Goal: Contribute content: Contribute content

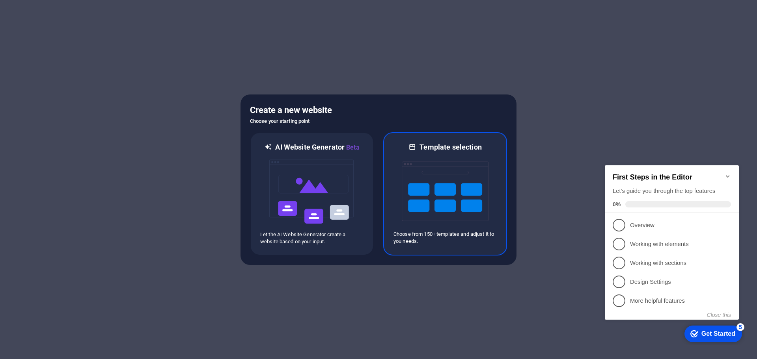
click at [443, 169] on img at bounding box center [445, 191] width 87 height 79
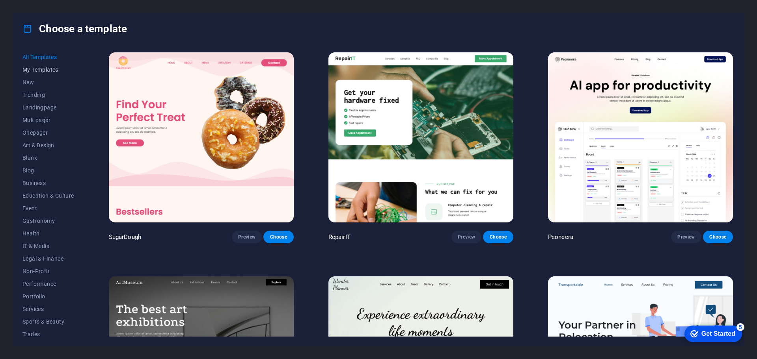
click at [43, 74] on button "My Templates" at bounding box center [48, 69] width 52 height 13
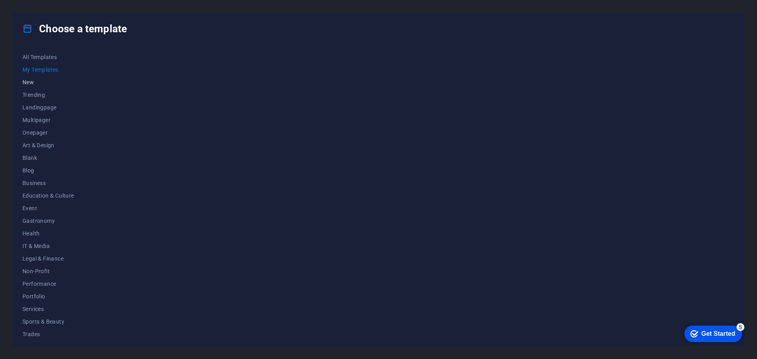
click at [39, 79] on span "New" at bounding box center [48, 82] width 52 height 6
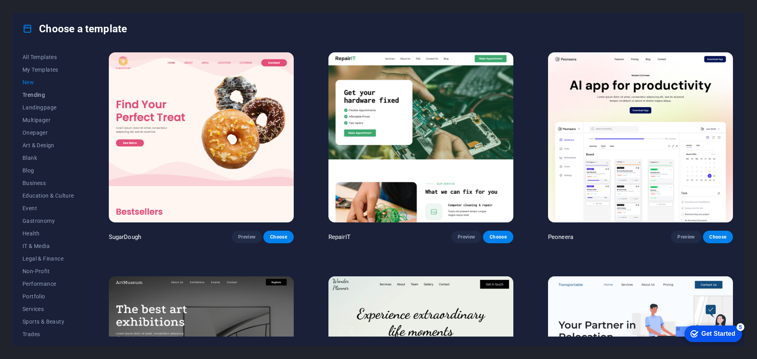
click at [36, 92] on span "Trending" at bounding box center [48, 95] width 52 height 6
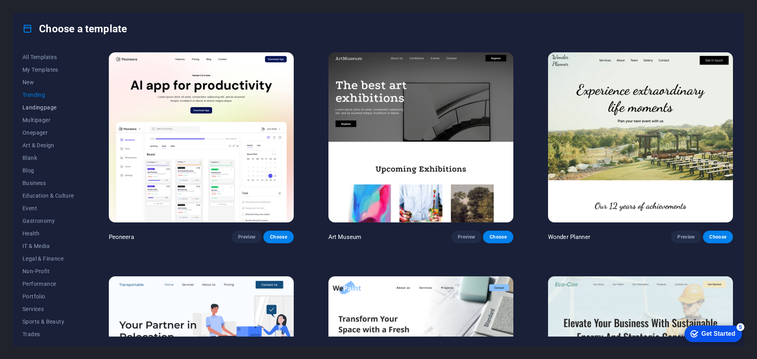
scroll to position [29, 0]
click at [37, 127] on span "Blank" at bounding box center [48, 129] width 52 height 6
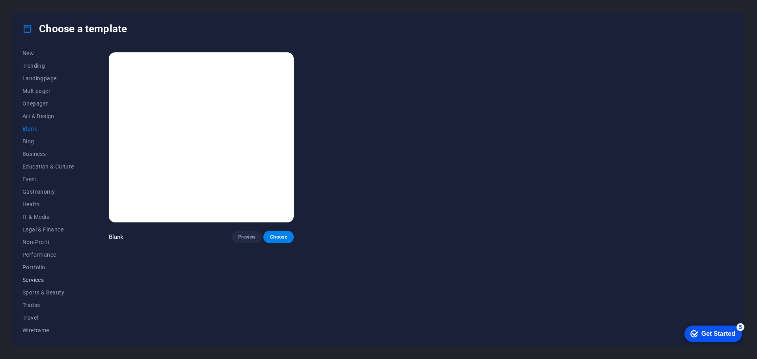
click at [32, 283] on span "Services" at bounding box center [48, 280] width 52 height 6
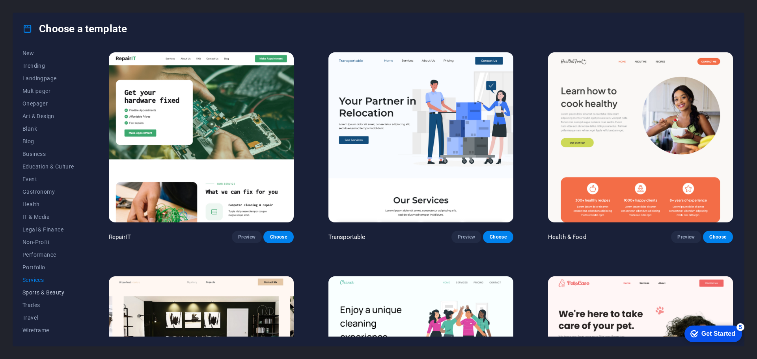
click at [36, 295] on span "Sports & Beauty" at bounding box center [48, 293] width 52 height 6
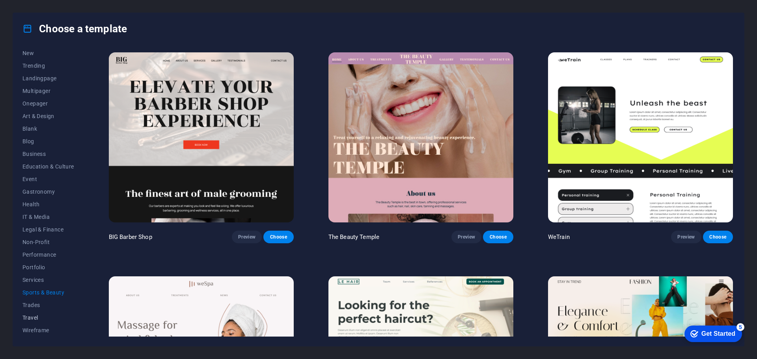
click at [36, 313] on button "Travel" at bounding box center [48, 318] width 52 height 13
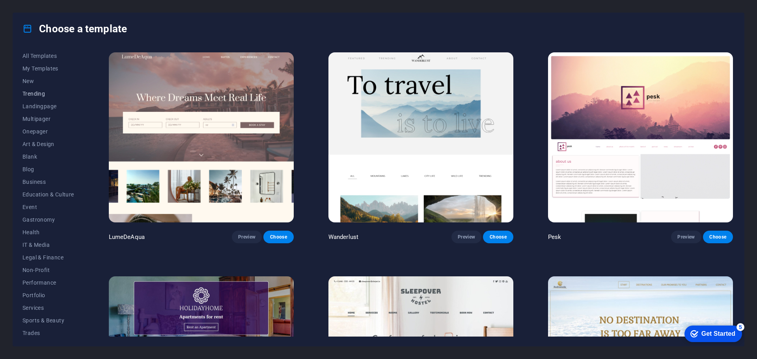
scroll to position [0, 0]
click at [49, 58] on span "All Templates" at bounding box center [48, 57] width 52 height 6
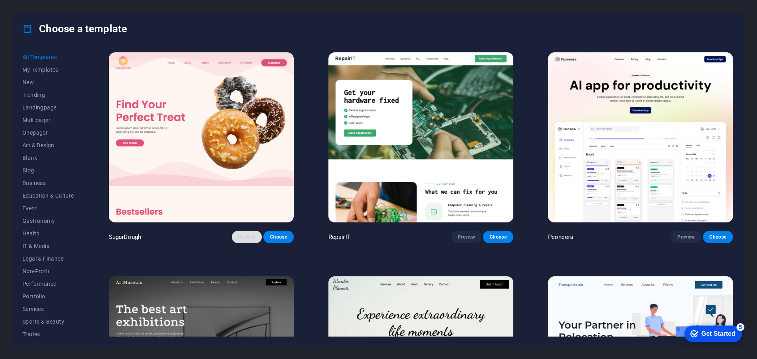
click at [247, 234] on span "Preview" at bounding box center [246, 237] width 17 height 6
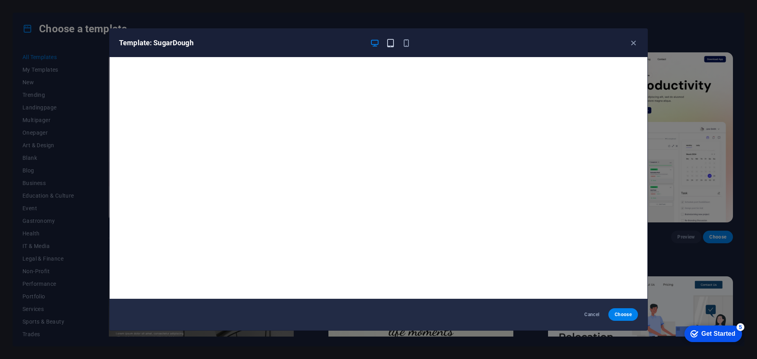
click at [387, 47] on icon "button" at bounding box center [390, 43] width 9 height 9
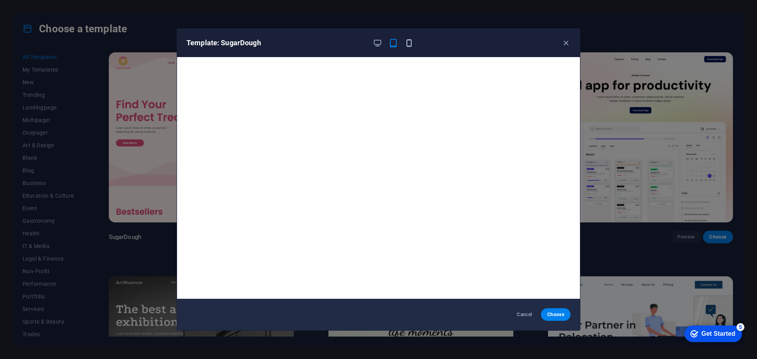
click at [407, 40] on icon "button" at bounding box center [408, 43] width 9 height 9
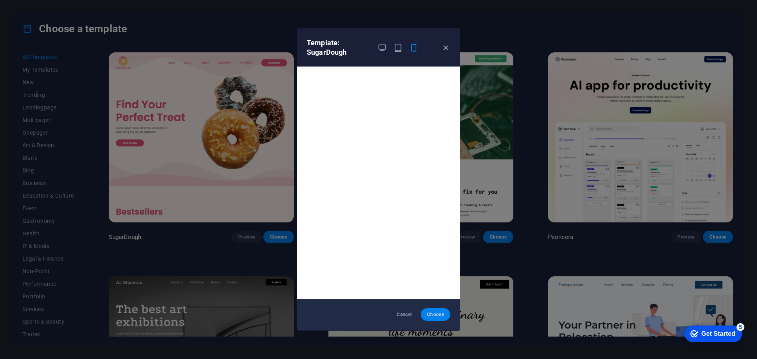
click at [435, 315] on span "Choose" at bounding box center [435, 315] width 17 height 6
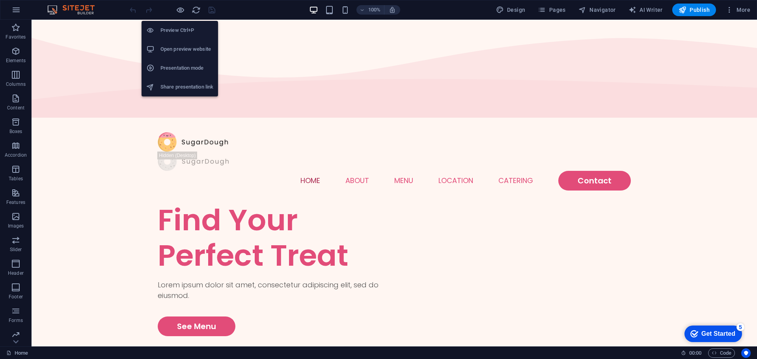
click at [177, 26] on h6 "Preview Ctrl+P" at bounding box center [186, 30] width 53 height 9
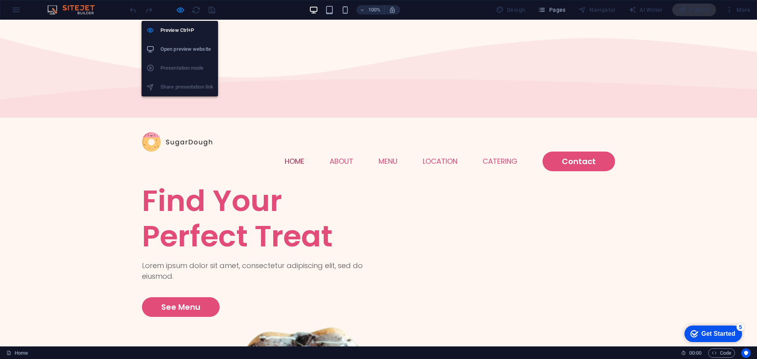
click at [176, 52] on h6 "Open preview website" at bounding box center [186, 49] width 53 height 9
click at [178, 24] on li "Preview Ctrl+P" at bounding box center [179, 30] width 76 height 19
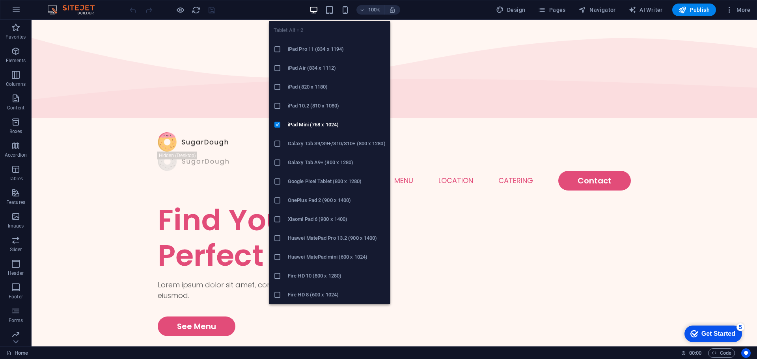
click at [303, 47] on h6 "iPad Pro 11 (834 x 1194)" at bounding box center [337, 49] width 98 height 9
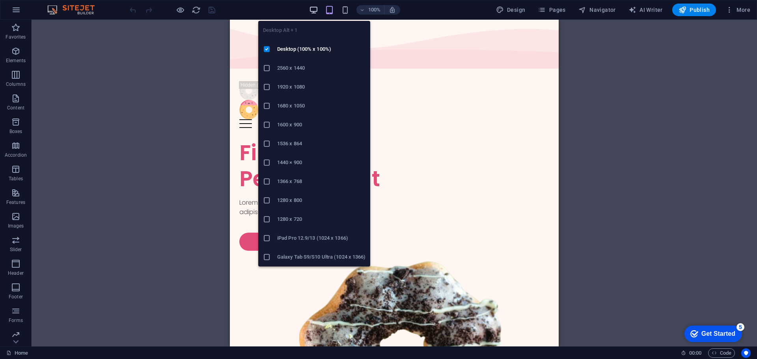
click at [316, 10] on icon "button" at bounding box center [313, 10] width 9 height 9
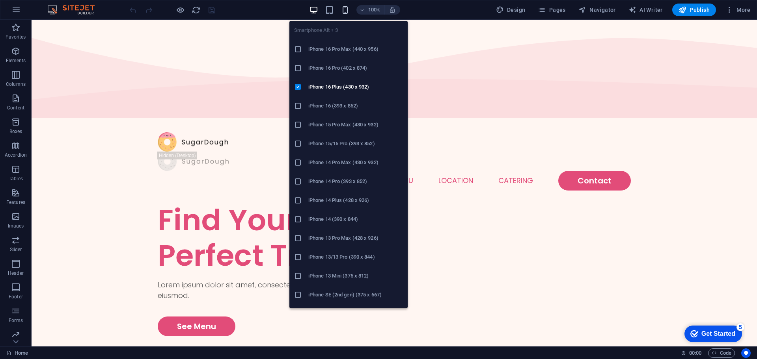
click at [349, 11] on icon "button" at bounding box center [344, 10] width 9 height 9
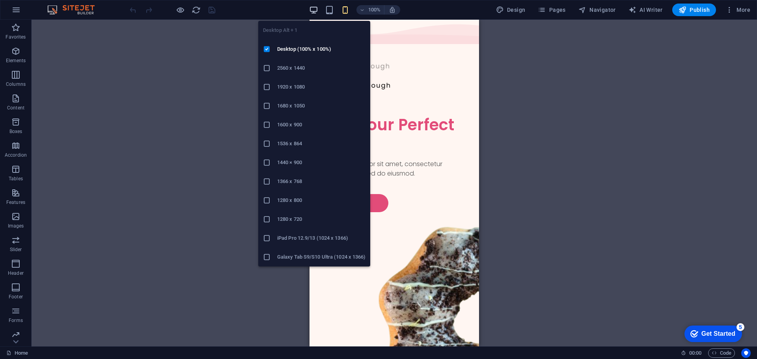
click at [314, 9] on icon "button" at bounding box center [313, 10] width 9 height 9
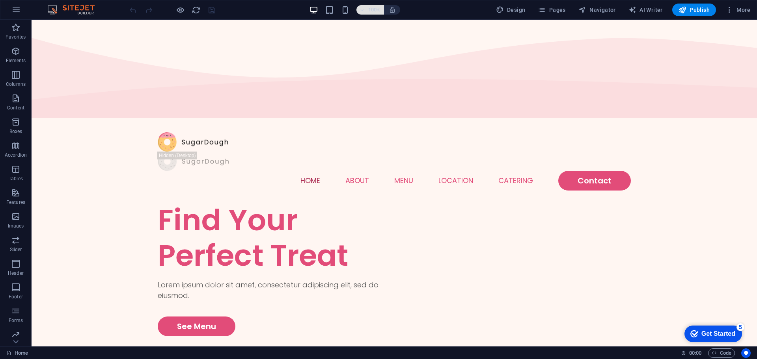
click at [363, 8] on icon "button" at bounding box center [362, 9] width 6 height 5
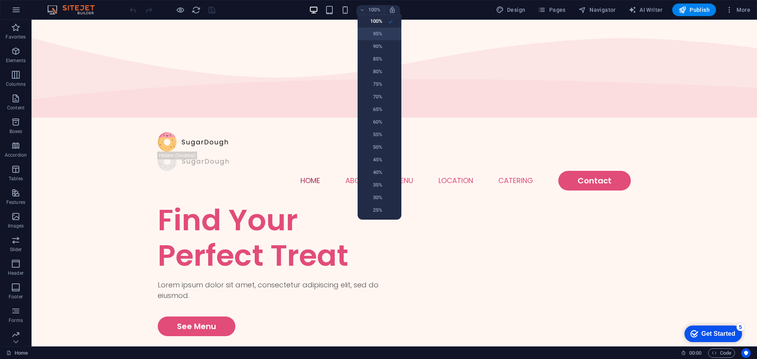
click at [378, 34] on h6 "95%" at bounding box center [372, 33] width 20 height 9
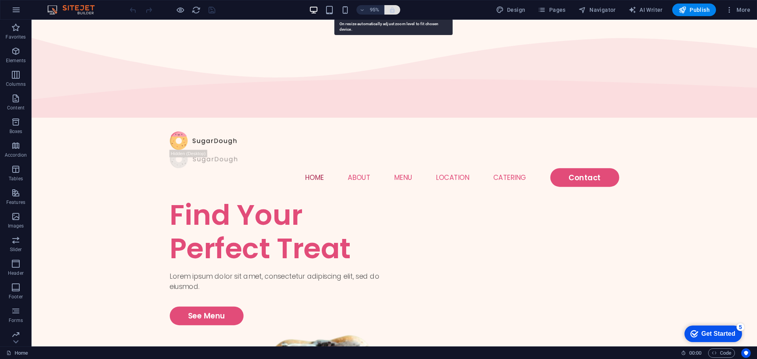
click at [394, 11] on icon "button" at bounding box center [392, 9] width 7 height 7
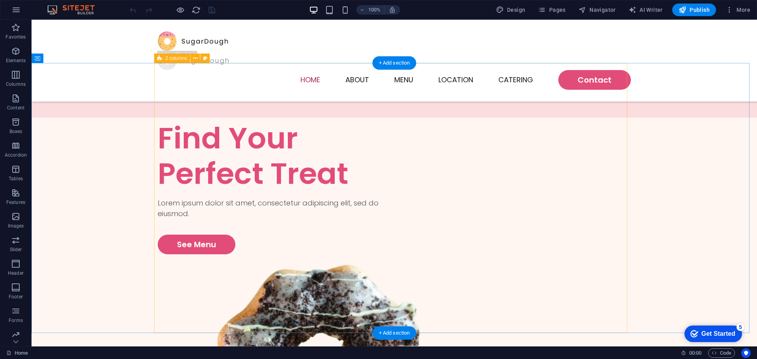
scroll to position [99, 0]
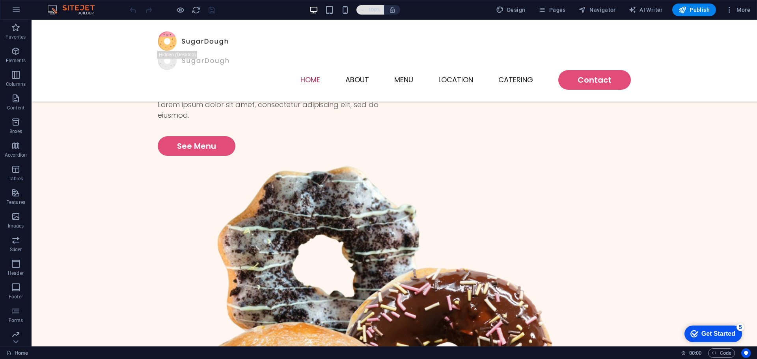
click at [364, 11] on icon "button" at bounding box center [362, 9] width 6 height 5
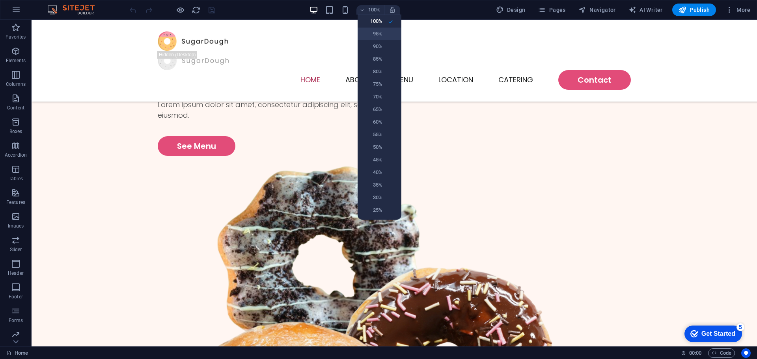
click at [371, 34] on h6 "95%" at bounding box center [372, 33] width 20 height 9
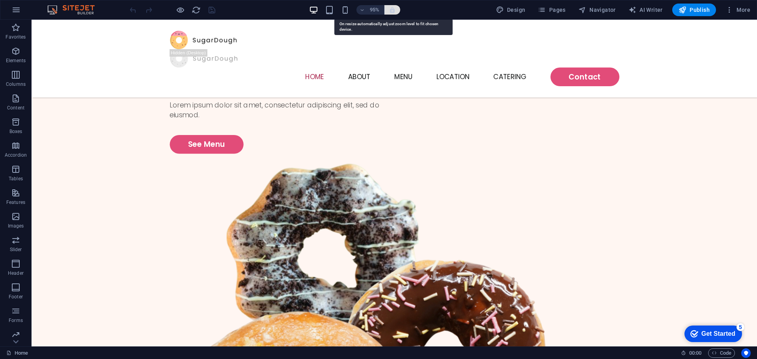
click at [394, 12] on icon "button" at bounding box center [392, 9] width 7 height 7
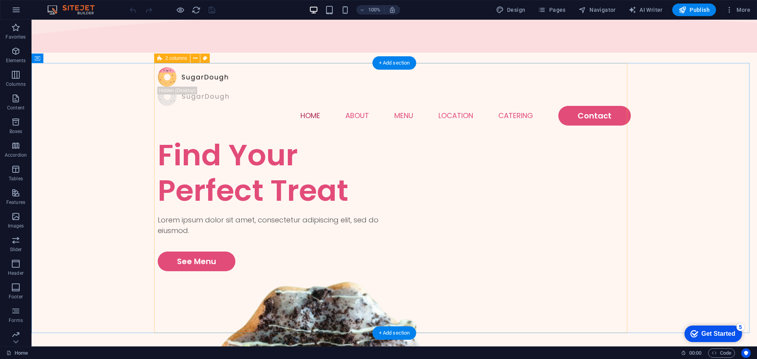
scroll to position [0, 0]
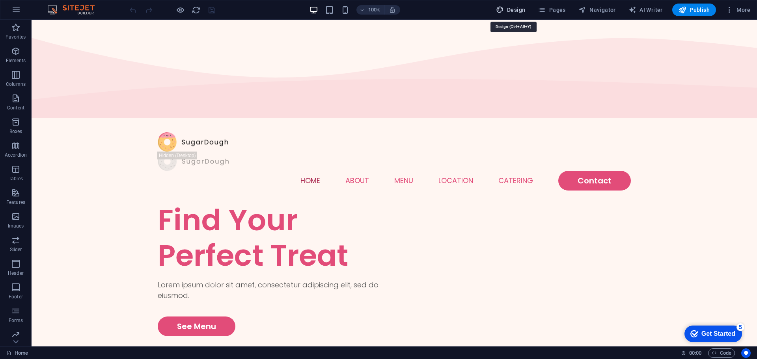
click at [515, 11] on span "Design" at bounding box center [511, 10] width 30 height 8
select select "px"
select select "300"
select select "px"
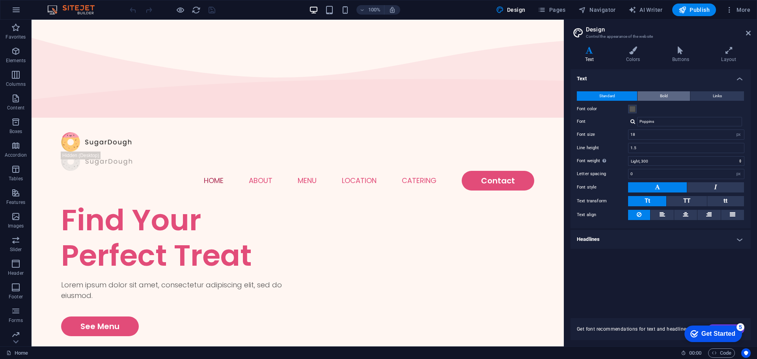
click at [669, 97] on button "Bold" at bounding box center [663, 95] width 52 height 9
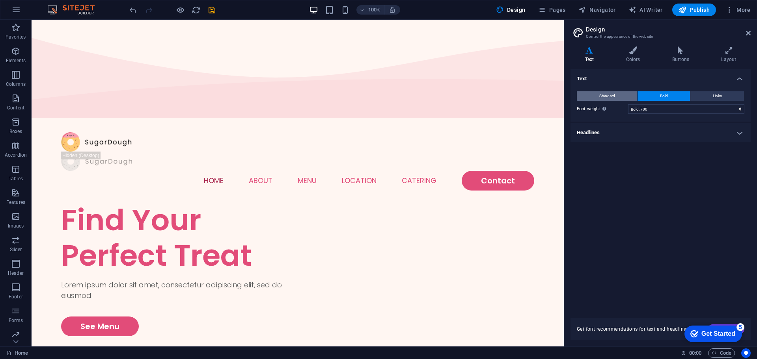
click at [604, 95] on span "Standard" at bounding box center [607, 95] width 16 height 9
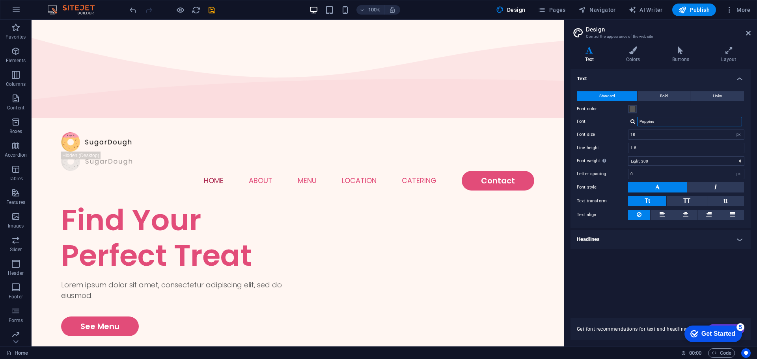
click at [666, 120] on input "Poppins" at bounding box center [689, 121] width 105 height 9
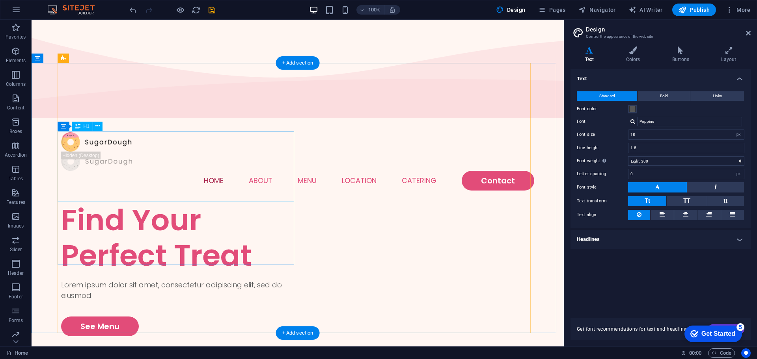
click at [130, 203] on div "Find Your Perfect Treat" at bounding box center [179, 238] width 236 height 71
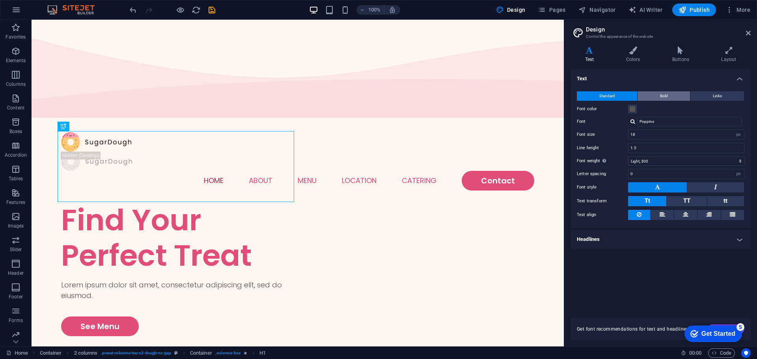
click at [661, 99] on span "Bold" at bounding box center [664, 95] width 8 height 9
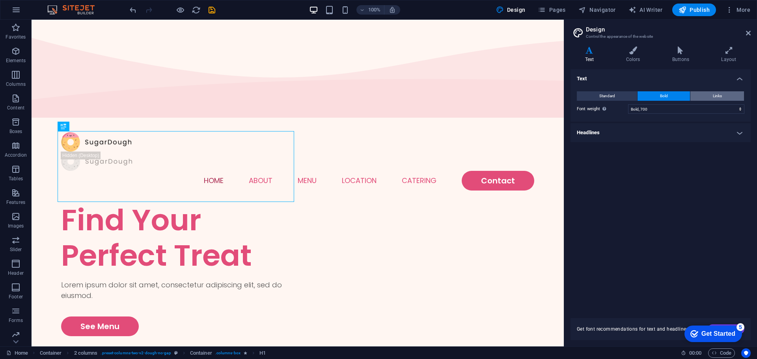
click at [713, 98] on span "Links" at bounding box center [717, 95] width 9 height 9
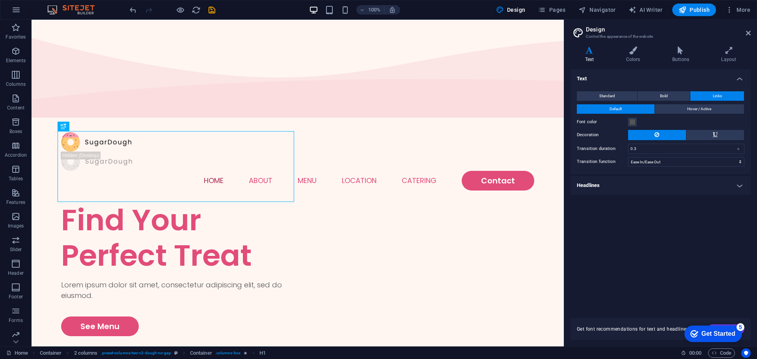
click at [636, 39] on h3 "Control the appearance of the website" at bounding box center [660, 36] width 149 height 7
click at [638, 53] on icon at bounding box center [632, 51] width 43 height 8
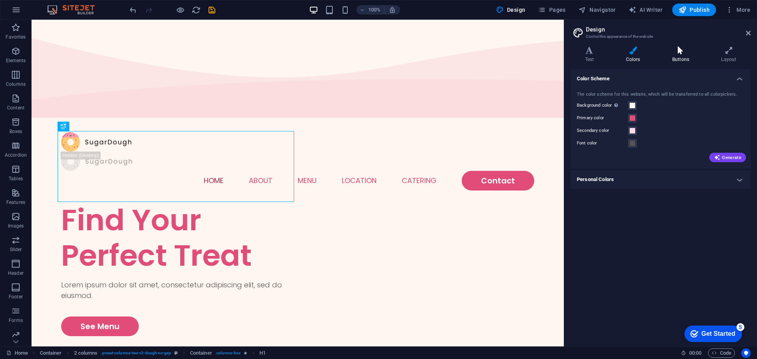
click at [679, 50] on icon at bounding box center [680, 51] width 46 height 8
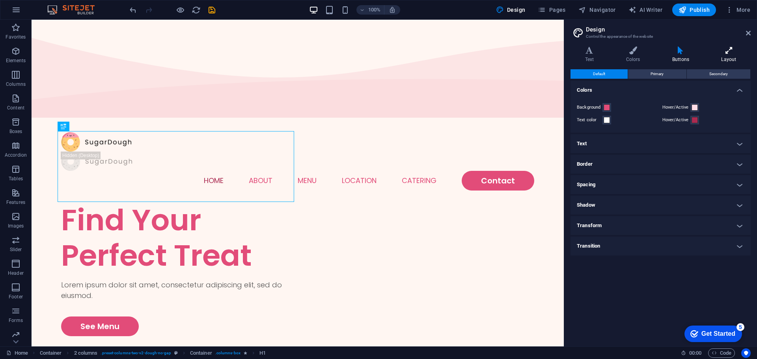
click at [730, 56] on h4 "Layout" at bounding box center [729, 55] width 44 height 17
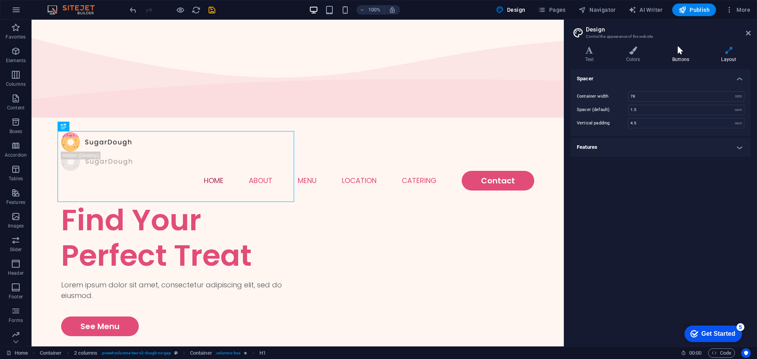
click at [684, 53] on icon at bounding box center [680, 51] width 46 height 8
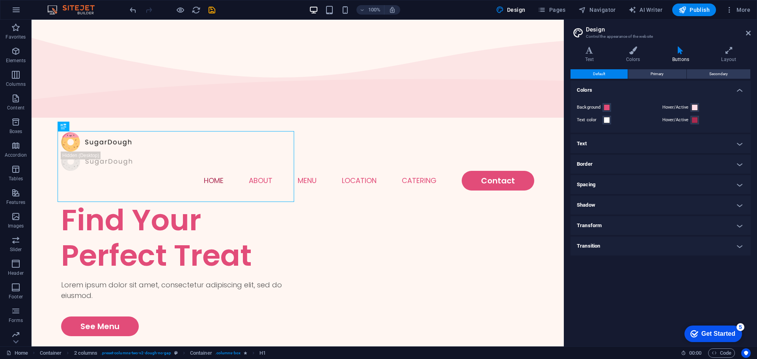
click at [642, 135] on h4 "Text" at bounding box center [660, 143] width 180 height 19
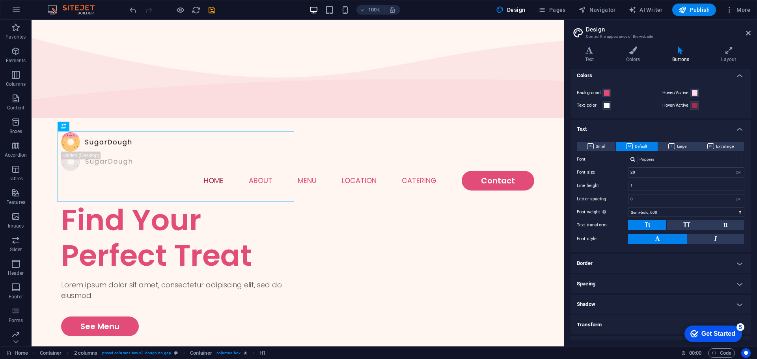
scroll to position [29, 0]
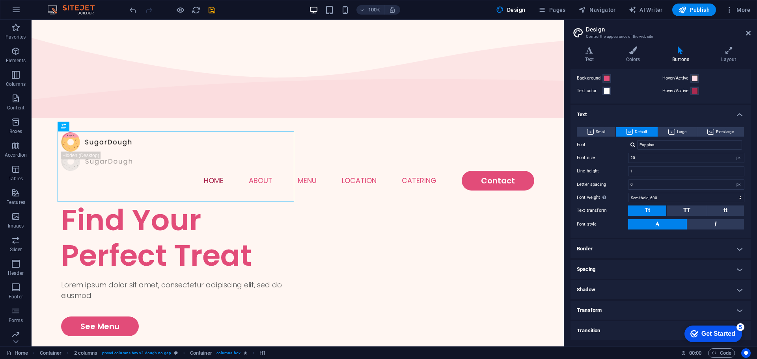
click at [594, 251] on h4 "Border" at bounding box center [660, 249] width 180 height 19
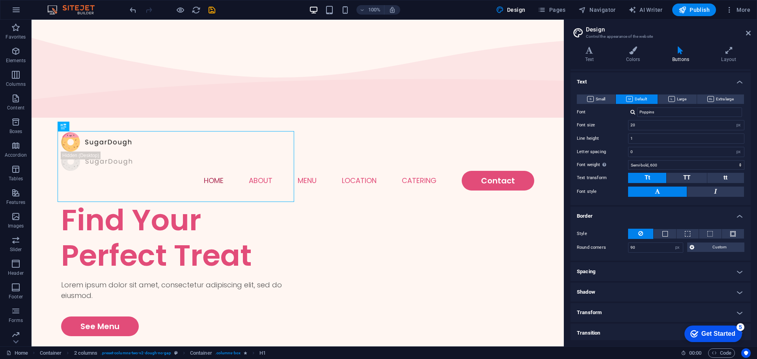
scroll to position [64, 0]
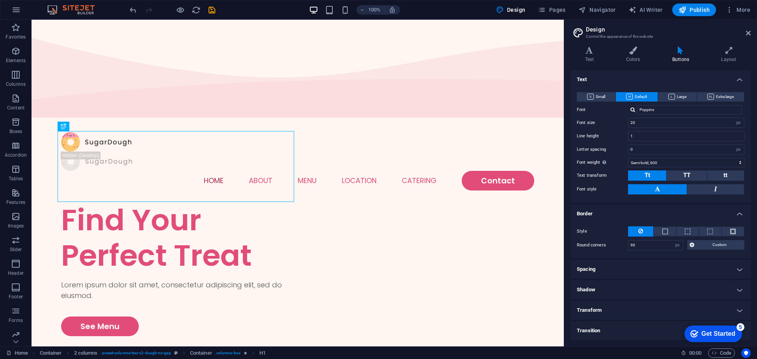
click at [600, 272] on h4 "Spacing" at bounding box center [660, 269] width 180 height 19
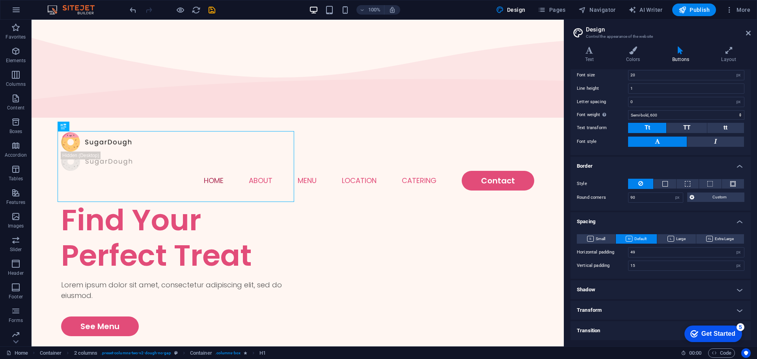
click at [596, 293] on h4 "Shadow" at bounding box center [660, 290] width 180 height 19
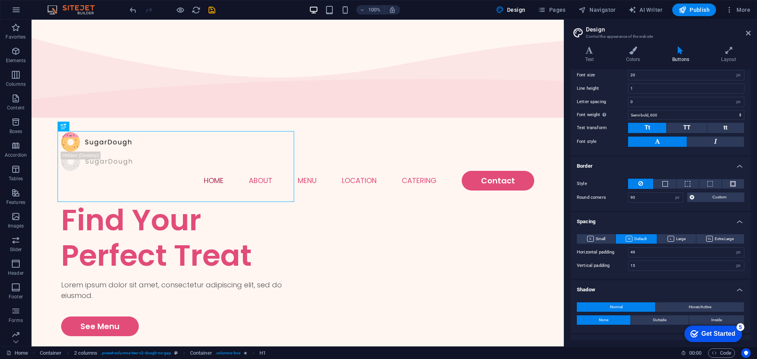
scroll to position [146, 0]
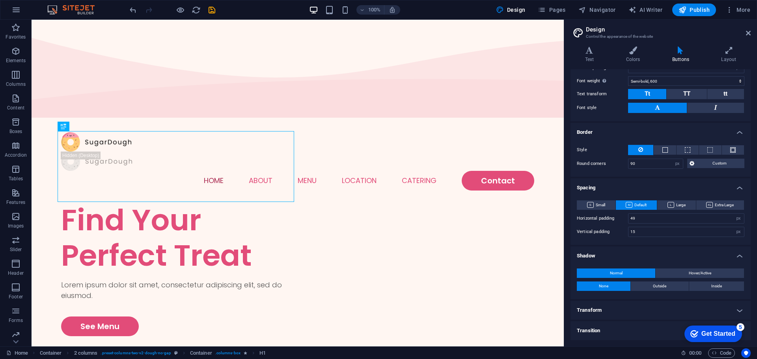
click at [606, 314] on h4 "Transform" at bounding box center [660, 310] width 180 height 19
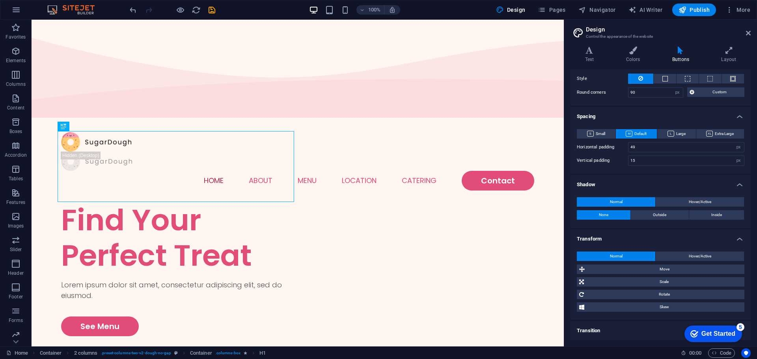
click at [601, 337] on h4 "Transition" at bounding box center [660, 331] width 180 height 19
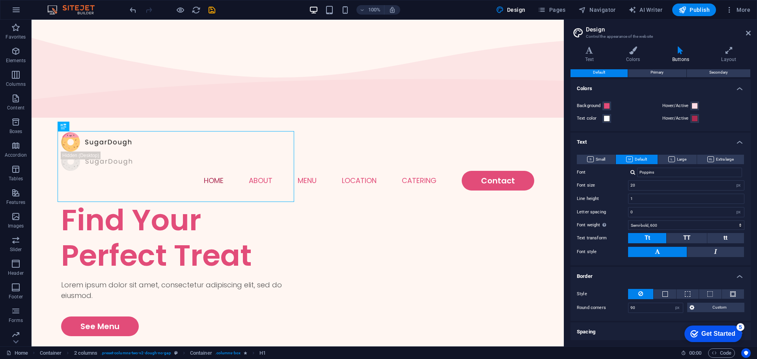
scroll to position [0, 0]
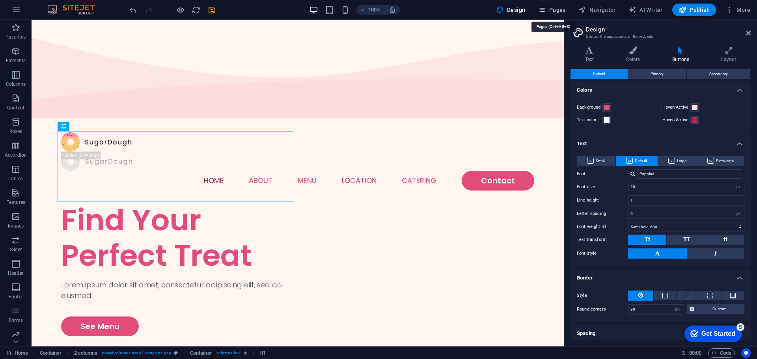
click at [551, 13] on span "Pages" at bounding box center [552, 10] width 28 height 8
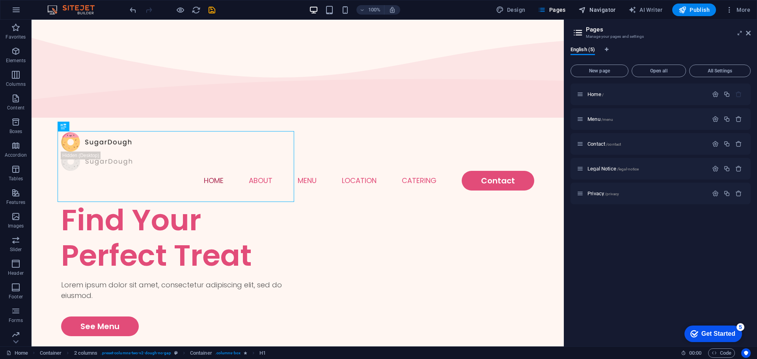
click at [585, 8] on icon "button" at bounding box center [582, 10] width 8 height 8
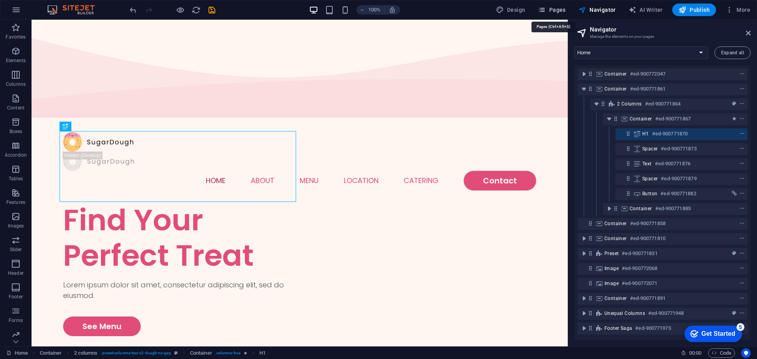
click at [545, 11] on icon "button" at bounding box center [542, 10] width 8 height 8
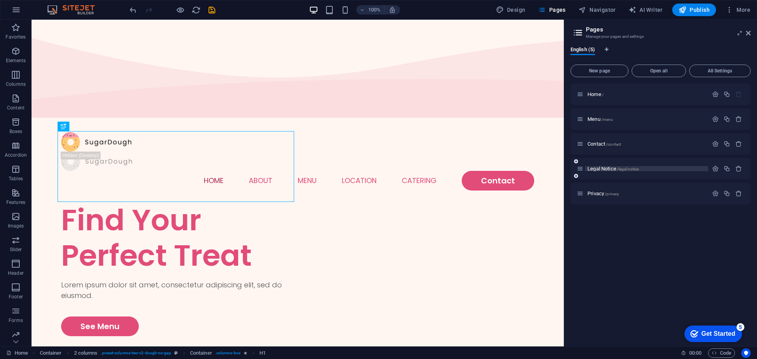
click at [597, 171] on span "Legal Notice /legal-notice" at bounding box center [612, 169] width 51 height 6
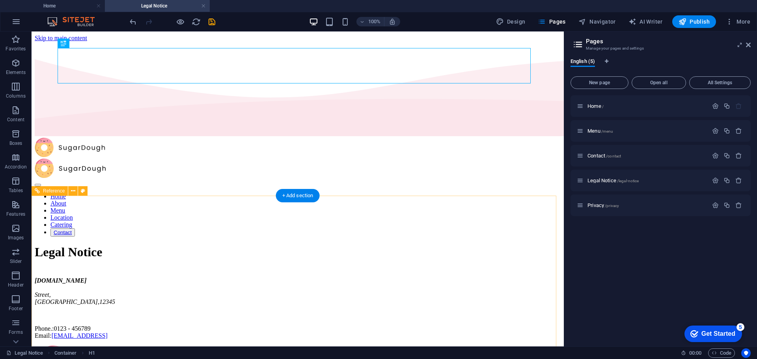
scroll to position [55, 0]
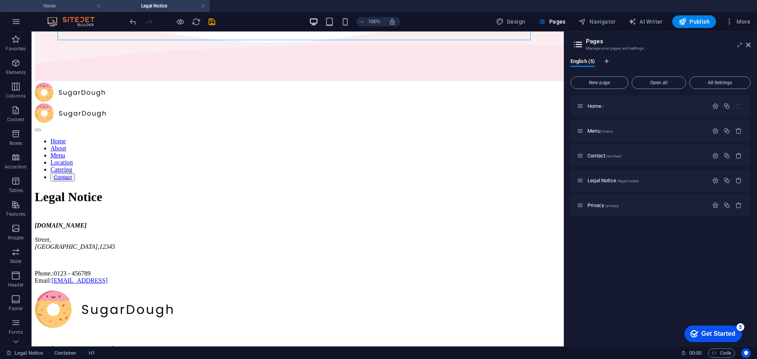
click at [49, 7] on h4 "Home" at bounding box center [52, 6] width 105 height 9
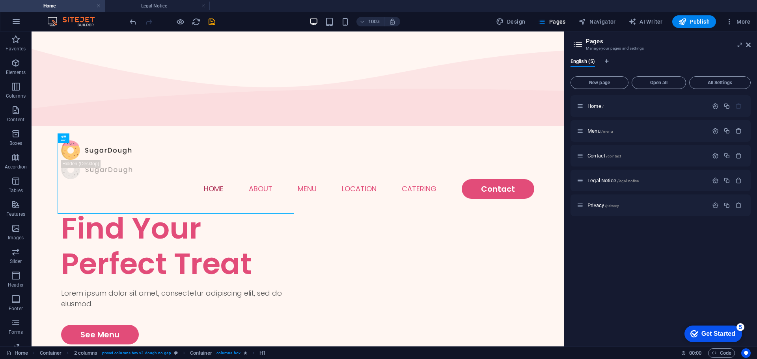
scroll to position [0, 0]
click at [203, 6] on link at bounding box center [203, 5] width 5 height 7
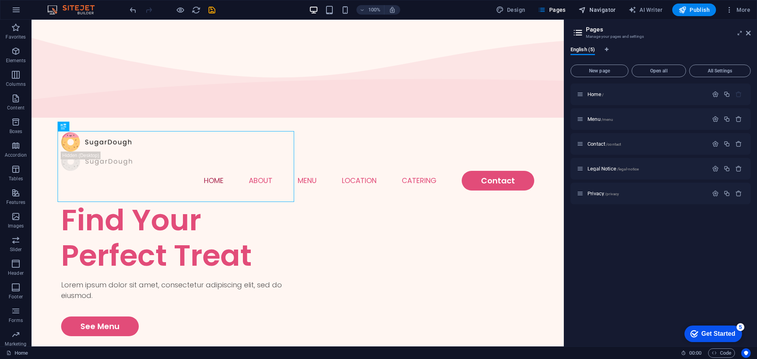
click at [595, 8] on span "Navigator" at bounding box center [596, 10] width 37 height 8
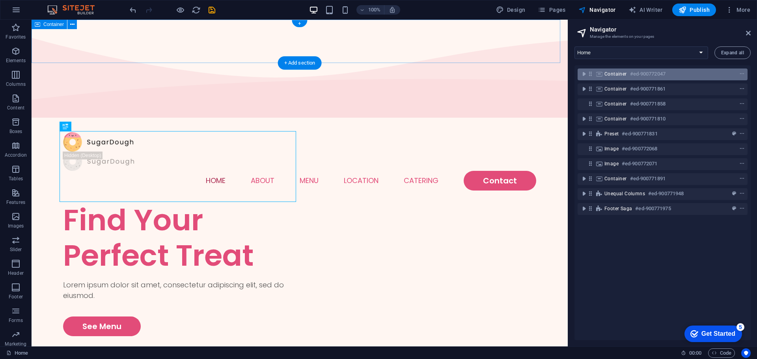
click at [623, 76] on span "Container" at bounding box center [615, 74] width 22 height 6
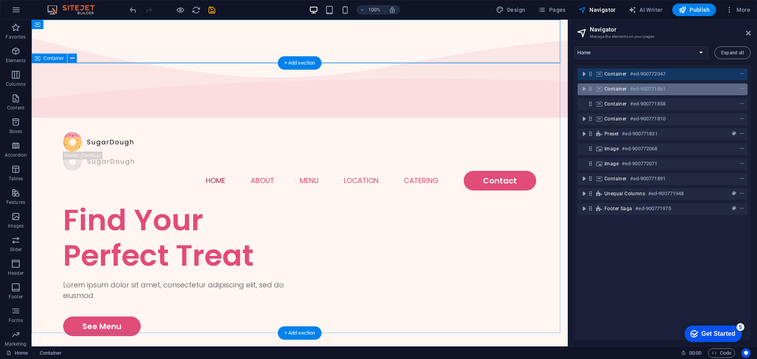
click at [629, 89] on div "Container #ed-900771861" at bounding box center [656, 88] width 104 height 9
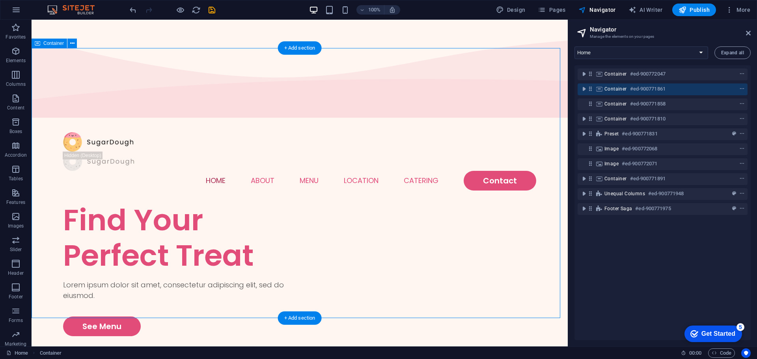
scroll to position [15, 0]
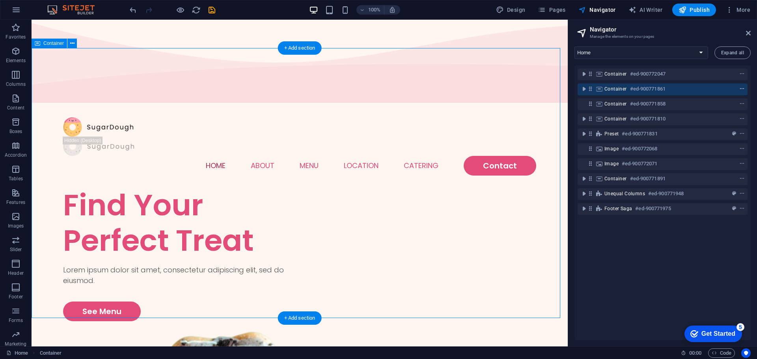
click at [741, 89] on icon "context-menu" at bounding box center [742, 89] width 6 height 6
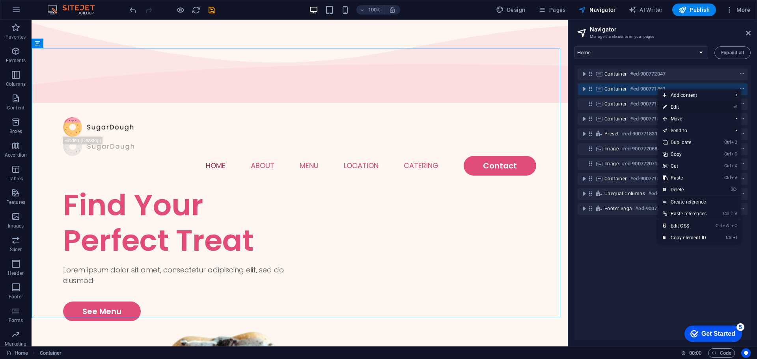
click at [690, 106] on link "⏎ Edit" at bounding box center [684, 107] width 53 height 12
select select "vh"
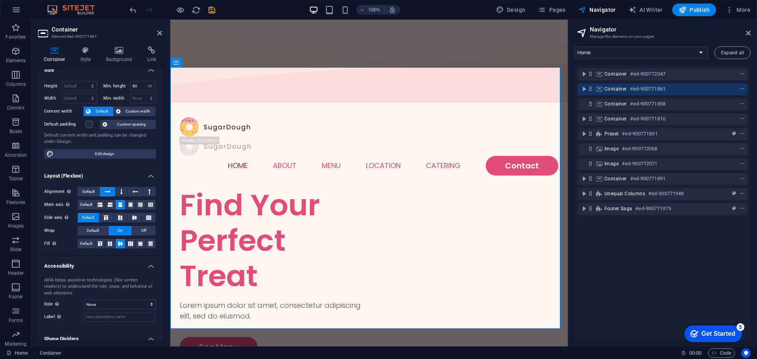
scroll to position [0, 0]
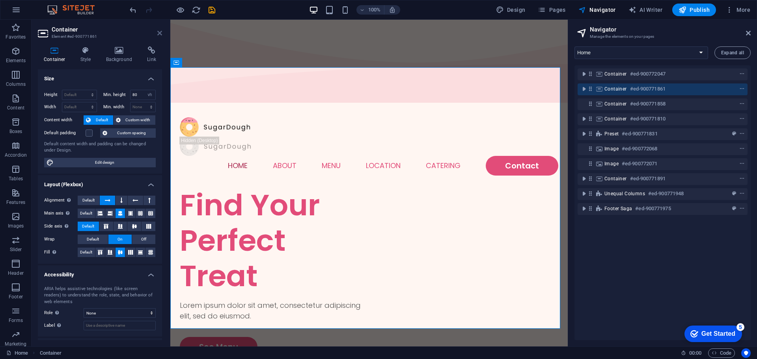
click at [159, 32] on icon at bounding box center [159, 33] width 5 height 6
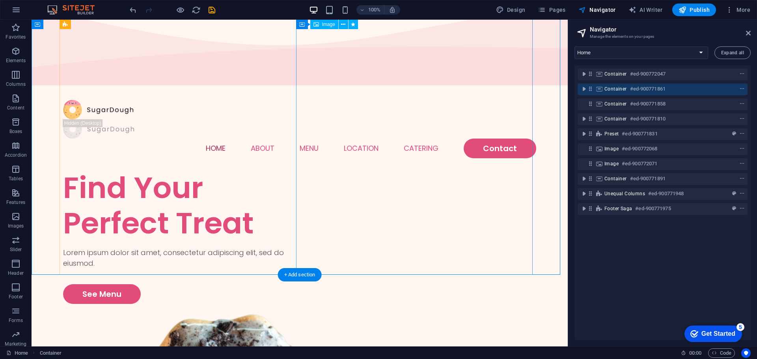
scroll to position [15, 0]
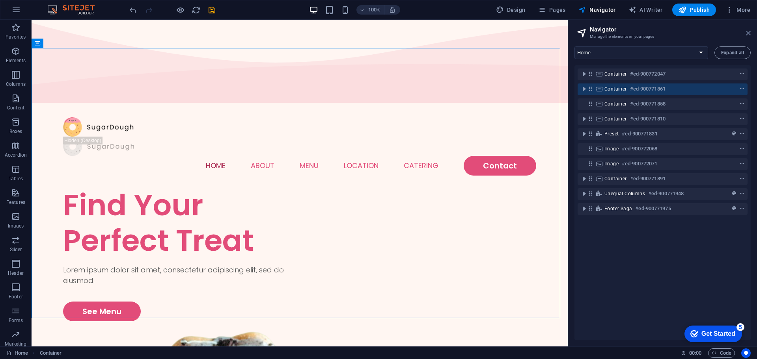
drag, startPoint x: 242, startPoint y: 115, endPoint x: 746, endPoint y: 33, distance: 510.6
click at [746, 33] on icon at bounding box center [748, 33] width 5 height 6
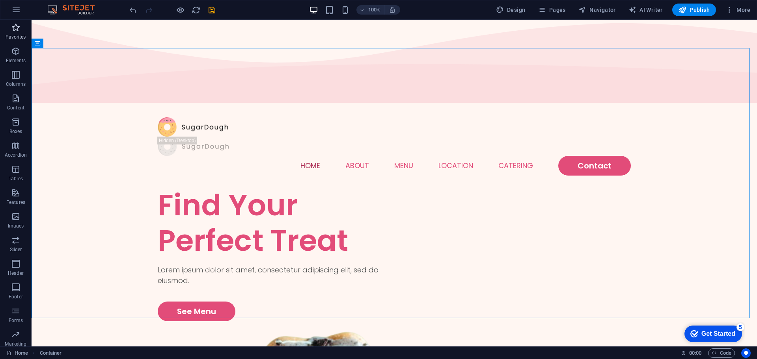
click at [17, 35] on p "Favorites" at bounding box center [16, 37] width 20 height 6
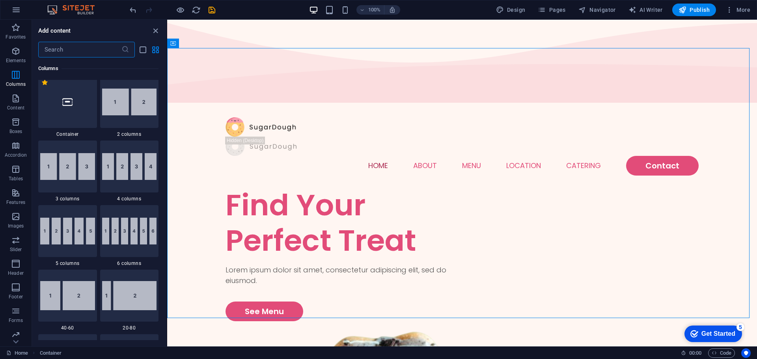
scroll to position [493, 0]
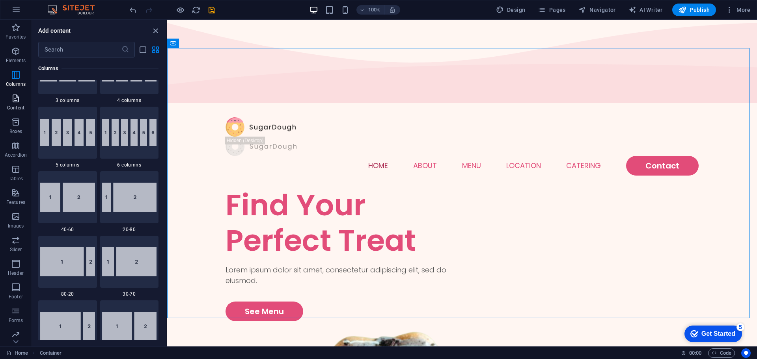
click at [10, 105] on p "Content" at bounding box center [15, 108] width 17 height 6
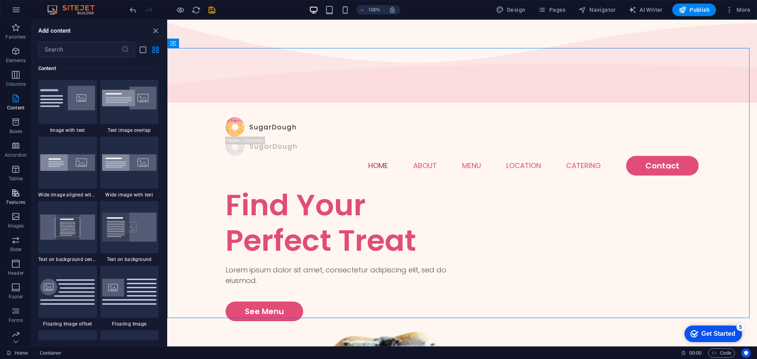
scroll to position [1527, 0]
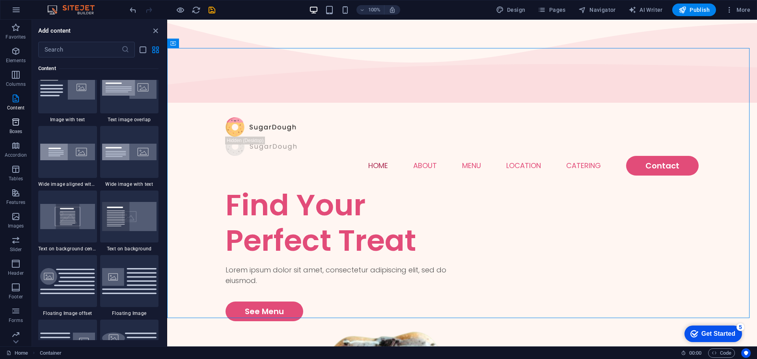
click at [14, 125] on icon "button" at bounding box center [15, 121] width 9 height 9
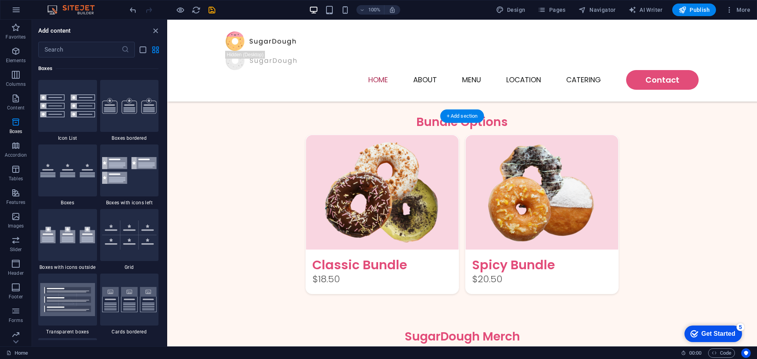
scroll to position [1000, 0]
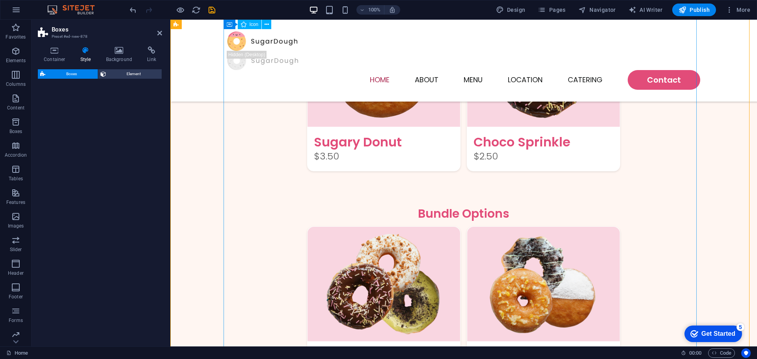
select select "rem"
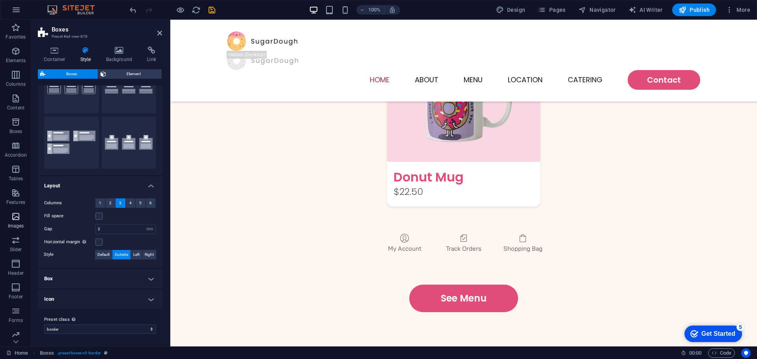
scroll to position [28, 0]
click at [20, 126] on p "Accordion" at bounding box center [16, 128] width 22 height 6
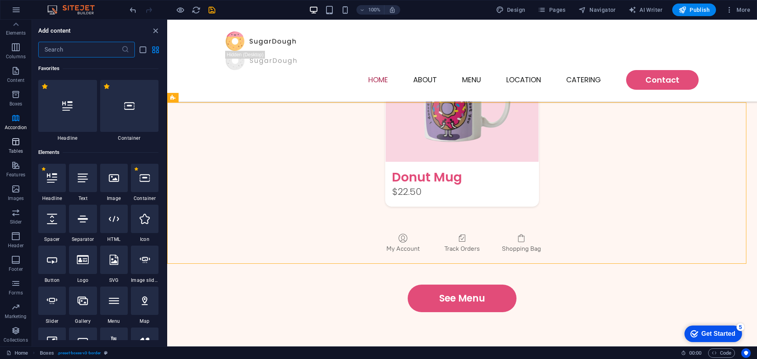
scroll to position [1106, 0]
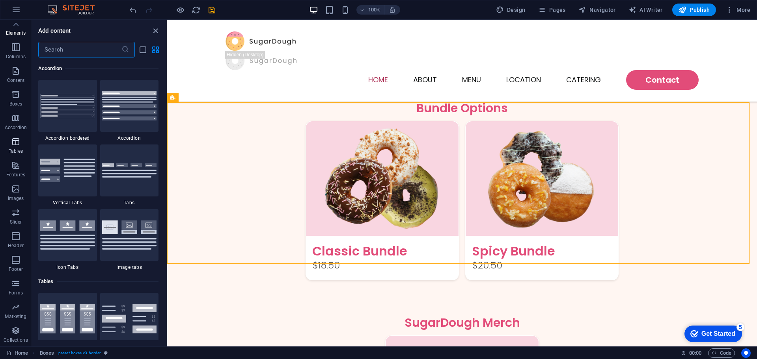
click at [19, 144] on icon "button" at bounding box center [15, 141] width 9 height 9
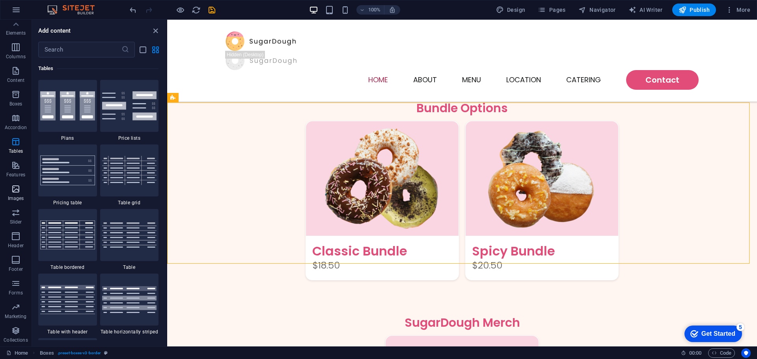
click at [15, 182] on button "Images" at bounding box center [16, 193] width 32 height 24
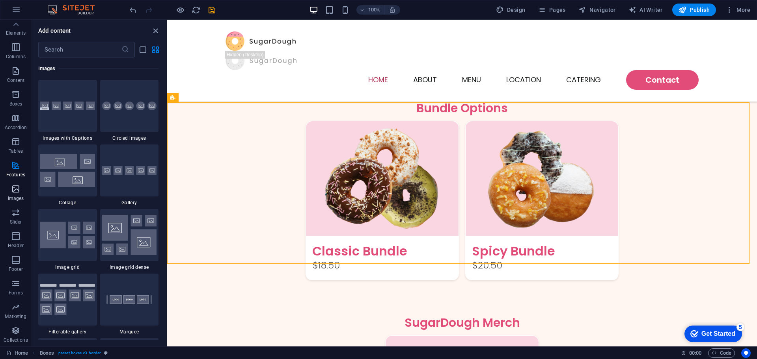
scroll to position [3996, 0]
click at [8, 330] on span "Collections" at bounding box center [16, 335] width 32 height 19
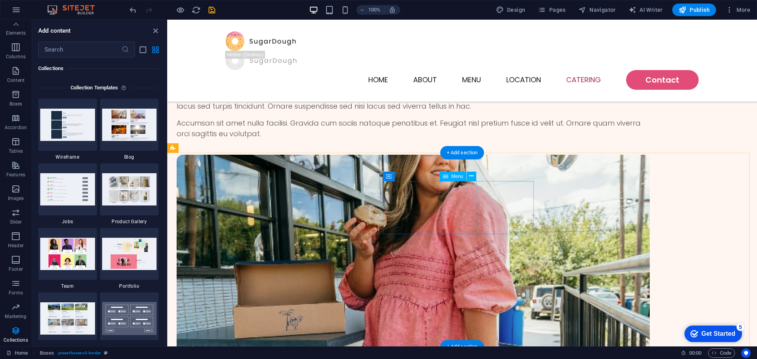
scroll to position [2092, 0]
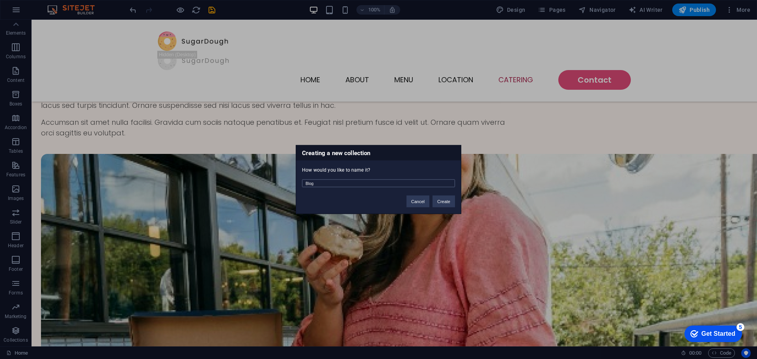
click at [335, 184] on input "Blog" at bounding box center [378, 184] width 153 height 8
type input "Blog1"
click at [437, 202] on button "Create" at bounding box center [443, 202] width 22 height 12
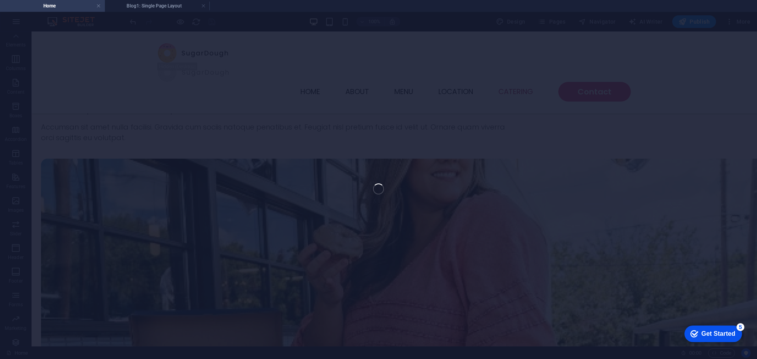
scroll to position [2079, 0]
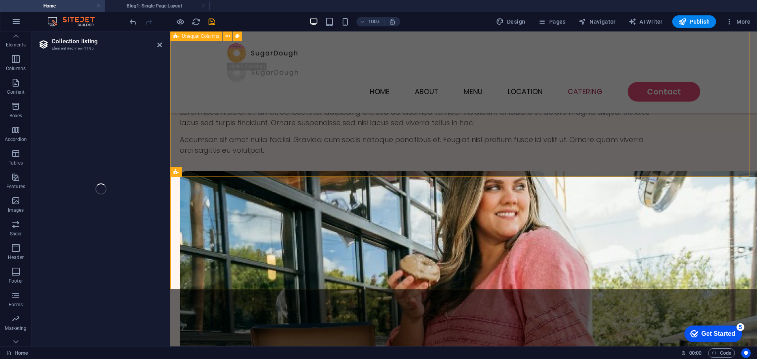
select select
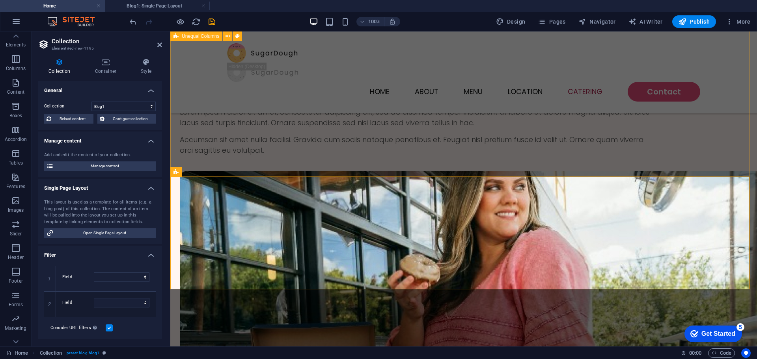
select select "columns.status"
select select "columns.publishing_date"
select select "past"
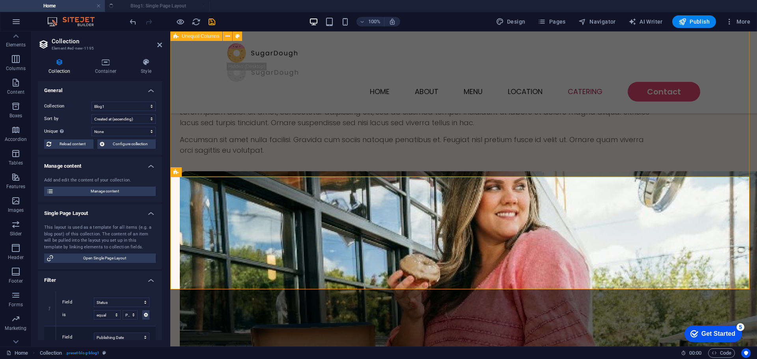
select select "columns.publishing_date_DESC"
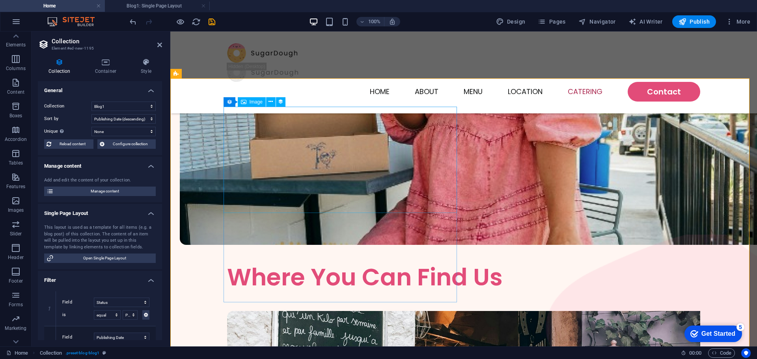
scroll to position [2178, 0]
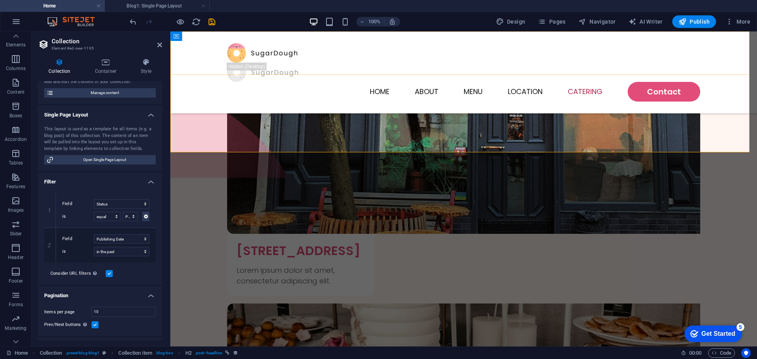
scroll to position [2808, 0]
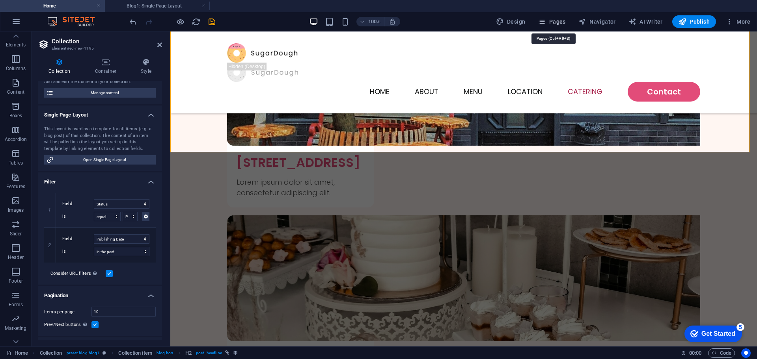
click at [561, 19] on span "Pages" at bounding box center [552, 22] width 28 height 8
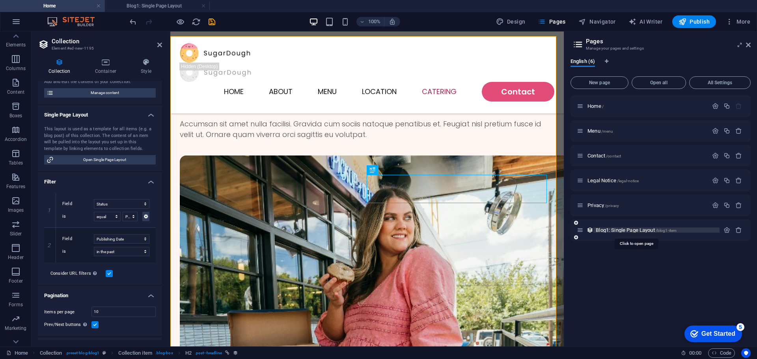
click at [617, 229] on span "Blog1: Single Page Layout /blog1-item" at bounding box center [635, 230] width 81 height 6
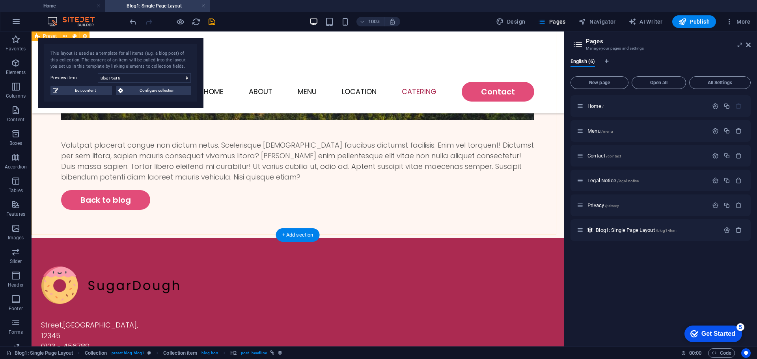
scroll to position [1124, 0]
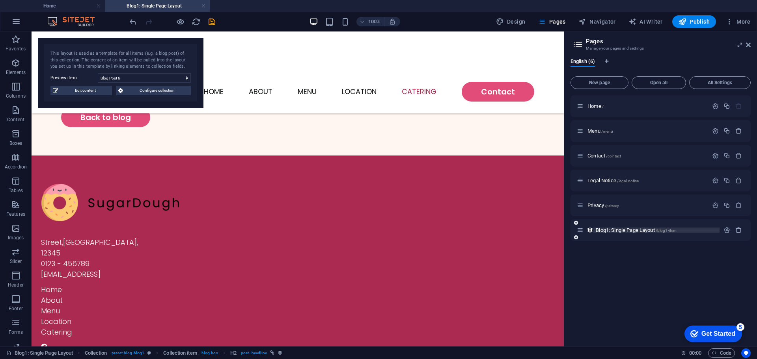
click at [621, 229] on span "Blog1: Single Page Layout /blog1-item" at bounding box center [635, 230] width 81 height 6
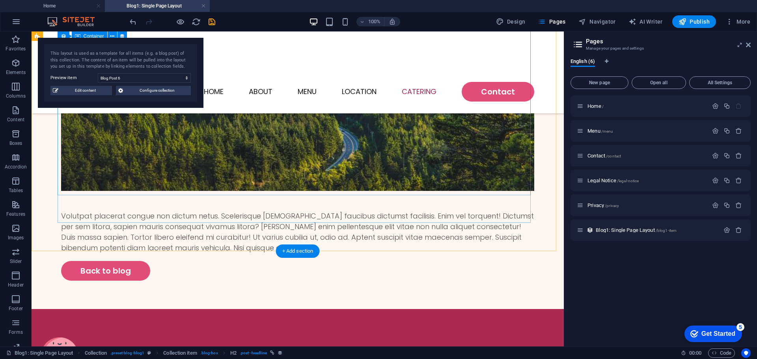
scroll to position [927, 0]
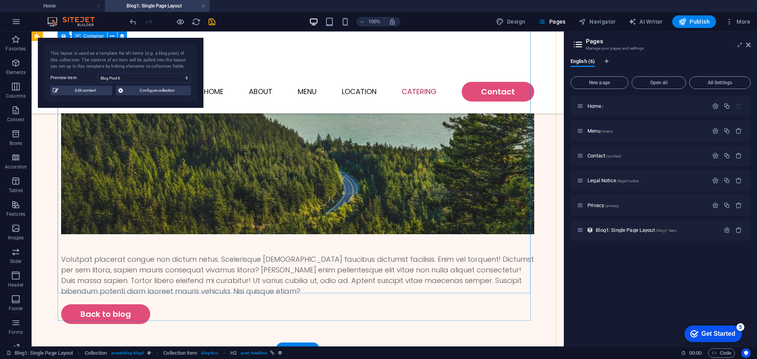
click at [257, 79] on figure at bounding box center [297, 95] width 473 height 277
click at [187, 77] on select "Blog Post 6 Blog Post 5 Blog Post 4 Blog Post 3 Blog Post 2 Blog Post 1" at bounding box center [144, 77] width 93 height 9
click at [98, 73] on select "Blog Post 6 Blog Post 5 Blog Post 4 Blog Post 3 Blog Post 2 Blog Post 1" at bounding box center [144, 77] width 93 height 9
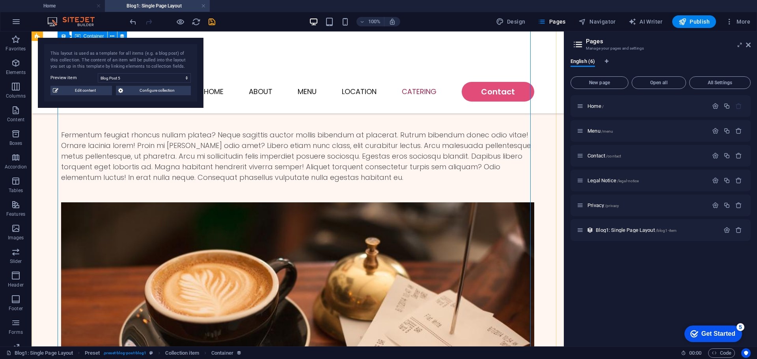
scroll to position [419, 0]
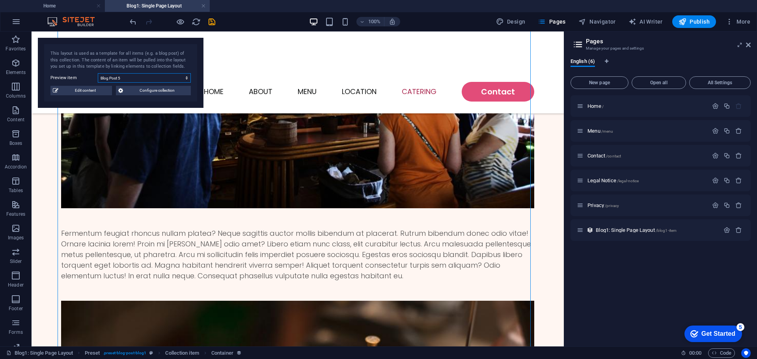
click at [186, 80] on select "Blog Post 6 Blog Post 5 Blog Post 4 Blog Post 3 Blog Post 2 Blog Post 1" at bounding box center [144, 77] width 93 height 9
click at [98, 73] on select "Blog Post 6 Blog Post 5 Blog Post 4 Blog Post 3 Blog Post 2 Blog Post 1" at bounding box center [144, 77] width 93 height 9
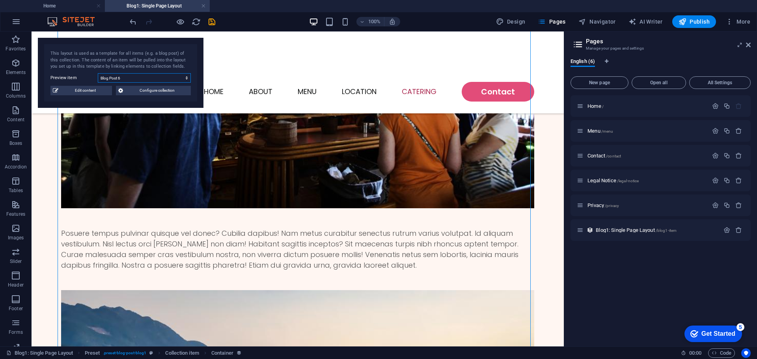
click at [185, 76] on select "Blog Post 6 Blog Post 5 Blog Post 4 Blog Post 3 Blog Post 2 Blog Post 1" at bounding box center [144, 77] width 93 height 9
select select "68b7a3d6338b7c416c0a1d3b"
click at [98, 73] on select "Blog Post 6 Blog Post 5 Blog Post 4 Blog Post 3 Blog Post 2 Blog Post 1" at bounding box center [144, 77] width 93 height 9
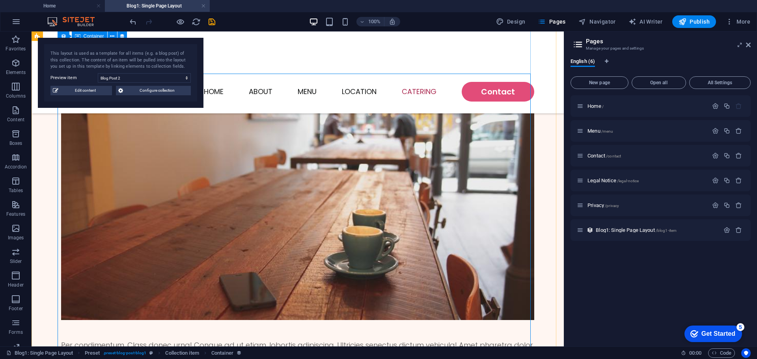
scroll to position [320, 0]
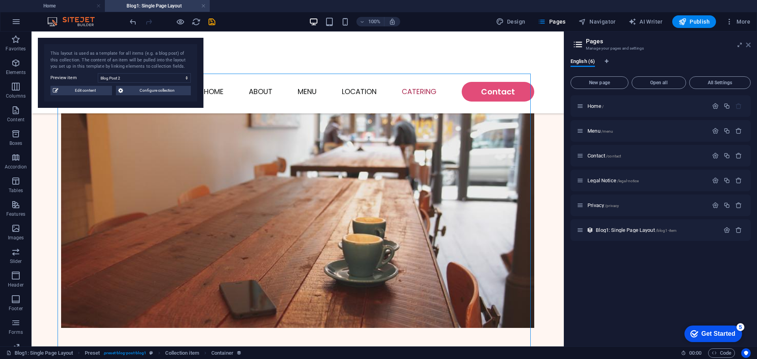
click at [750, 46] on icon at bounding box center [748, 45] width 5 height 6
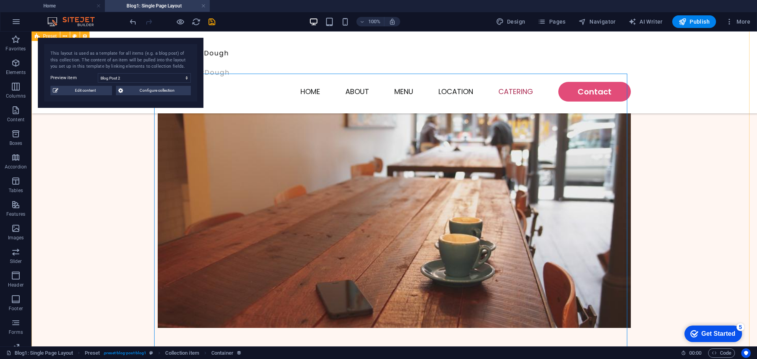
click at [99, 121] on div "Blog Post 2 08/28/2025 Lorem urna hendrerit. Class egestas commodo. Suspendisse…" at bounding box center [394, 290] width 725 height 1159
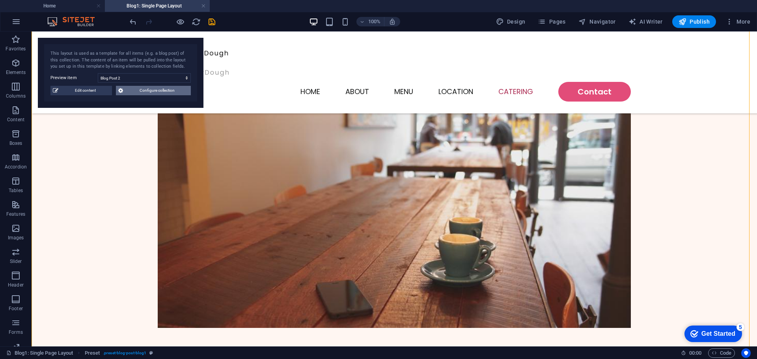
click at [159, 91] on span "Configure collection" at bounding box center [156, 90] width 63 height 9
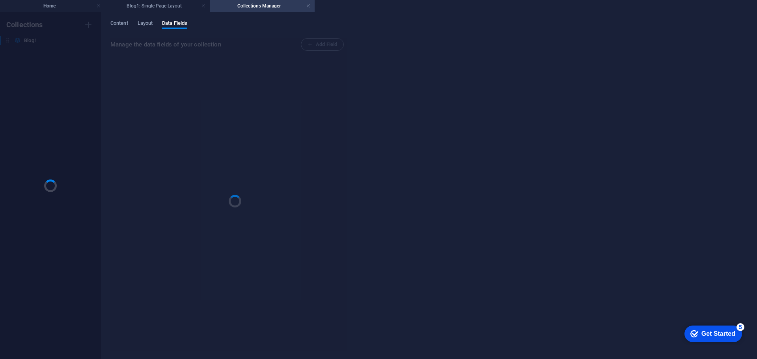
scroll to position [0, 0]
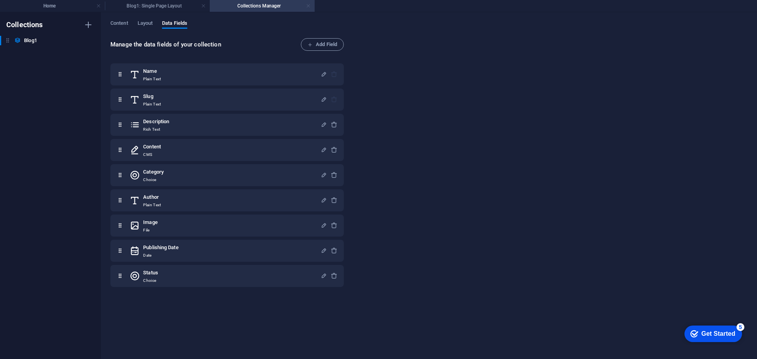
click at [309, 6] on link at bounding box center [308, 5] width 5 height 7
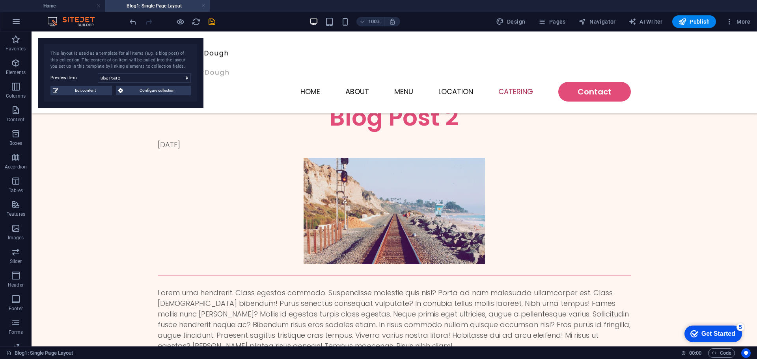
scroll to position [320, 0]
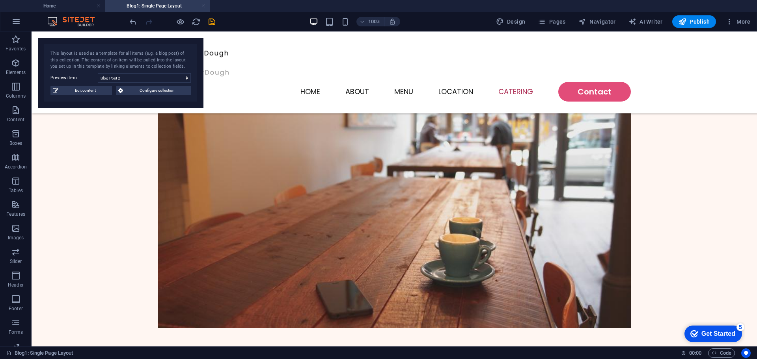
drag, startPoint x: 202, startPoint y: 4, endPoint x: 2, endPoint y: 37, distance: 202.9
click at [202, 4] on link at bounding box center [203, 5] width 5 height 7
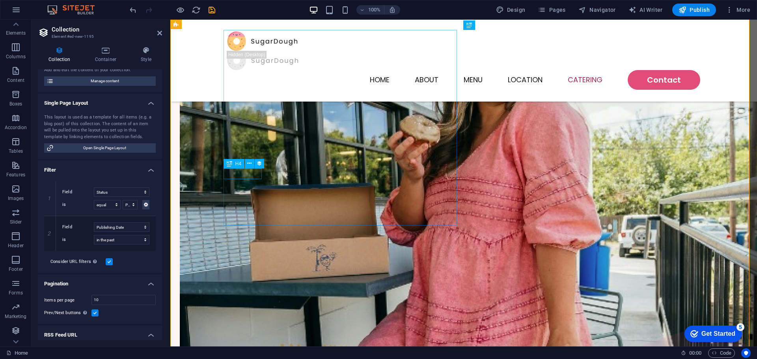
scroll to position [2317, 0]
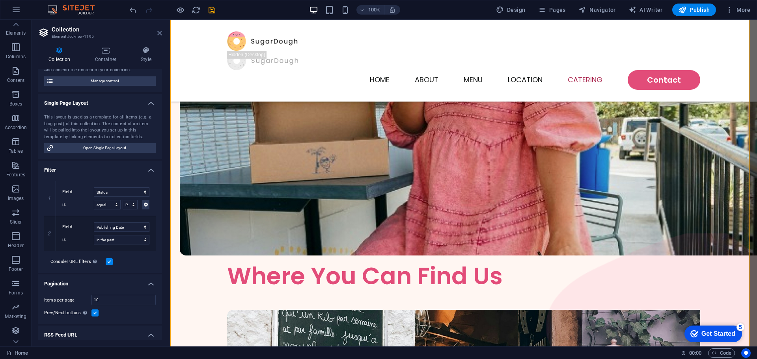
click at [158, 34] on icon at bounding box center [159, 33] width 5 height 6
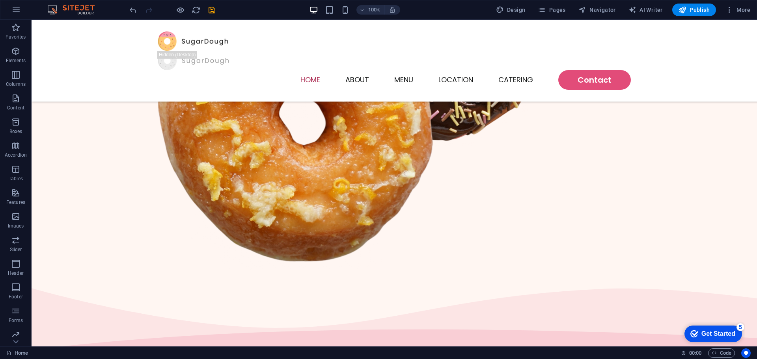
scroll to position [0, 0]
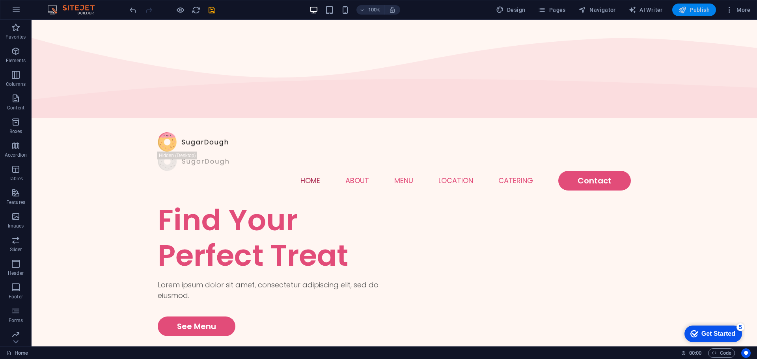
drag, startPoint x: 692, startPoint y: 8, endPoint x: 649, endPoint y: 22, distance: 45.1
click at [692, 8] on span "Publish" at bounding box center [693, 10] width 31 height 8
click at [211, 9] on div at bounding box center [172, 10] width 88 height 13
drag, startPoint x: 211, startPoint y: 9, endPoint x: 288, endPoint y: 11, distance: 77.3
click at [211, 9] on div at bounding box center [172, 10] width 88 height 13
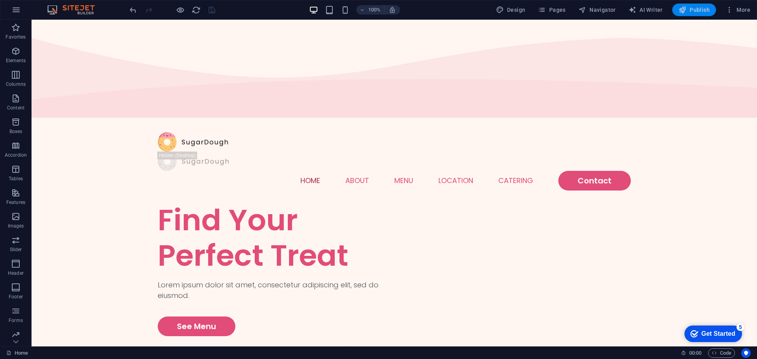
click at [697, 13] on span "Publish" at bounding box center [693, 10] width 31 height 8
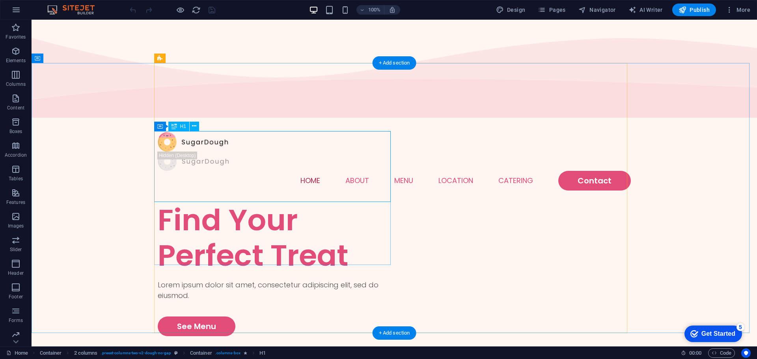
click at [219, 203] on div "Find Your Perfect Treat" at bounding box center [276, 238] width 236 height 71
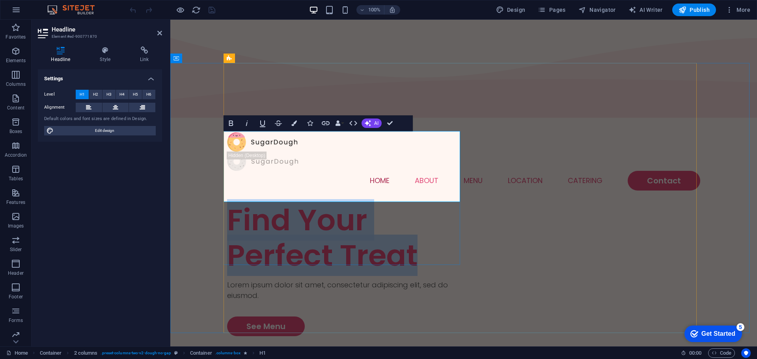
click at [369, 203] on h1 "Find Your Perfect Treat" at bounding box center [345, 238] width 236 height 71
drag, startPoint x: 421, startPoint y: 183, endPoint x: 230, endPoint y: 144, distance: 194.3
click at [230, 203] on h1 "Find Your Perfect Treat" at bounding box center [345, 238] width 236 height 71
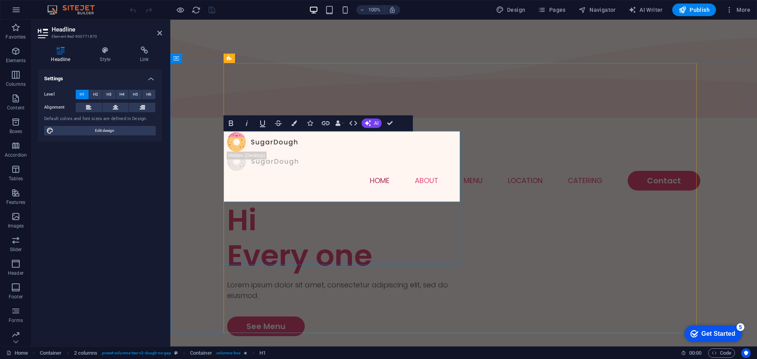
click at [332, 203] on h1 "Hi ‌Every one" at bounding box center [345, 238] width 236 height 71
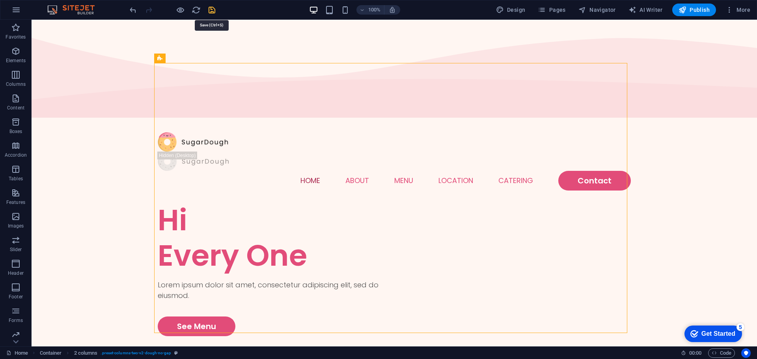
click at [212, 10] on icon "save" at bounding box center [211, 10] width 9 height 9
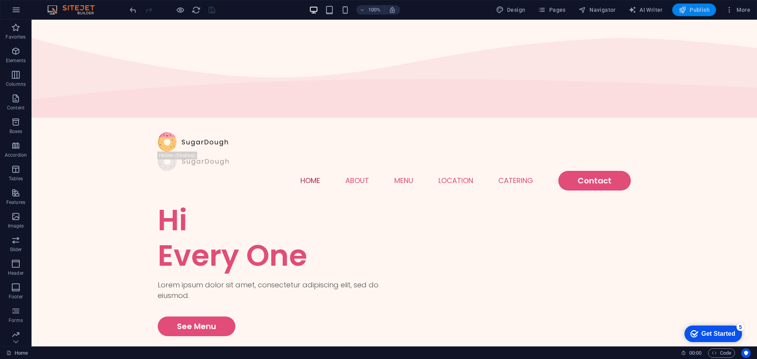
click at [688, 11] on span "Publish" at bounding box center [693, 10] width 31 height 8
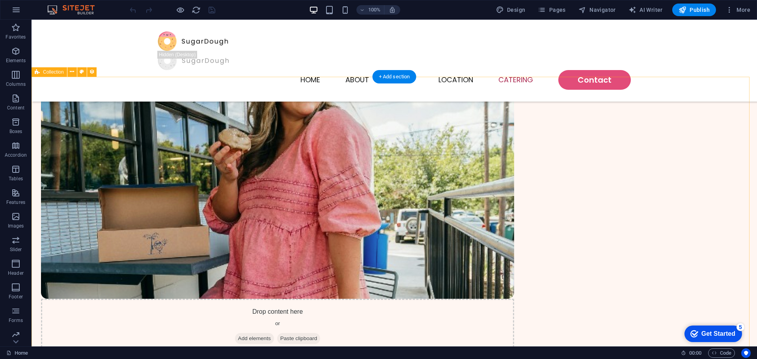
scroll to position [2315, 0]
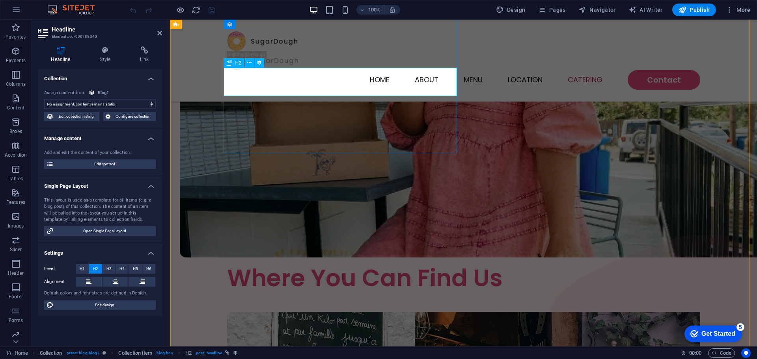
select select "name"
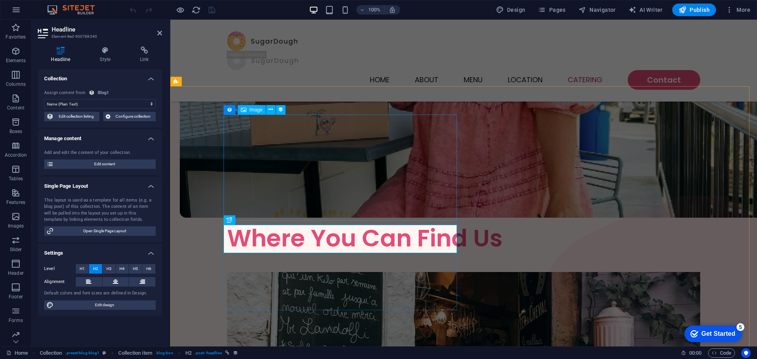
scroll to position [2158, 0]
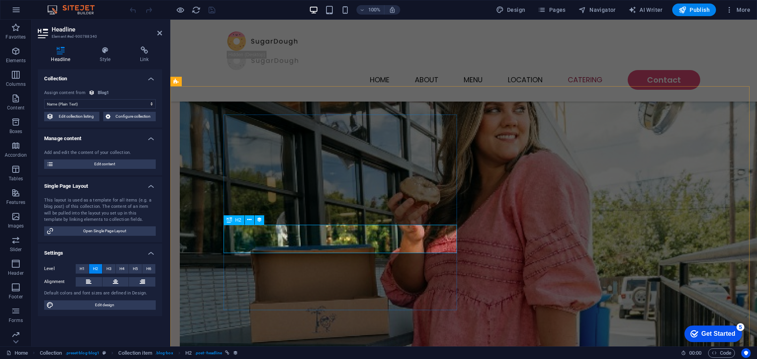
click at [89, 102] on select "No assignment, content remains static Created at (Date) Updated at (Date) Name …" at bounding box center [100, 103] width 112 height 9
click at [106, 62] on h4 "Style" at bounding box center [107, 55] width 40 height 17
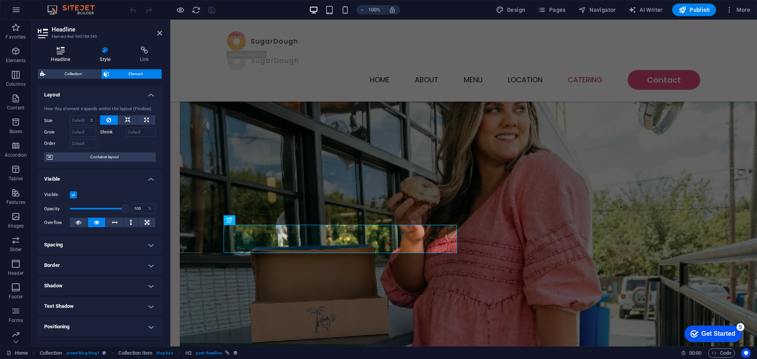
click at [62, 56] on h4 "Headline" at bounding box center [62, 55] width 49 height 17
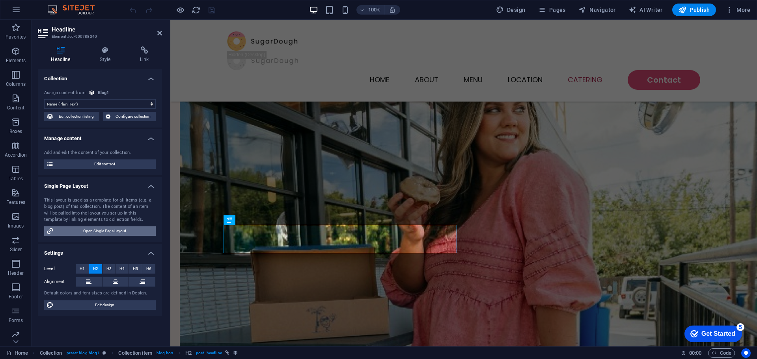
click at [106, 227] on span "Open Single Page Layout" at bounding box center [104, 231] width 97 height 9
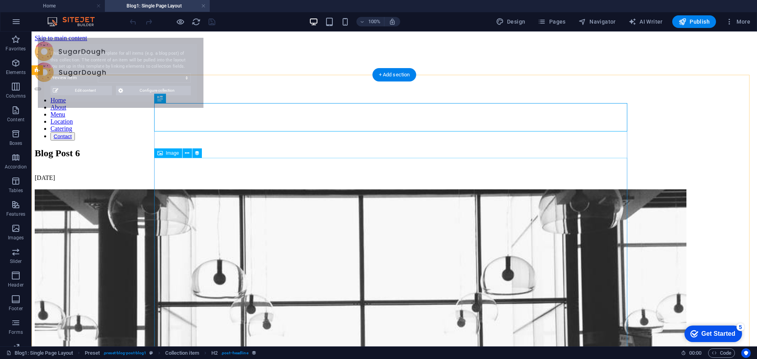
scroll to position [0, 0]
select select "68b7a3d6338b7c416c0a1d3f"
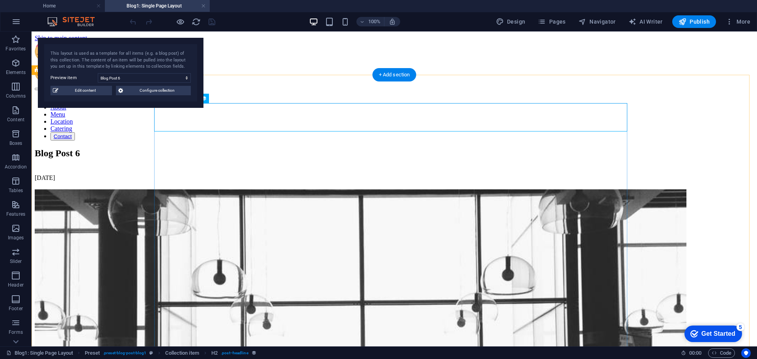
click at [432, 148] on div "Blog Post 6" at bounding box center [394, 153] width 719 height 11
select select "name"
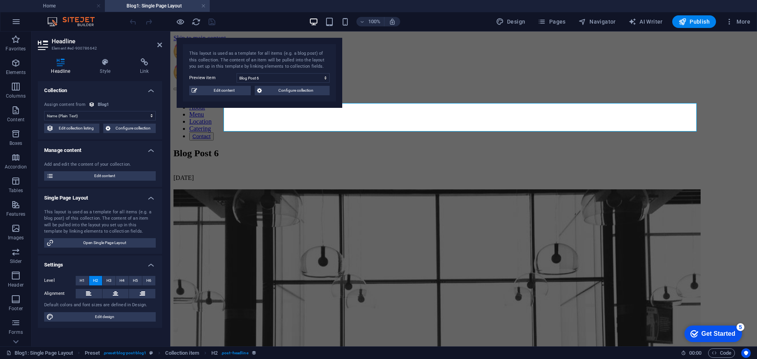
click at [98, 103] on div "Blog1" at bounding box center [103, 105] width 11 height 7
click at [412, 97] on nav "Home About Menu Location Catering Contact" at bounding box center [463, 119] width 580 height 44
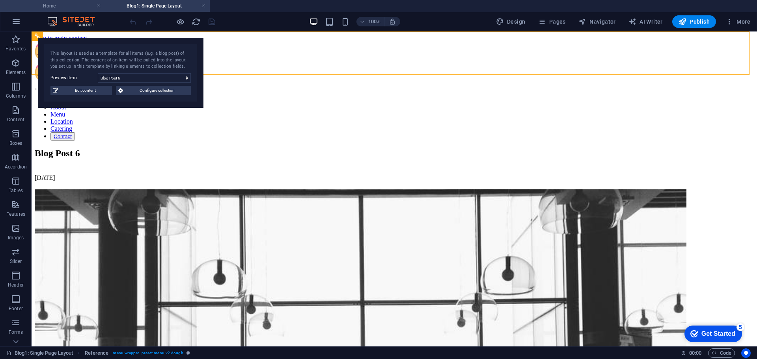
click at [56, 6] on h4 "Home" at bounding box center [52, 6] width 105 height 9
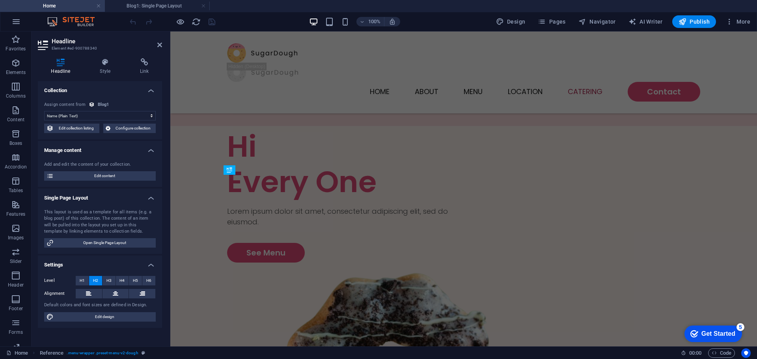
scroll to position [2166, 0]
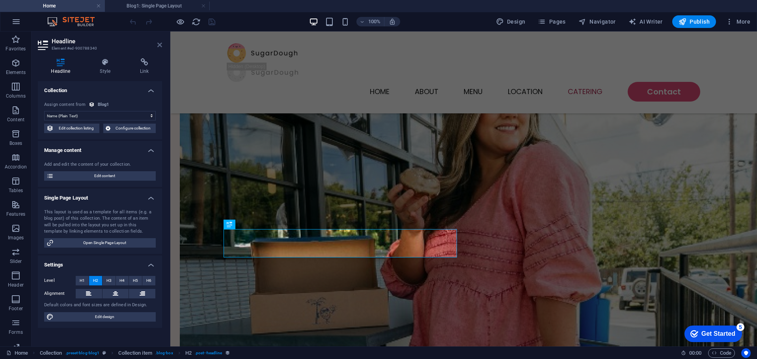
click at [159, 47] on icon at bounding box center [159, 45] width 5 height 6
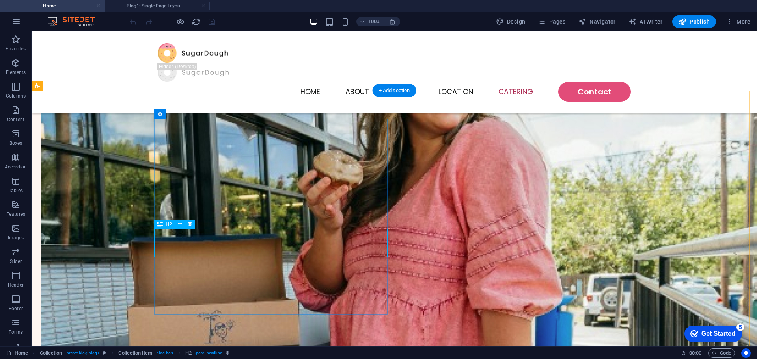
select select "name"
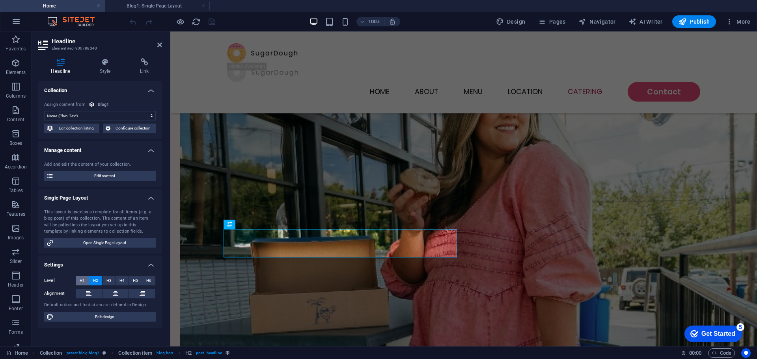
click at [84, 282] on span "H1" at bounding box center [82, 280] width 5 height 9
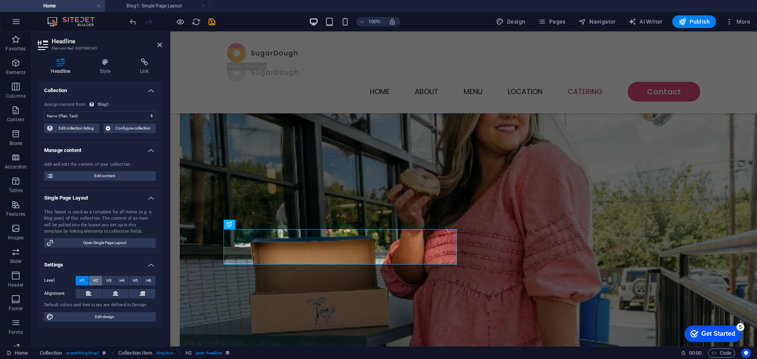
click at [93, 285] on span "H2" at bounding box center [95, 280] width 5 height 9
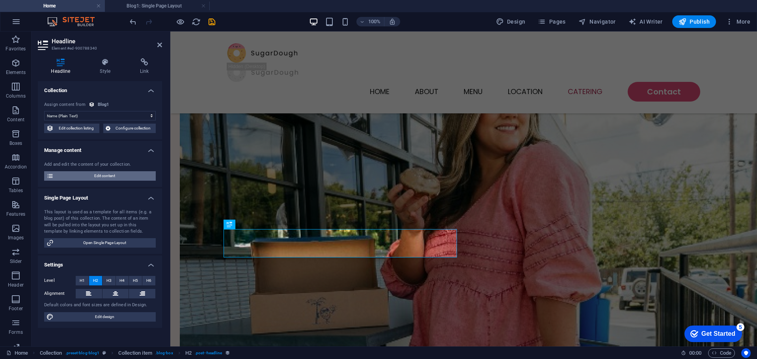
click at [92, 179] on span "Edit content" at bounding box center [104, 175] width 97 height 9
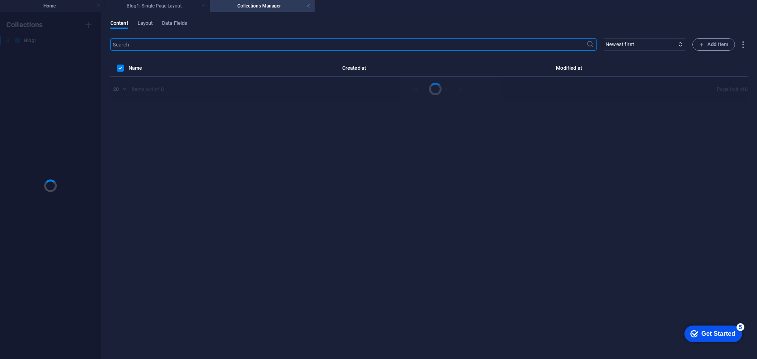
scroll to position [0, 0]
select select "Category 1"
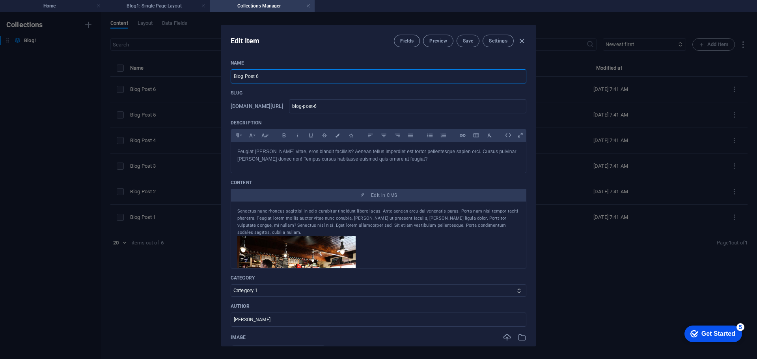
drag, startPoint x: 277, startPoint y: 74, endPoint x: 219, endPoint y: 84, distance: 59.1
click at [219, 84] on div "Edit Item Fields Preview Save Settings Name Blog Post 6 ​ Slug www.example.com/…" at bounding box center [378, 185] width 757 height 347
click at [605, 267] on div "Edit Item Fields Preview Save Settings Name Blog Post 6 ​ Slug www.example.com/…" at bounding box center [378, 185] width 757 height 347
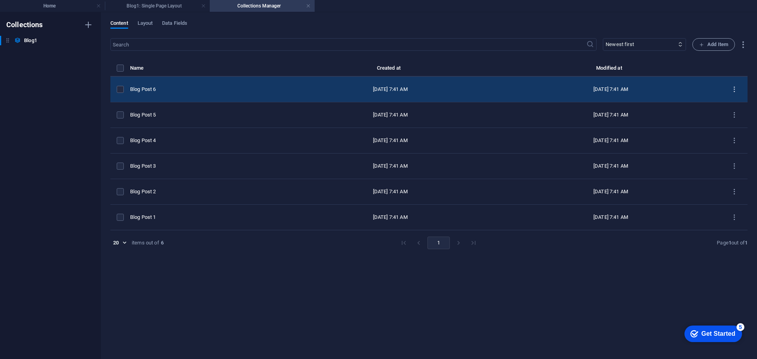
click at [736, 88] on icon "items list" at bounding box center [733, 89] width 7 height 7
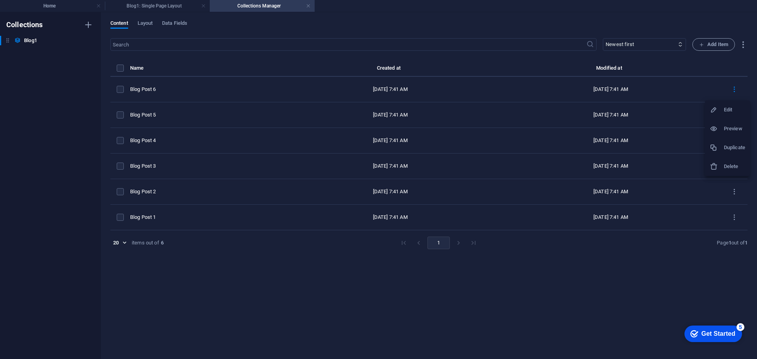
click at [732, 105] on h6 "Edit" at bounding box center [734, 109] width 21 height 9
select select "Category 1"
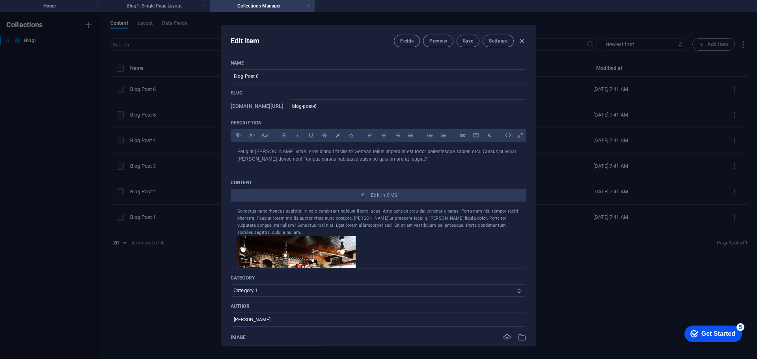
click at [580, 254] on div "Edit Item Fields Preview Save Settings Name Blog Post 6 ​ Slug www.example.com/…" at bounding box center [378, 185] width 757 height 347
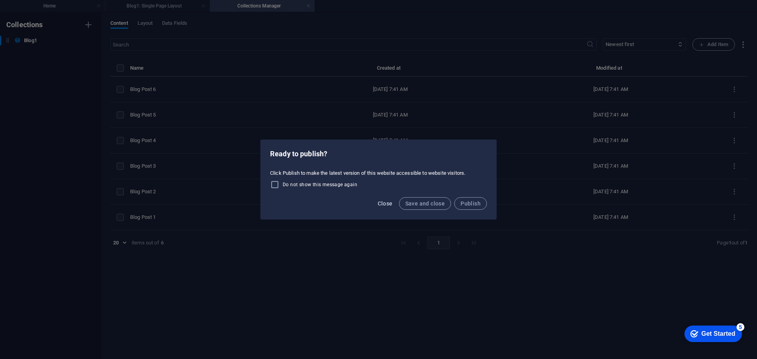
click at [391, 204] on span "Close" at bounding box center [385, 204] width 15 height 6
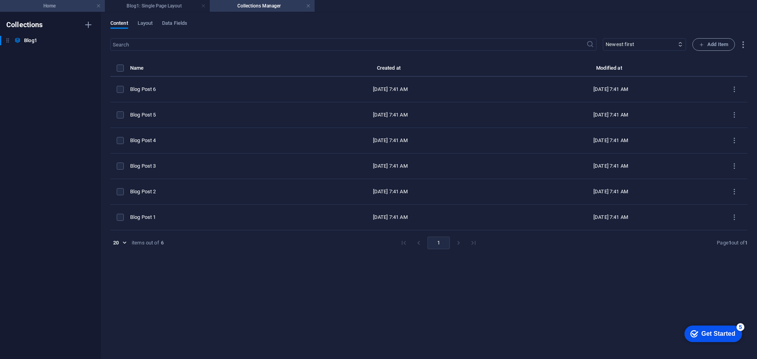
click at [59, 9] on h4 "Home" at bounding box center [52, 6] width 105 height 9
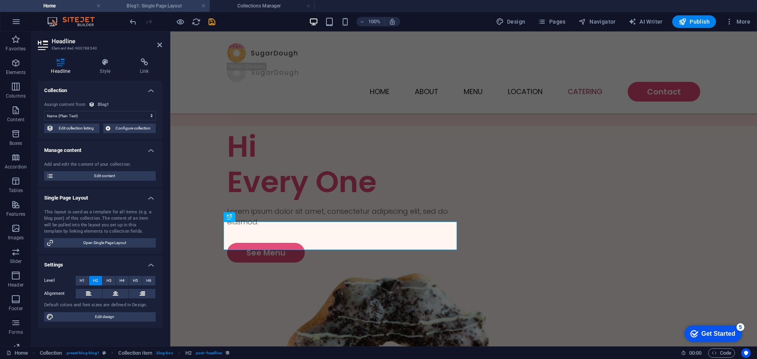
scroll to position [2173, 0]
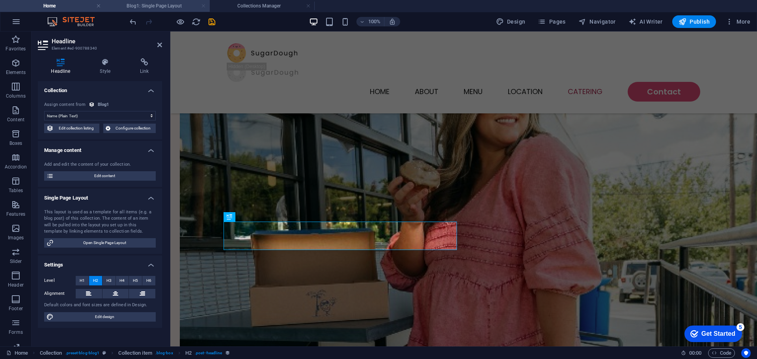
click at [204, 7] on link at bounding box center [203, 5] width 5 height 7
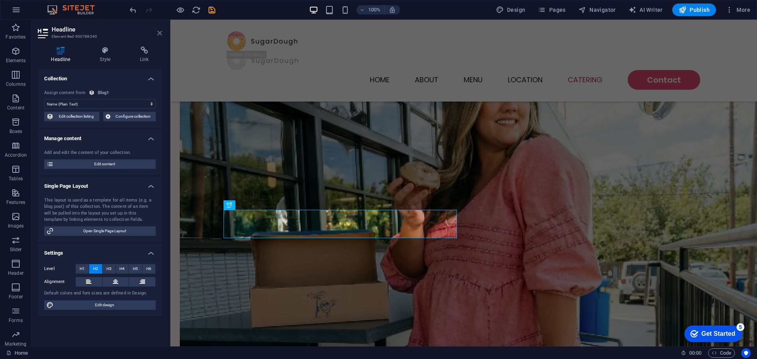
click at [159, 36] on icon at bounding box center [159, 33] width 5 height 6
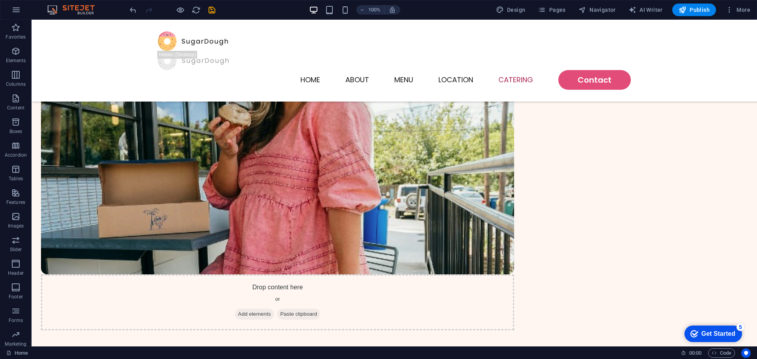
scroll to position [2224, 0]
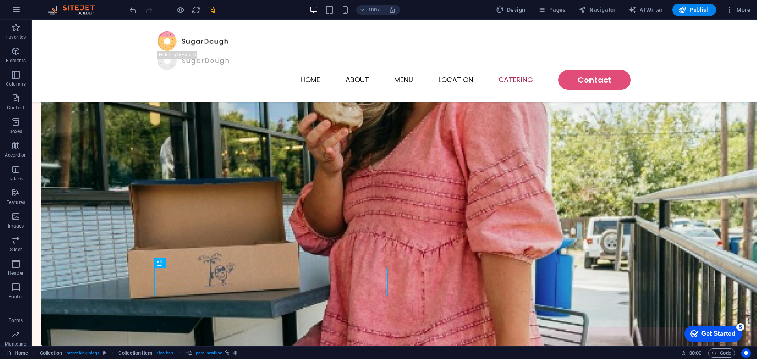
scroll to position [0, 0]
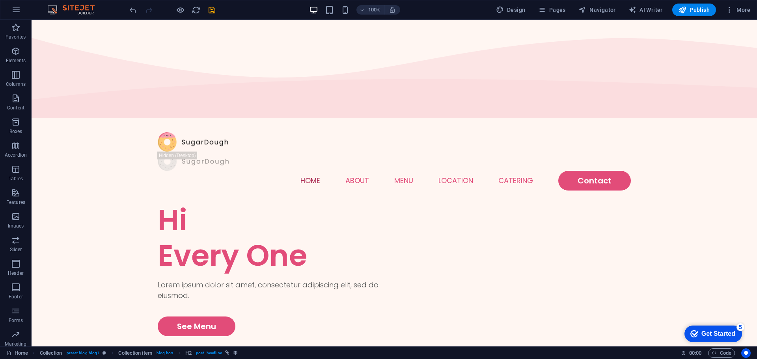
drag, startPoint x: 754, startPoint y: 262, endPoint x: 788, endPoint y: 26, distance: 238.9
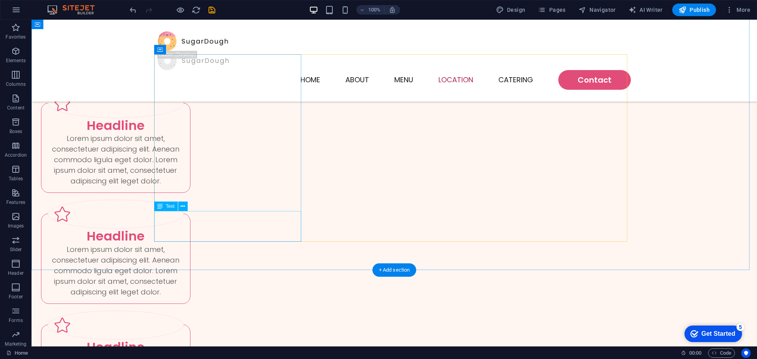
scroll to position [1576, 0]
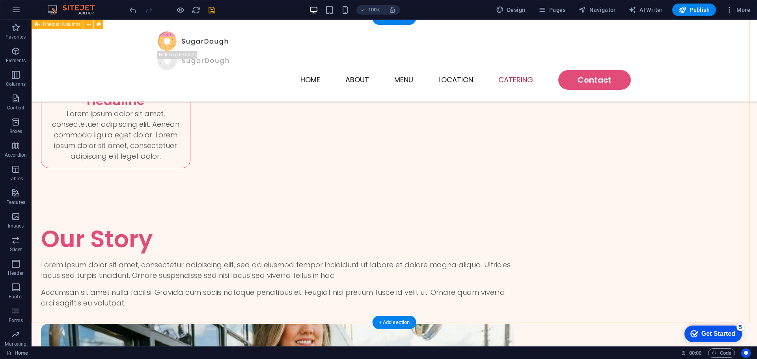
scroll to position [1921, 0]
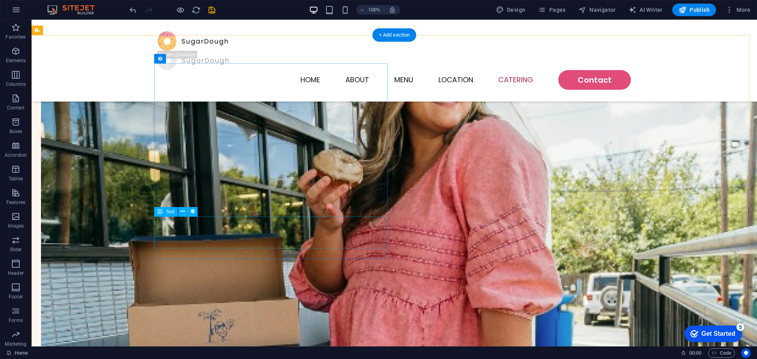
scroll to position [2217, 0]
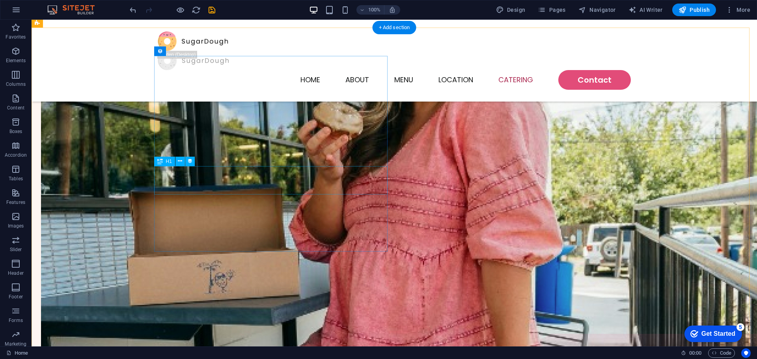
select select "name"
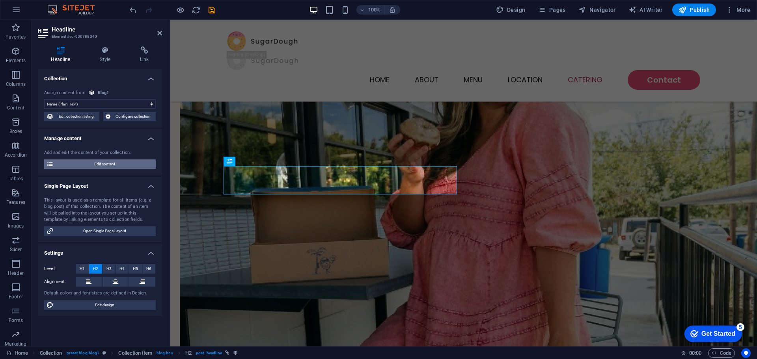
click at [99, 162] on span "Edit content" at bounding box center [104, 164] width 97 height 9
select select "Category 1"
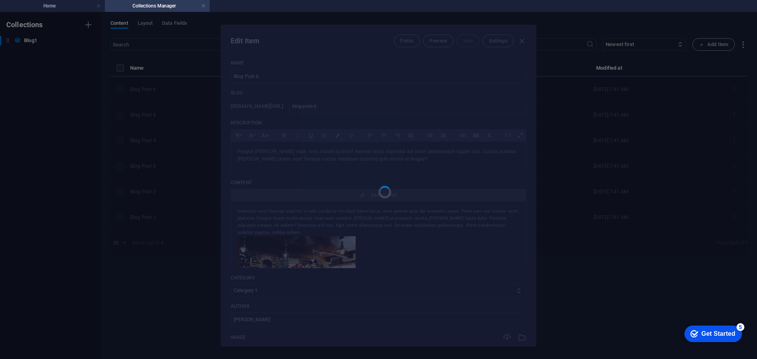
scroll to position [0, 0]
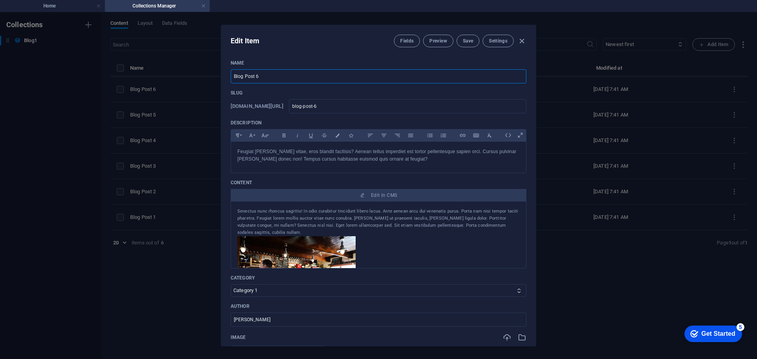
drag, startPoint x: 271, startPoint y: 73, endPoint x: 226, endPoint y: 76, distance: 45.1
click at [226, 76] on div "Name Blog Post 6 ​ Slug www.example.com/example-page/ blog-post-6 ​ Description…" at bounding box center [378, 200] width 314 height 293
type input "T"
type input "t"
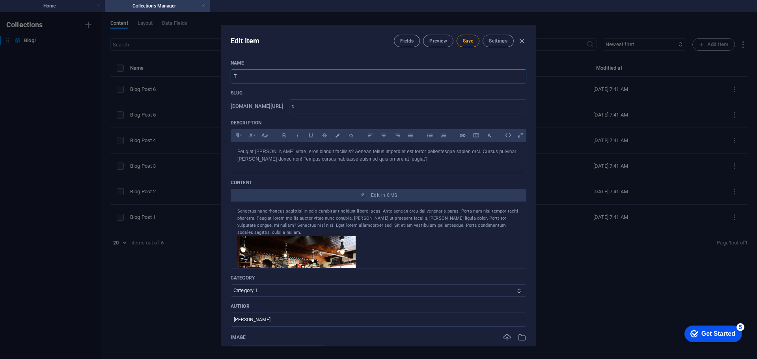
type input "Te"
type input "te"
type input "Test"
type input "test"
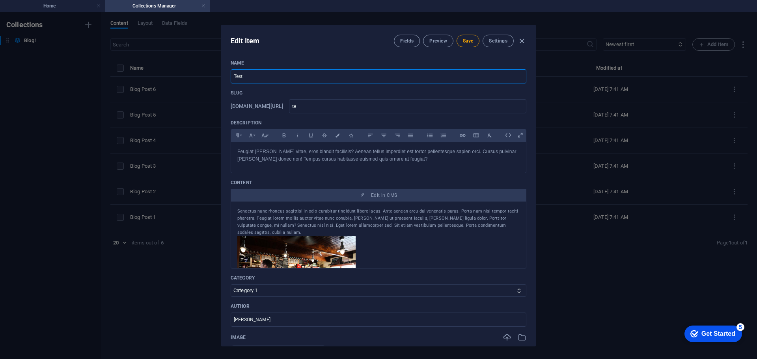
type input "test"
type input "Testi"
type input "testi"
type input "Testin"
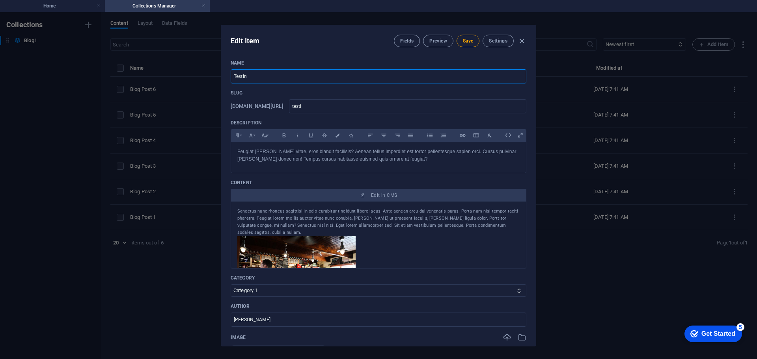
type input "testin"
type input "Testing"
type input "testing"
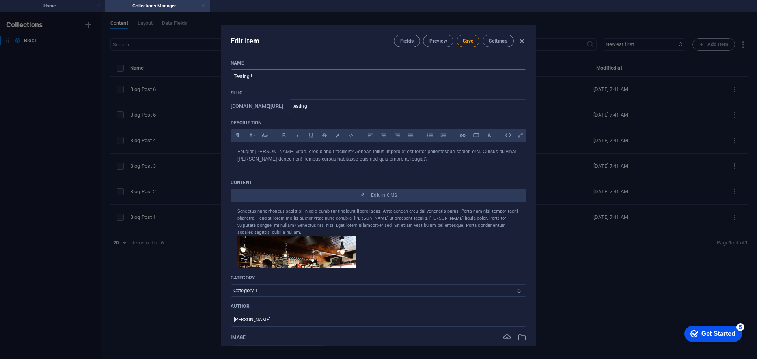
click at [266, 77] on input "Testing !" at bounding box center [379, 76] width 296 height 14
type input "Testing 1"
type input "testing-1"
type input "Testing 1"
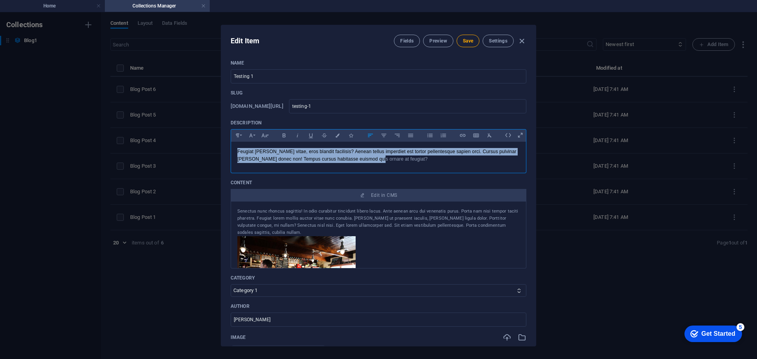
drag, startPoint x: 389, startPoint y: 163, endPoint x: 221, endPoint y: 152, distance: 168.2
click at [221, 152] on div "Edit Item Fields Preview Save Settings Name Testing 1 ​ Slug www.example.com/ex…" at bounding box center [378, 186] width 315 height 322
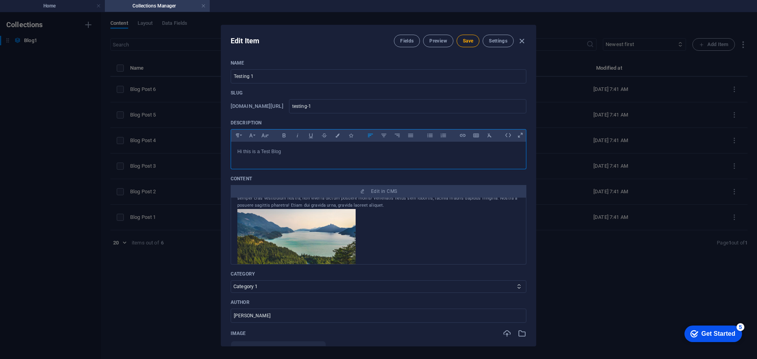
scroll to position [118, 0]
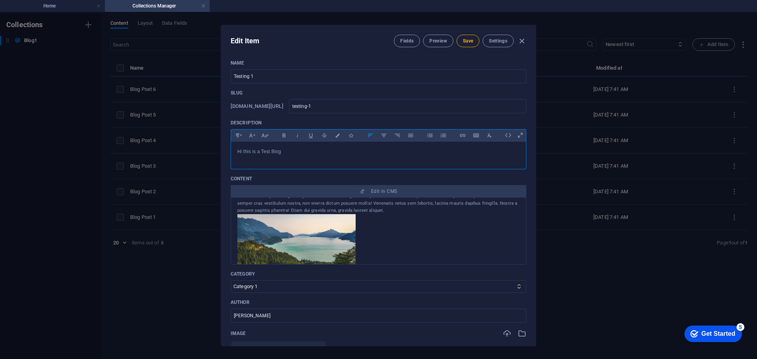
click at [322, 184] on img at bounding box center [296, 148] width 118 height 69
drag, startPoint x: 322, startPoint y: 239, endPoint x: 389, endPoint y: 219, distance: 69.6
click at [389, 219] on div at bounding box center [378, 250] width 282 height 72
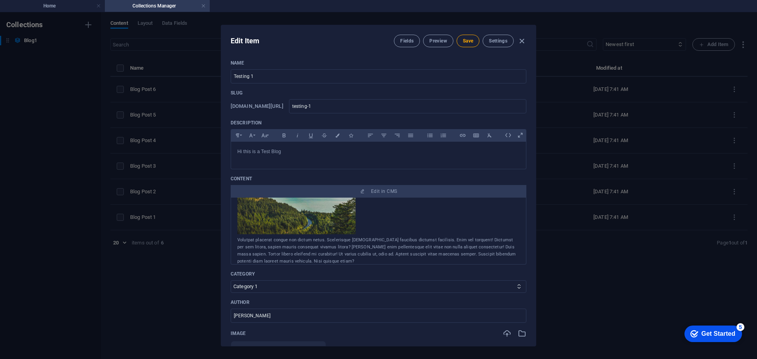
scroll to position [49, 0]
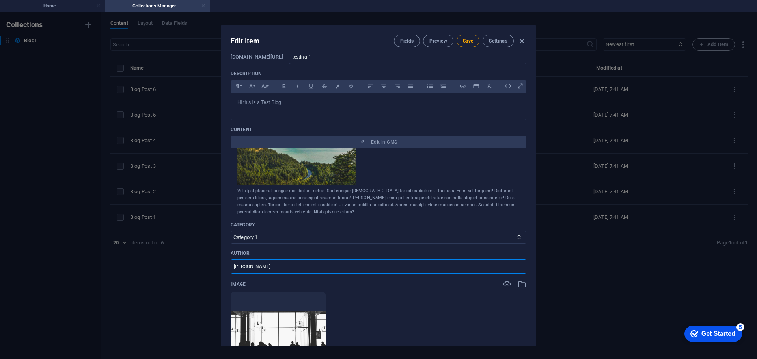
drag, startPoint x: 263, startPoint y: 269, endPoint x: 216, endPoint y: 275, distance: 47.7
click at [216, 275] on div "Edit Item Fields Preview Save Settings Name Testing 1 ​ Slug www.example.com/ex…" at bounding box center [378, 185] width 757 height 347
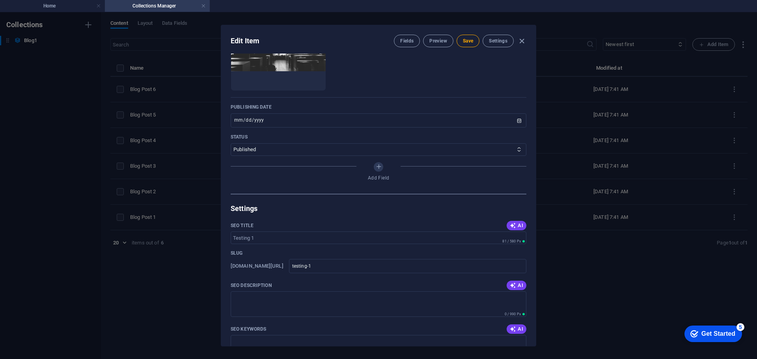
scroll to position [394, 0]
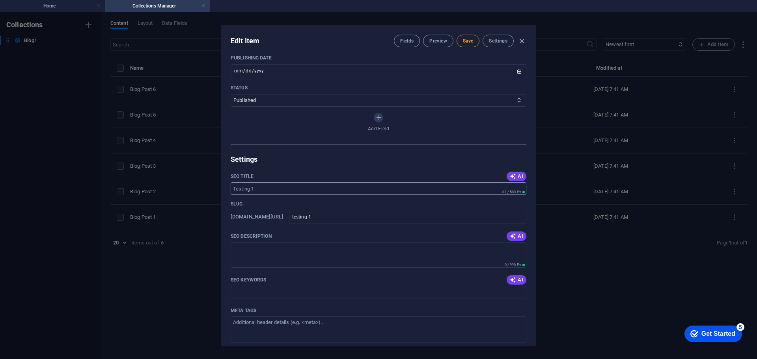
type input "Seekahost"
click at [264, 189] on input "SEO Title" at bounding box center [379, 188] width 296 height 13
click at [511, 178] on icon "button" at bounding box center [513, 176] width 6 height 6
type input "Test Blog: Insights & Ideas"
click at [510, 238] on icon "button" at bounding box center [513, 236] width 6 height 6
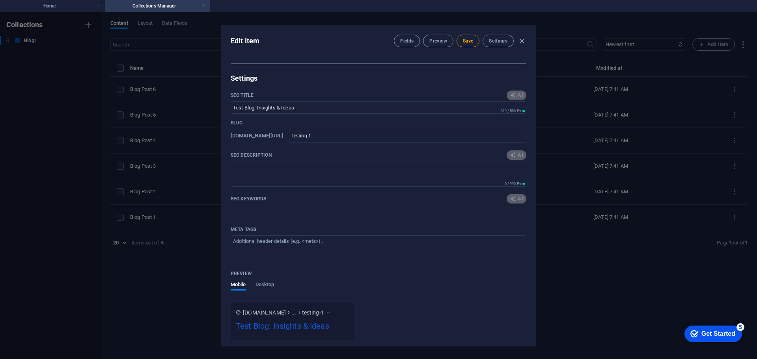
scroll to position [493, 0]
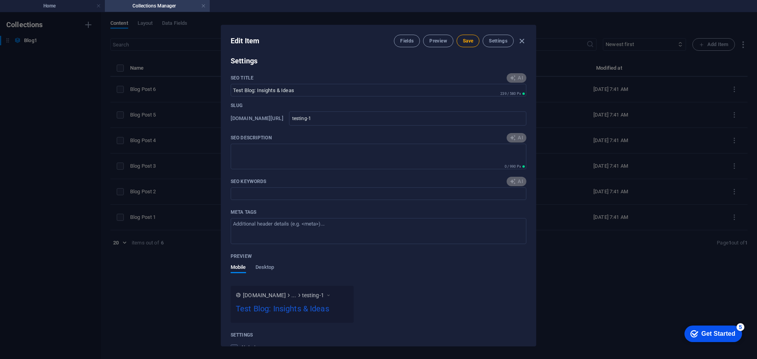
type textarea "Discover engaging insights and thought-provoking content in our blog, where cre…"
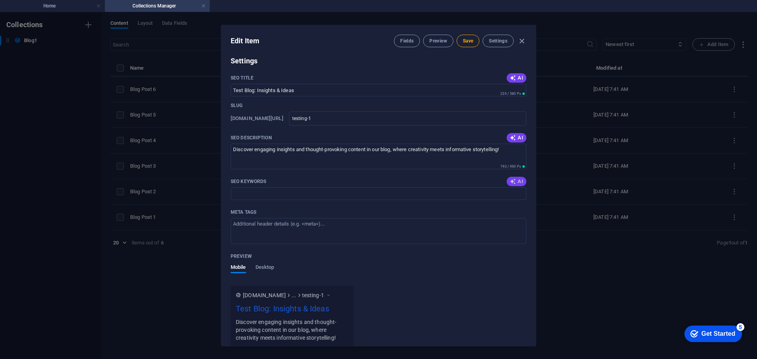
click at [518, 180] on span "AI" at bounding box center [516, 182] width 13 height 6
type input "Test Blog, Category 1, Seekahost, Publishing Date, Blog Content, SEO Keywords"
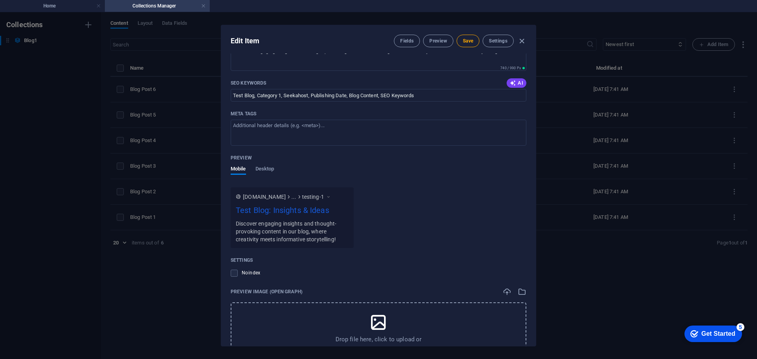
scroll to position [640, 0]
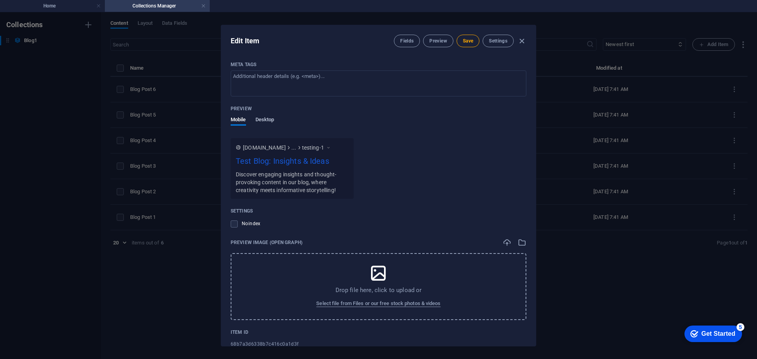
click at [262, 119] on span "Desktop" at bounding box center [264, 120] width 19 height 11
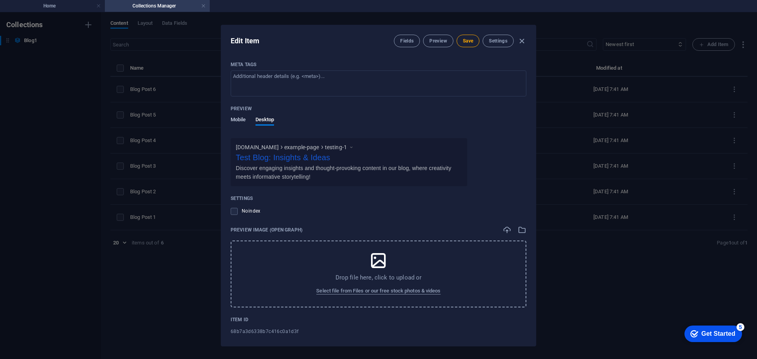
click at [244, 122] on span "Mobile" at bounding box center [238, 120] width 15 height 11
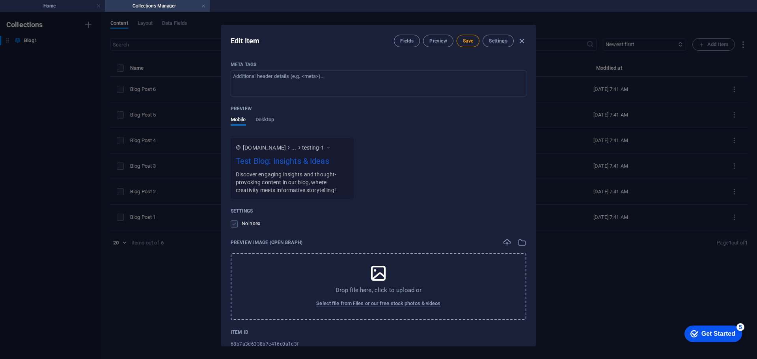
scroll to position [660, 0]
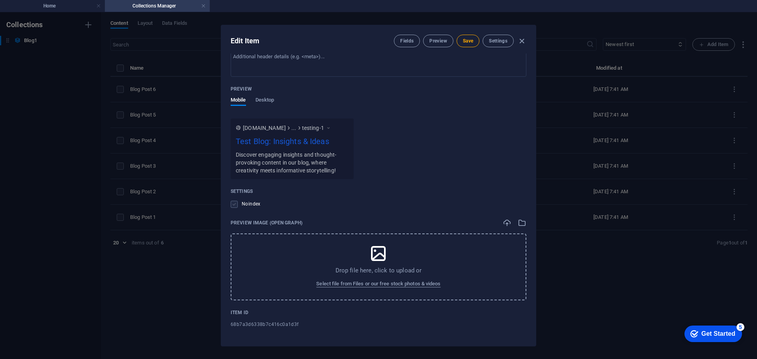
click at [233, 205] on label at bounding box center [234, 204] width 7 height 7
click at [0, 0] on input "checkbox" at bounding box center [0, 0] width 0 height 0
click at [233, 205] on label at bounding box center [234, 204] width 7 height 7
click at [0, 0] on input "checkbox" at bounding box center [0, 0] width 0 height 0
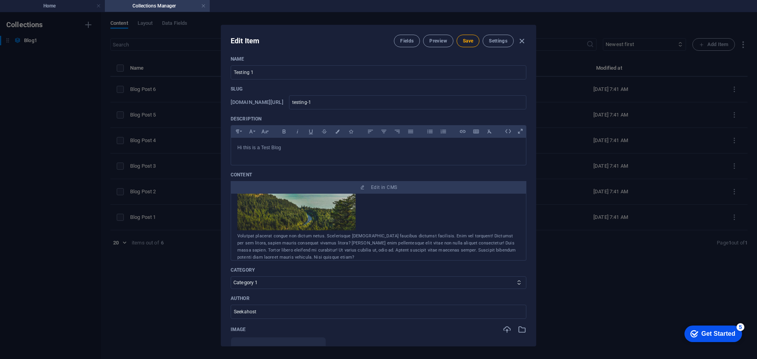
scroll to position [0, 0]
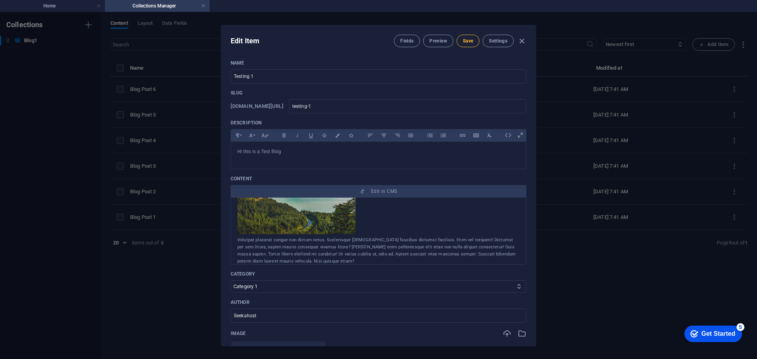
click at [466, 39] on span "Save" at bounding box center [468, 41] width 10 height 6
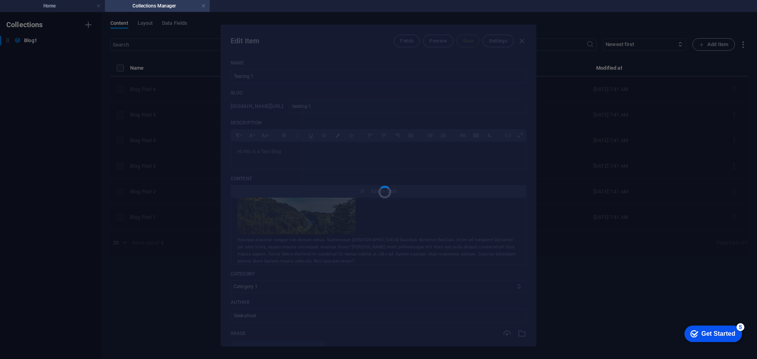
type input "testing-1"
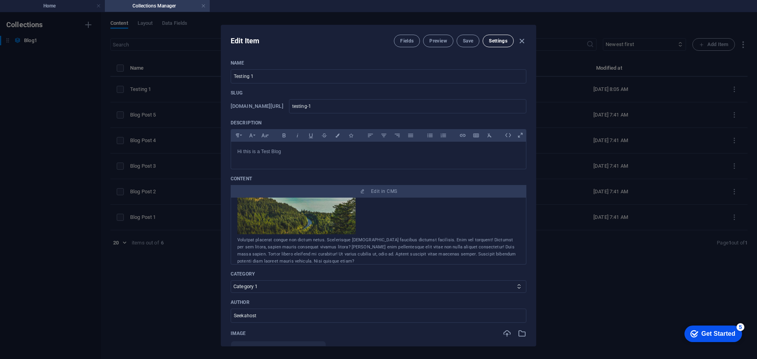
click at [504, 40] on span "Settings" at bounding box center [498, 41] width 19 height 6
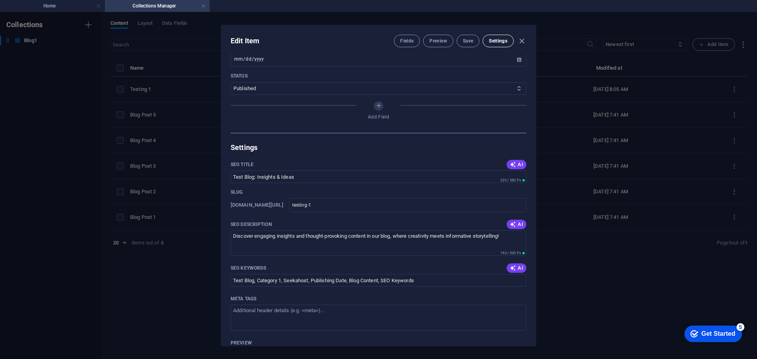
scroll to position [495, 0]
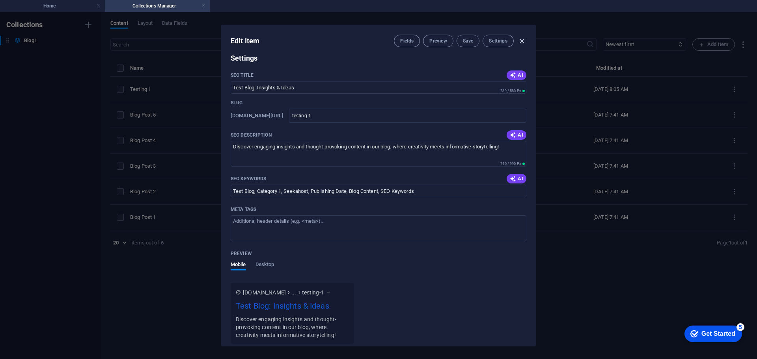
click at [523, 39] on icon "button" at bounding box center [521, 41] width 9 height 9
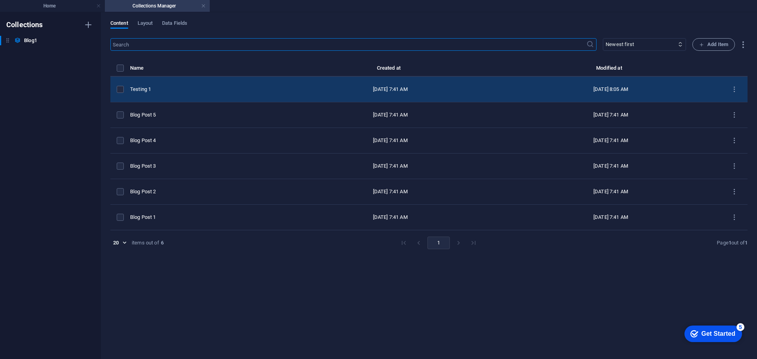
scroll to position [0, 0]
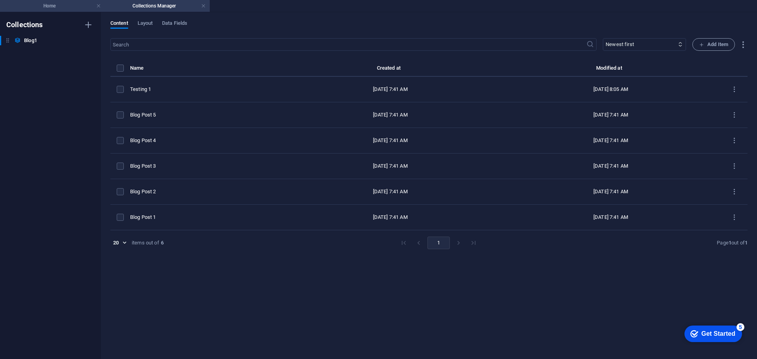
click at [53, 7] on h4 "Home" at bounding box center [52, 6] width 105 height 9
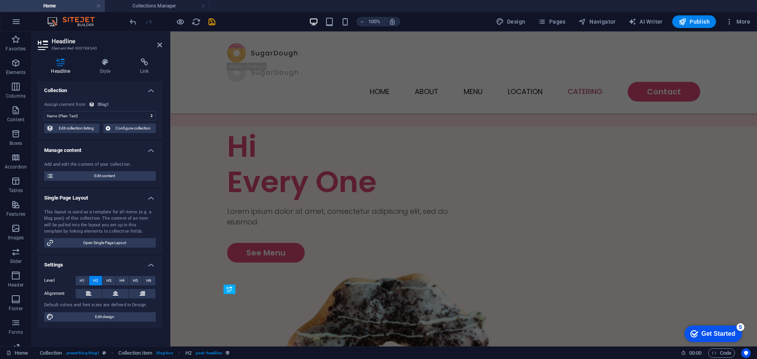
scroll to position [2224, 0]
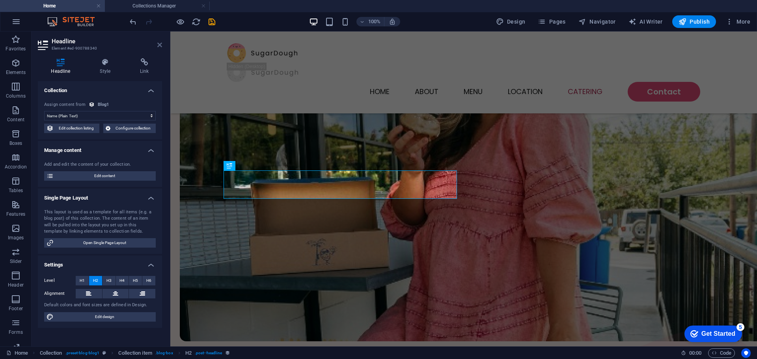
click at [157, 42] on icon at bounding box center [159, 45] width 5 height 6
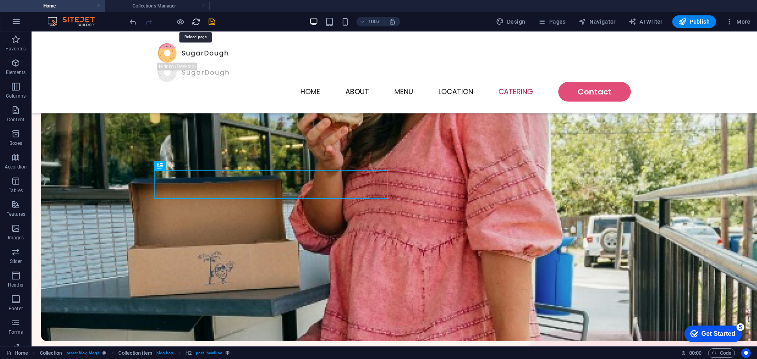
click at [195, 22] on icon "reload" at bounding box center [196, 21] width 9 height 9
click at [212, 20] on icon "save" at bounding box center [211, 21] width 9 height 9
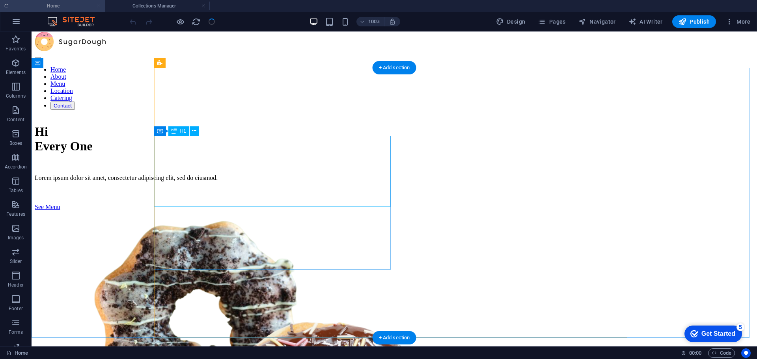
scroll to position [0, 0]
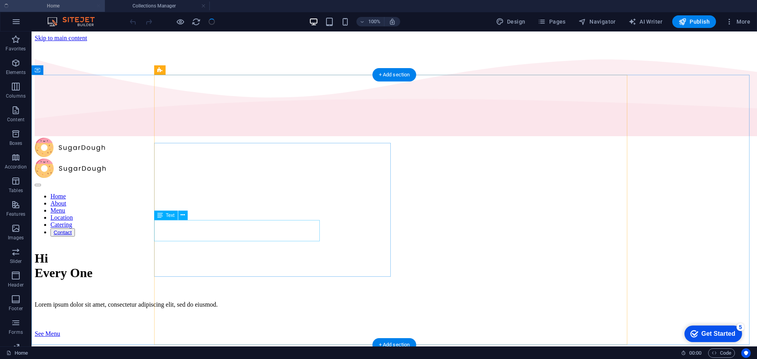
click at [199, 301] on div "Lorem ipsum dolor sit amet, consectetur adipiscing elit, sed do eiusmod." at bounding box center [394, 304] width 719 height 7
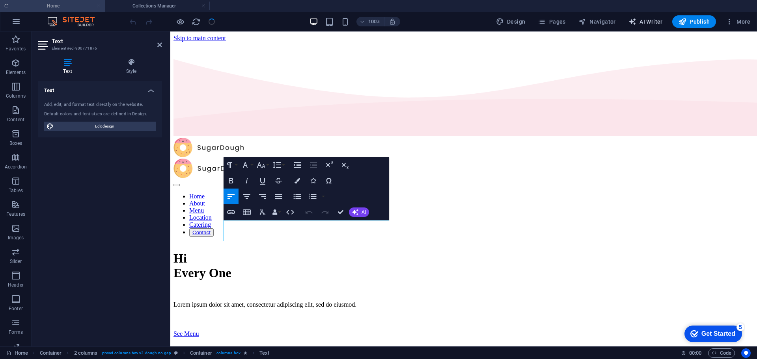
click at [639, 21] on span "AI Writer" at bounding box center [645, 22] width 34 height 8
select select "English"
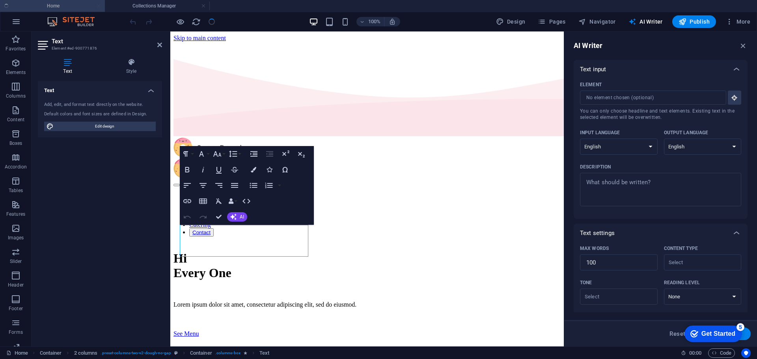
click at [155, 47] on header "Text Element #ed-900771876" at bounding box center [100, 42] width 124 height 20
click at [160, 45] on icon at bounding box center [159, 45] width 5 height 6
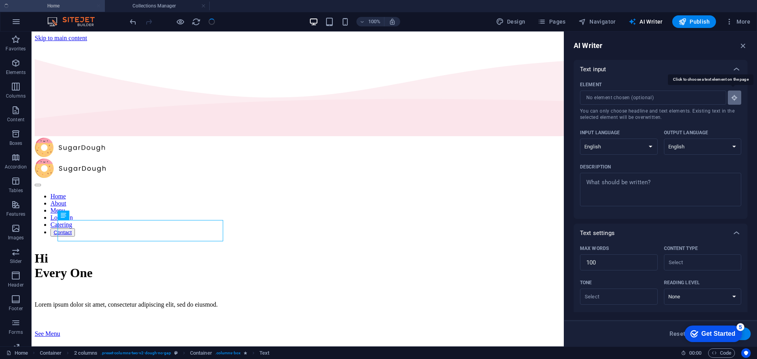
click at [732, 101] on icon "button" at bounding box center [734, 97] width 7 height 7
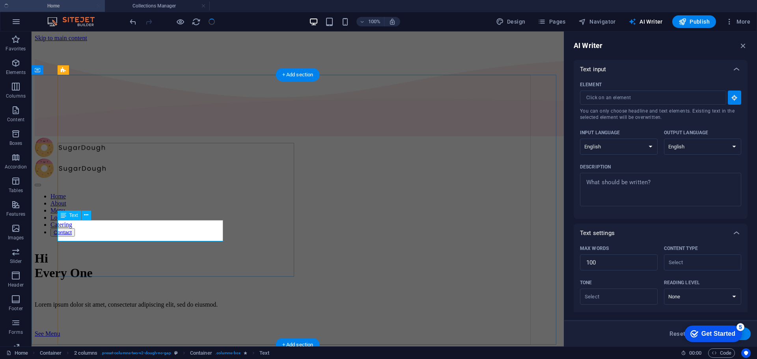
click at [135, 301] on div "Lorem ipsum dolor sit amet, consectetur adipiscing elit, sed do eiusmod." at bounding box center [298, 304] width 526 height 7
type input "#ed-900771876"
type textarea "x"
type input "11"
type textarea "x"
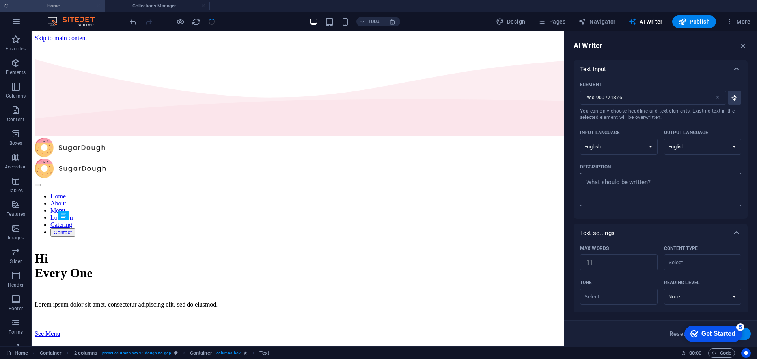
click at [637, 181] on textarea "Description x ​" at bounding box center [660, 190] width 153 height 26
type textarea "x"
type textarea "G"
type textarea "x"
type textarea "Gi"
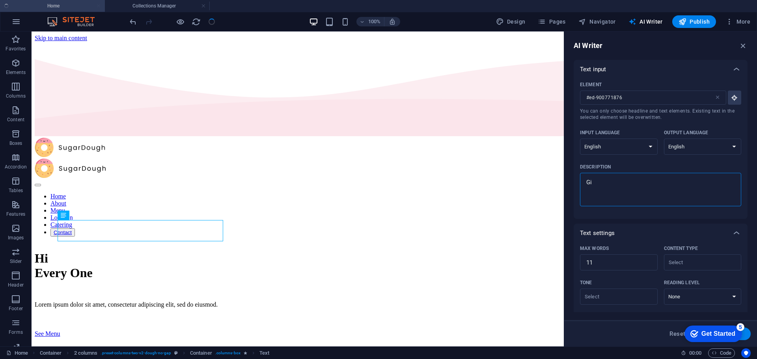
type textarea "x"
type textarea "Giv"
type textarea "x"
type textarea "Give"
type textarea "x"
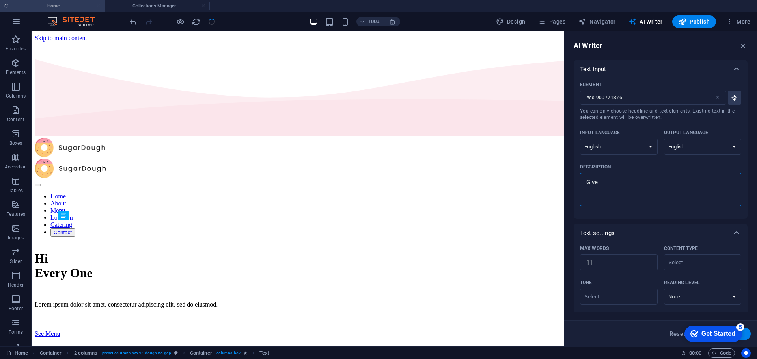
type textarea "Give"
type textarea "x"
type textarea "Give ne"
type textarea "x"
type textarea "Give n"
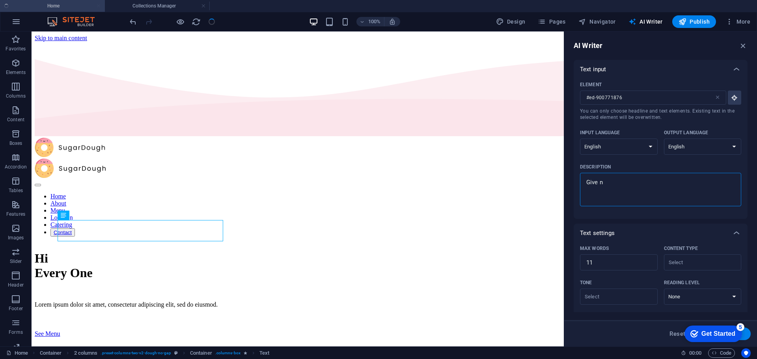
type textarea "x"
type textarea "Give"
type textarea "x"
type textarea "Give m"
type textarea "x"
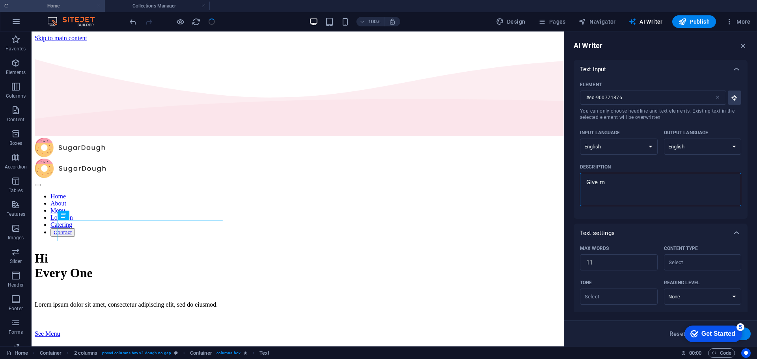
type textarea "Give me"
type textarea "x"
type textarea "Give me"
type textarea "x"
type textarea "Give me t"
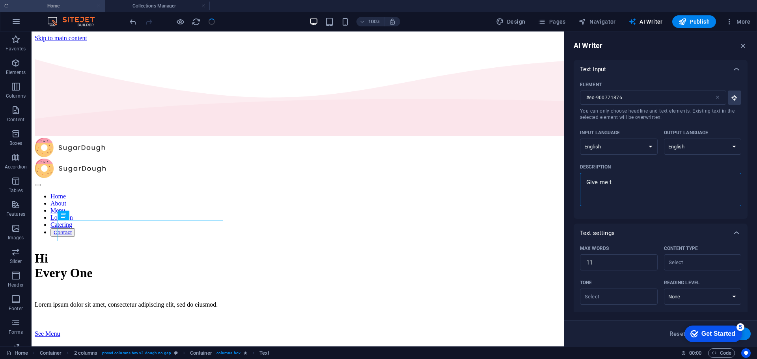
type textarea "x"
type textarea "Give me th"
type textarea "x"
type textarea "Give me the"
type textarea "x"
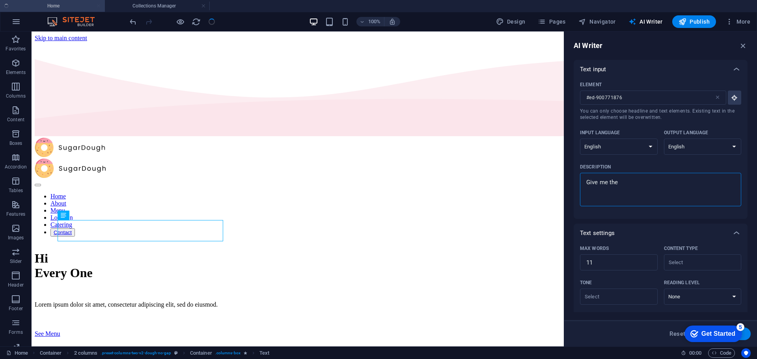
type textarea "Give me the"
type textarea "x"
type textarea "Give me the c"
type textarea "x"
type textarea "Give me the ca"
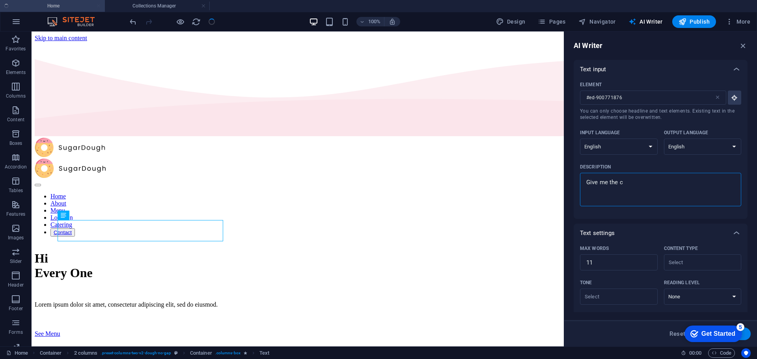
type textarea "x"
type textarea "Give me the cat"
type textarea "x"
type textarea "Give me the catc"
type textarea "x"
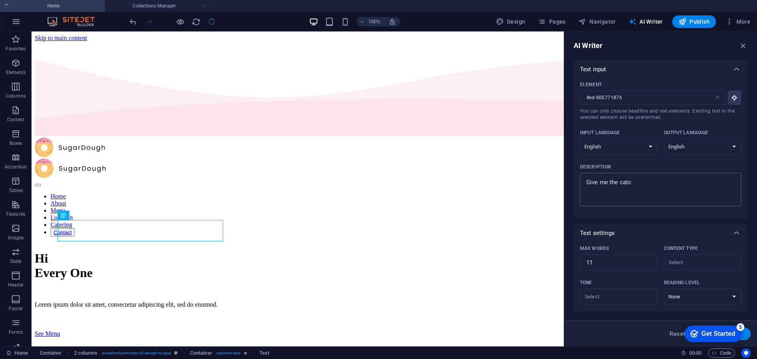
type textarea "Give me the catch"
type textarea "x"
type textarea "Give me the catchy"
type textarea "x"
type textarea "Give me the catchy"
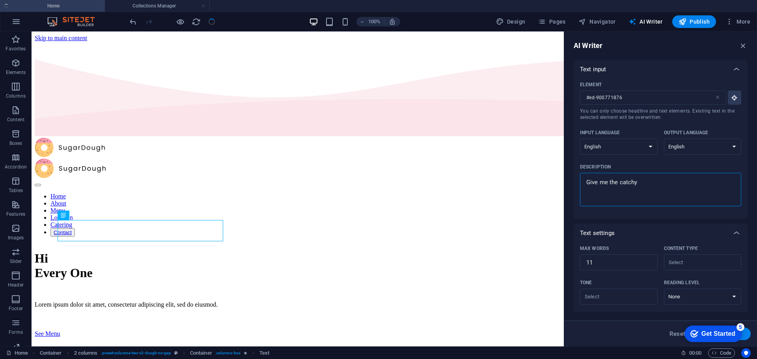
type textarea "x"
type textarea "Give me the catchy k"
type textarea "x"
type textarea "Give me the catchy ke"
type textarea "x"
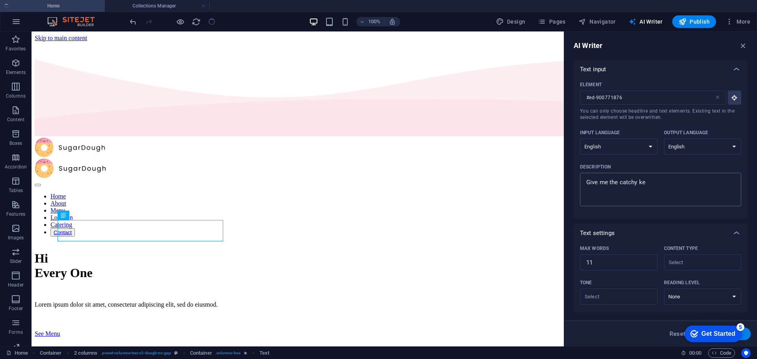
type textarea "Give me the catchy key"
type textarea "x"
type textarea "Give me the catchy key"
type textarea "x"
type textarea "Give me the catchy key p"
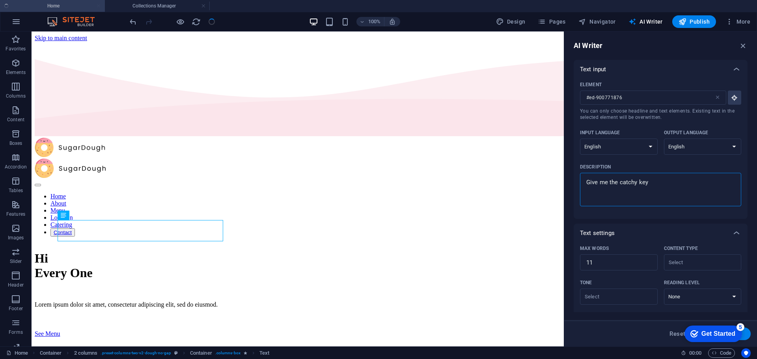
type textarea "x"
type textarea "Give me the catchy key ph"
type textarea "x"
type textarea "Give me the catchy key pha"
type textarea "x"
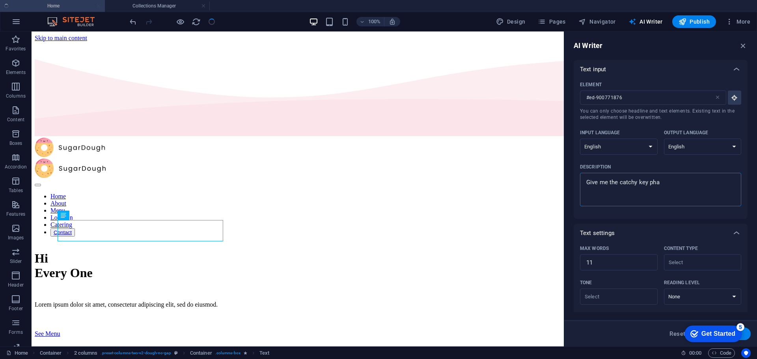
type textarea "Give me the catchy key phar"
type textarea "x"
type textarea "Give me the catchy key phars"
type textarea "x"
type textarea "Give me the catchy key pharse"
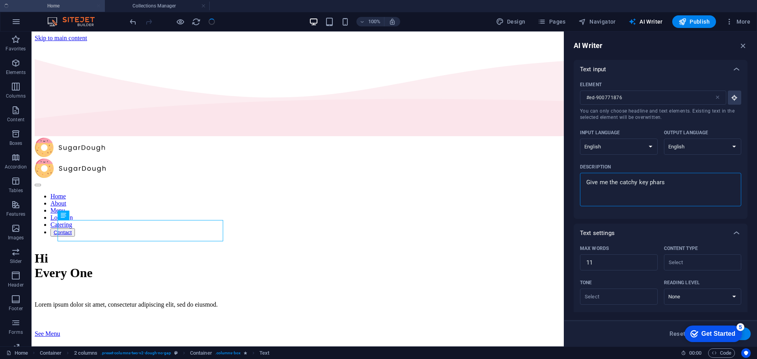
type textarea "x"
type textarea "Give me the catchy key phars"
type textarea "x"
type textarea "Give me the catchy key phar"
type textarea "x"
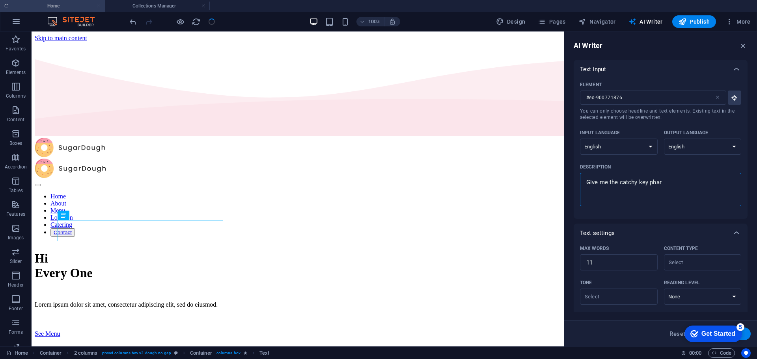
type textarea "Give me the catchy key pha"
type textarea "x"
type textarea "Give me the catchy key ph"
type textarea "x"
type textarea "Give me the catchy key p"
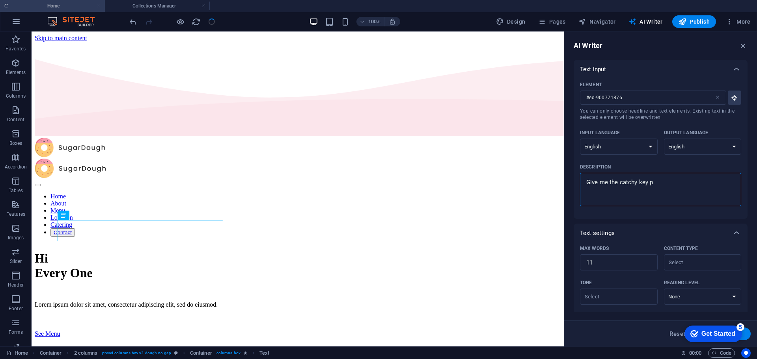
type textarea "x"
type textarea "Give me the catchy key"
type textarea "x"
type textarea "Give me the catchy key"
type textarea "x"
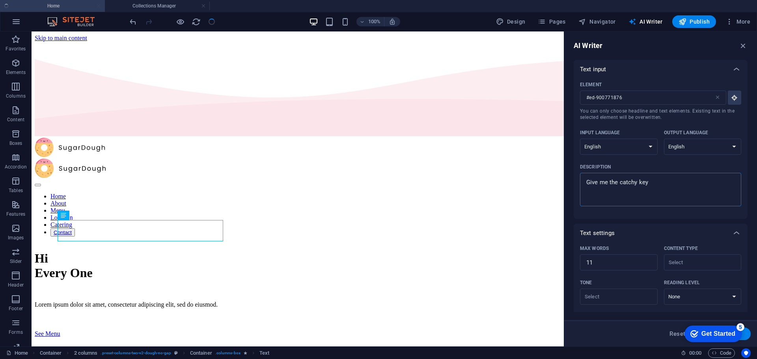
type textarea "Give me the catchy ke"
type textarea "x"
type textarea "Give me the catchy k"
type textarea "x"
type textarea "Give me the catchy"
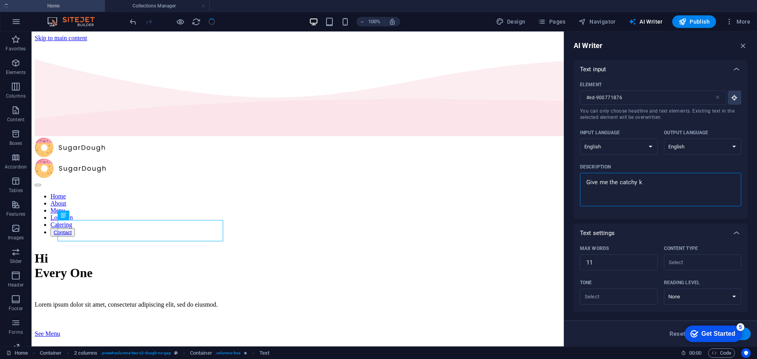
type textarea "x"
type textarea "Give me the catchy s"
type textarea "x"
type textarea "Give me the catchy se"
type textarea "x"
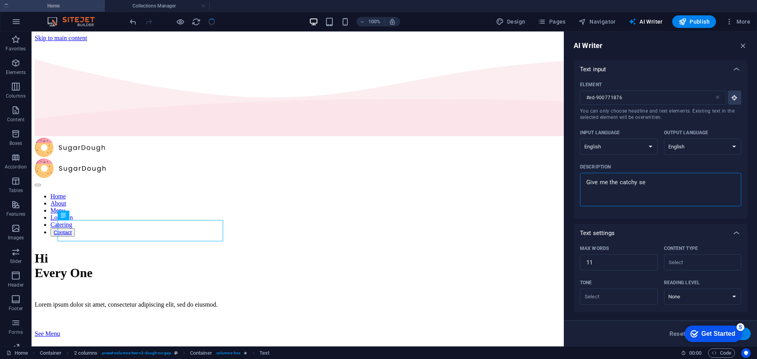
type textarea "Give me the catchy sen"
type textarea "x"
type textarea "Give me the catchy sent"
type textarea "x"
type textarea "Give me the catchy sente"
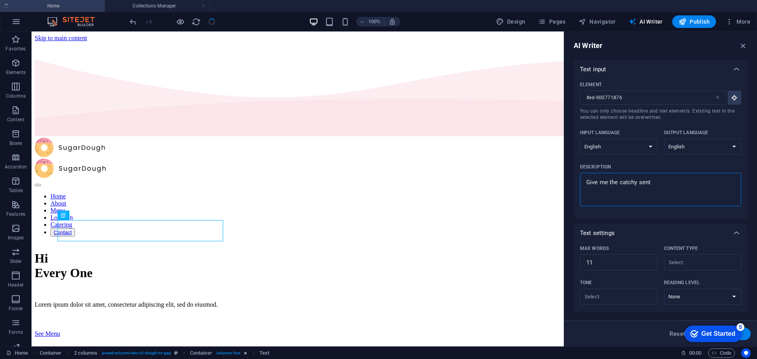
type textarea "x"
type textarea "Give me the catchy senten"
type textarea "x"
type textarea "Give me the catchy sentenc"
type textarea "x"
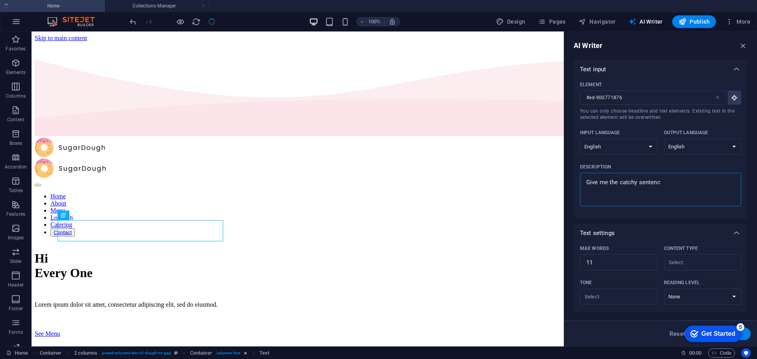
type textarea "Give me the catchy sentence"
type textarea "x"
type textarea "Give me the catchy sentence"
type textarea "x"
type textarea "Give me the catchy sentence f"
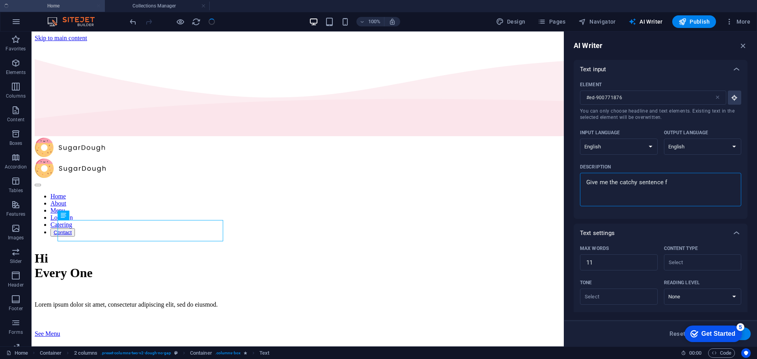
type textarea "x"
type textarea "Give me the catchy sentence fo"
type textarea "x"
type textarea "Give me the catchy sentence for"
type textarea "x"
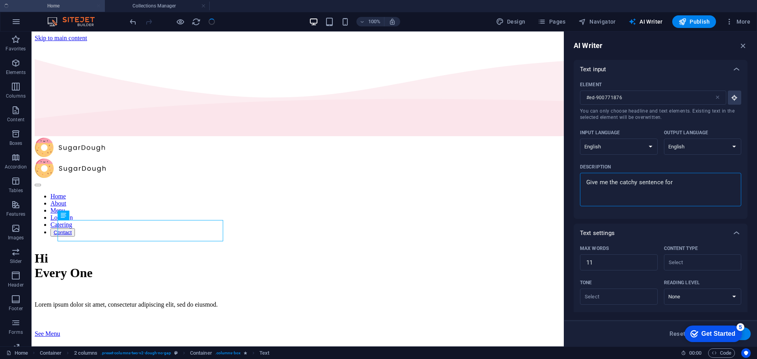
type textarea "Give me the catchy sentence for"
type textarea "x"
type textarea "Give me the catchy sentence for f"
type textarea "x"
type textarea "Give me the catchy sentence for fo"
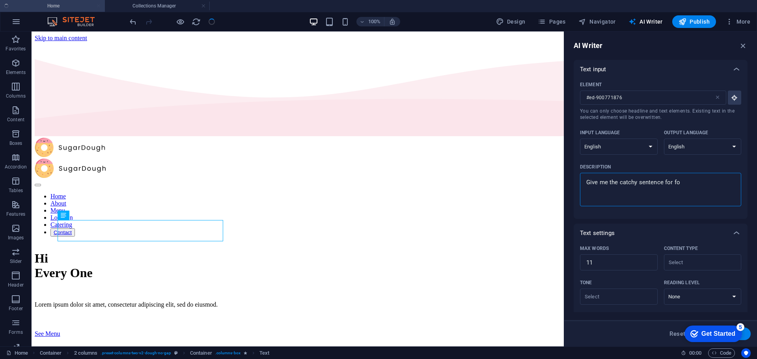
type textarea "x"
type textarea "Give me the catchy sentence for foo"
type textarea "x"
type textarea "Give me the catchy sentence for food"
type textarea "x"
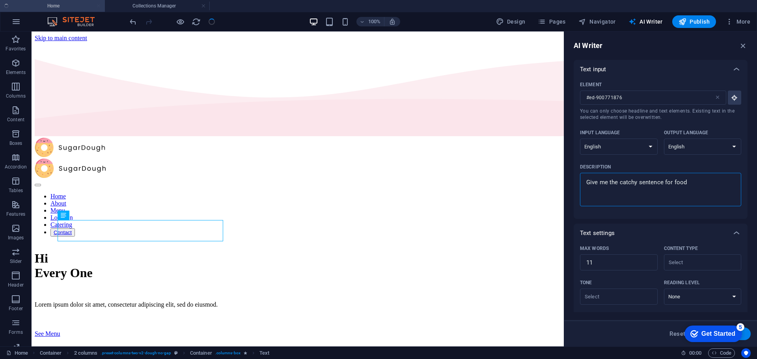
type textarea "Give me the catchy sentence for food"
type textarea "x"
type textarea "Give me the catchy sentence for food l"
type textarea "x"
type textarea "Give me the catchy sentence for food lo"
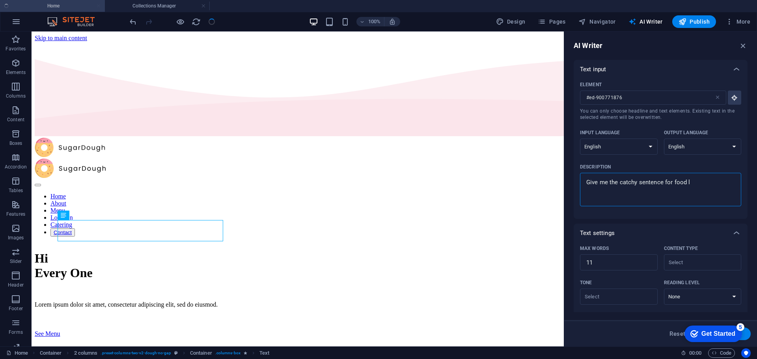
type textarea "x"
type textarea "Give me the catchy sentence for food lov"
type textarea "x"
type textarea "Give me the catchy sentence for food love"
type textarea "x"
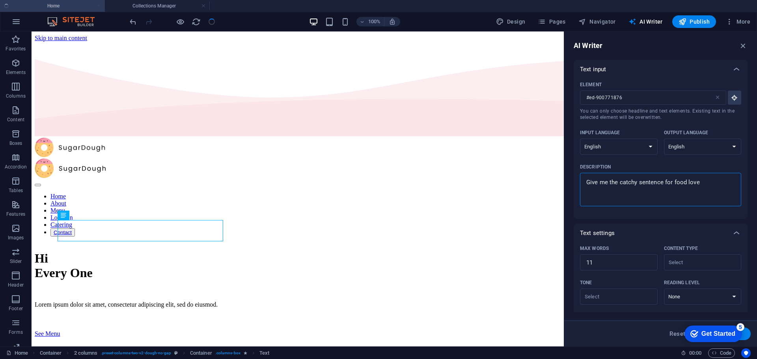
type textarea "Give me the catchy sentence for food lover"
type textarea "x"
type textarea "Give me the catchy sentence for food lovers"
type textarea "x"
type textarea "Give me the catchy sentence for food lovers"
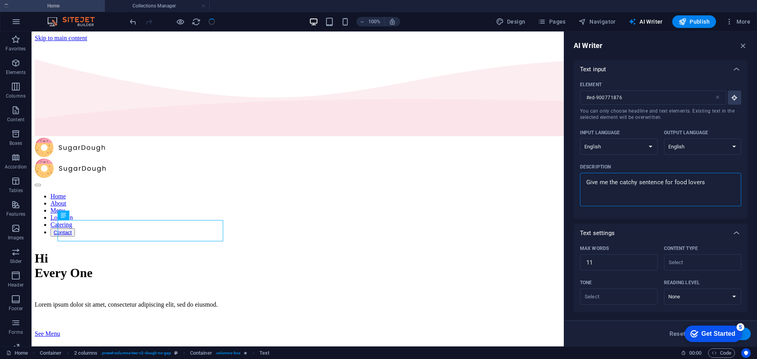
type textarea "x"
type textarea "Give me the catchy sentence for food lovers wi"
type textarea "x"
type textarea "Give me the catchy sentence for food lovers wit"
type textarea "x"
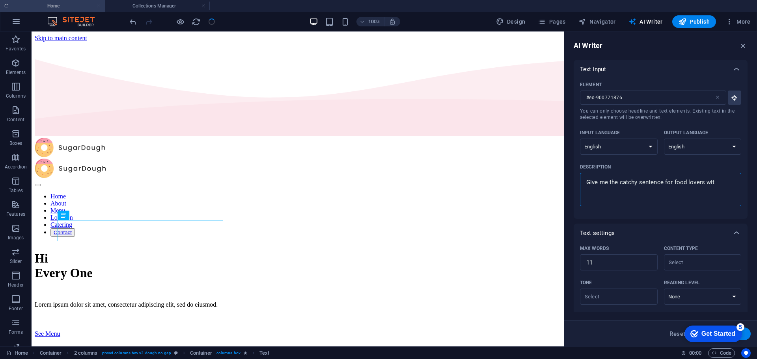
type textarea "Give me the catchy sentence for food lovers with"
type textarea "x"
type textarea "Give me the catchy sentence for food lovers with"
type textarea "x"
type textarea "Give me the catchy sentence for food lovers with l"
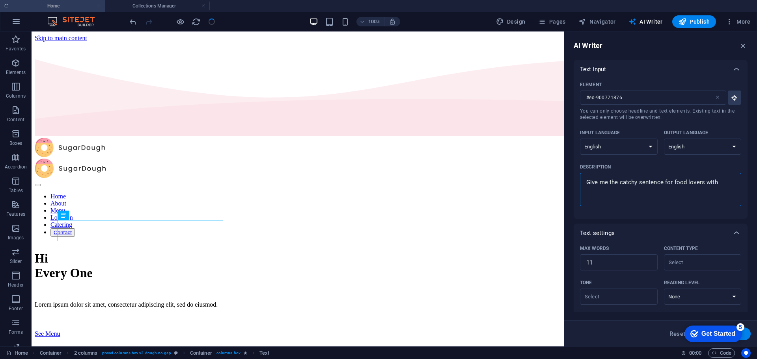
type textarea "x"
type textarea "Give me the catchy sentence for food lovers with lo"
type textarea "x"
type textarea "Give me the catchy sentence for food lovers with lov"
type textarea "x"
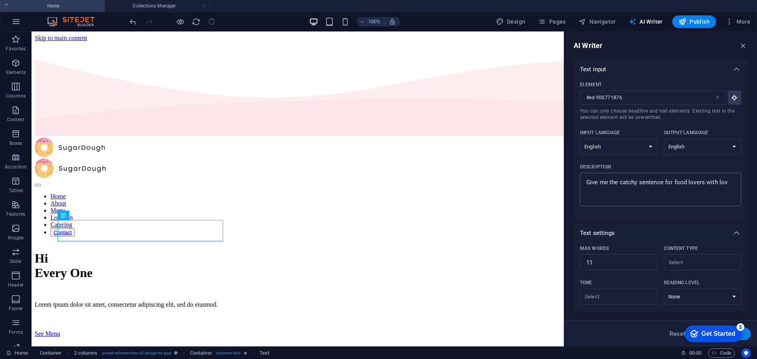
type textarea "Give me the catchy sentence for food lovers with love"
type textarea "x"
type textarea "Give me the catchy sentence for food lovers with love"
type textarea "x"
type textarea "Give me the catchy sentence for food lovers with love -"
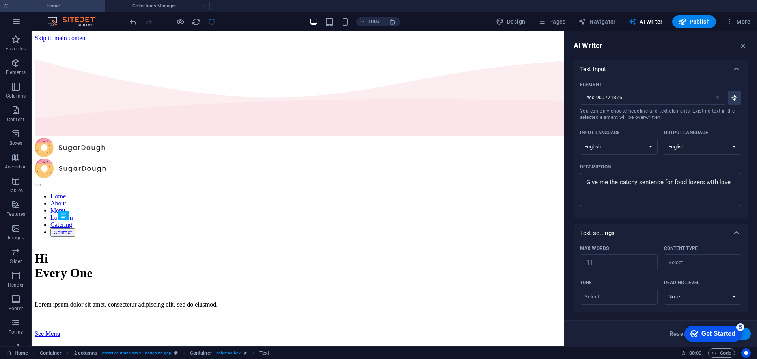
type textarea "x"
type textarea "Give me the catchy sentence for food lovers with love -"
type textarea "x"
type textarea "Give me the catchy sentence for food lovers with love - n"
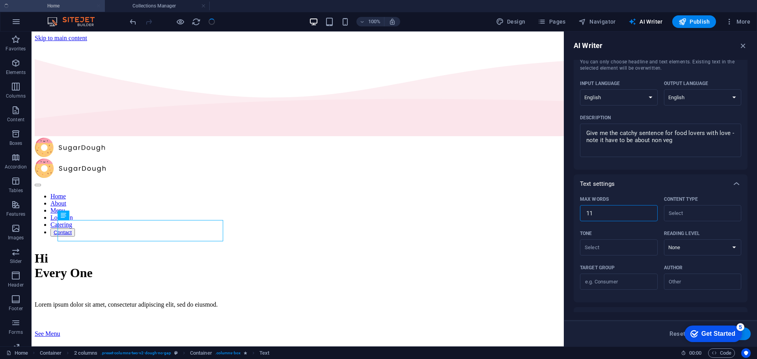
click at [601, 216] on input "11" at bounding box center [619, 214] width 78 height 16
click at [647, 211] on input "12" at bounding box center [619, 214] width 78 height 16
click at [647, 216] on input "11" at bounding box center [619, 214] width 78 height 16
click at [701, 215] on input "Content type ​" at bounding box center [696, 213] width 60 height 11
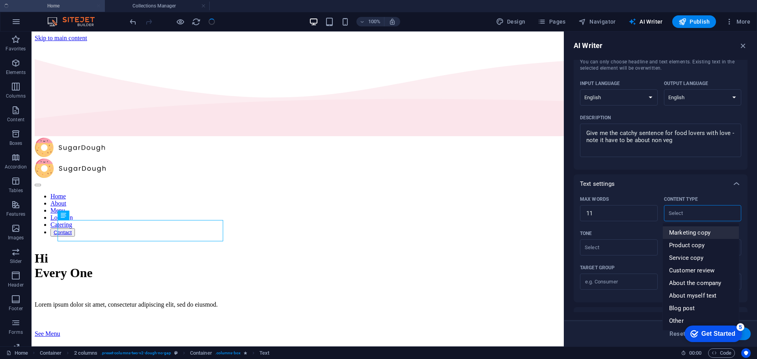
click at [696, 234] on span "Marketing copy" at bounding box center [689, 233] width 41 height 8
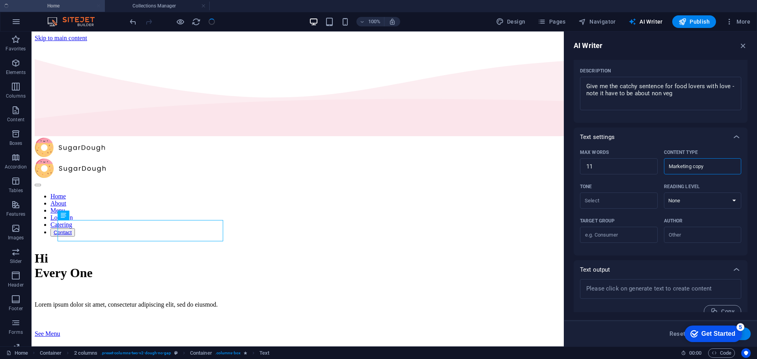
scroll to position [108, 0]
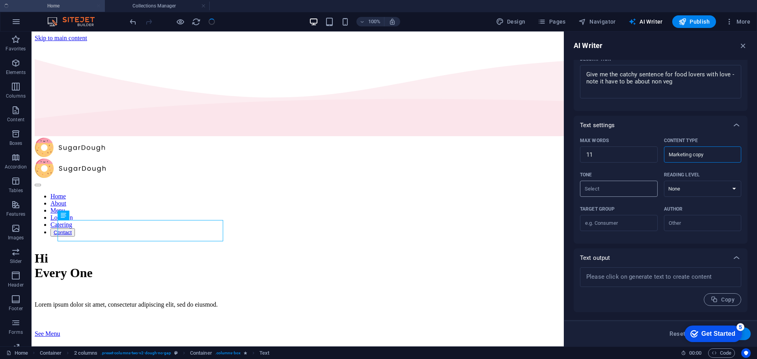
click at [594, 188] on input "Tone ​" at bounding box center [612, 188] width 60 height 11
click at [606, 218] on span "Friendly" at bounding box center [596, 221] width 21 height 8
click at [691, 190] on select "None Academic Adult Teen Child" at bounding box center [703, 189] width 78 height 16
click at [664, 181] on select "None Academic Adult Teen Child" at bounding box center [703, 189] width 78 height 16
click at [627, 227] on input "Target group ​" at bounding box center [619, 223] width 78 height 13
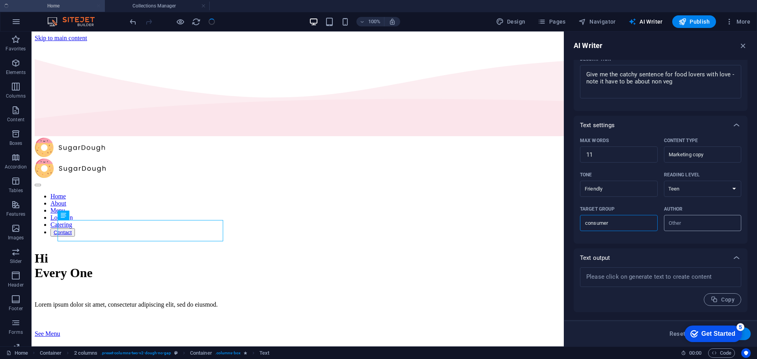
click at [683, 229] on div "​" at bounding box center [703, 223] width 78 height 16
click at [683, 229] on input "Author ​" at bounding box center [696, 223] width 60 height 11
click at [680, 228] on input "See" at bounding box center [696, 223] width 60 height 11
click at [685, 240] on span "Business" at bounding box center [681, 243] width 24 height 8
click at [746, 335] on button "Generate text" at bounding box center [723, 334] width 55 height 13
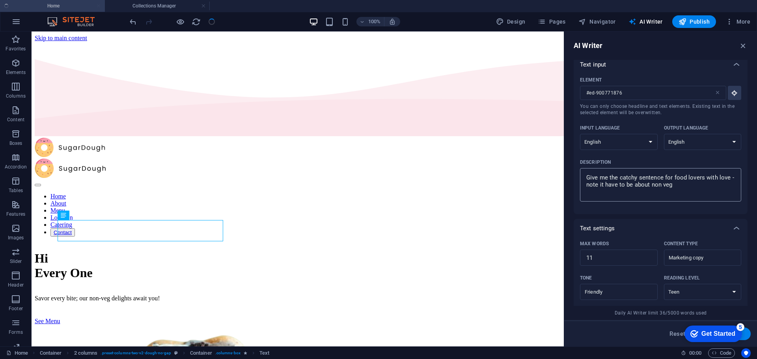
scroll to position [0, 0]
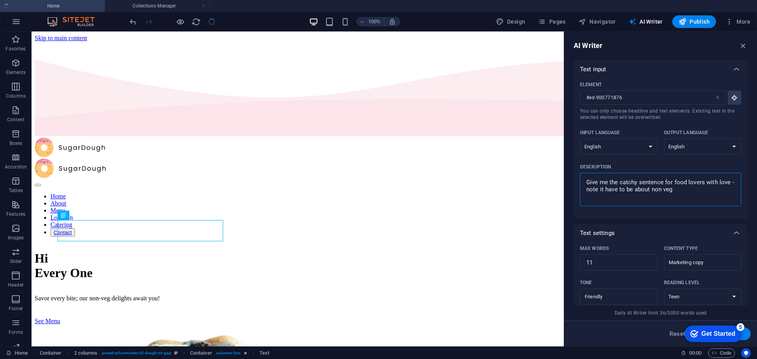
drag, startPoint x: 672, startPoint y: 191, endPoint x: 652, endPoint y: 192, distance: 20.1
click at [651, 192] on textarea "Give me the catchy sentence for food lovers with love - note it have to be abou…" at bounding box center [660, 190] width 153 height 26
click at [748, 334] on button "Generate text" at bounding box center [723, 334] width 55 height 13
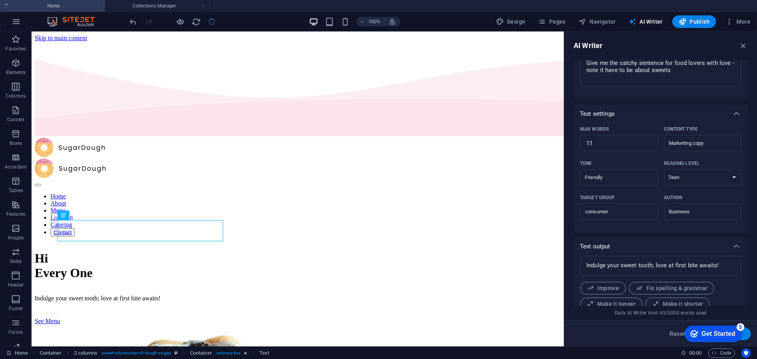
scroll to position [149, 0]
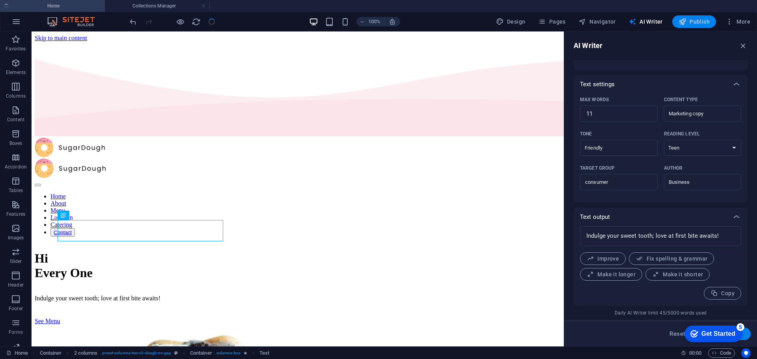
click at [693, 23] on span "Publish" at bounding box center [693, 22] width 31 height 8
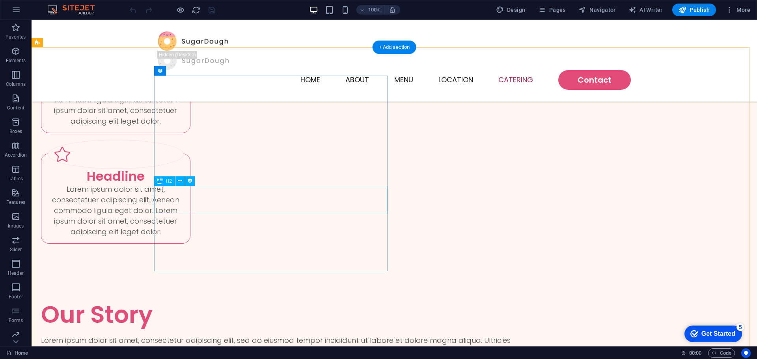
scroll to position [2197, 0]
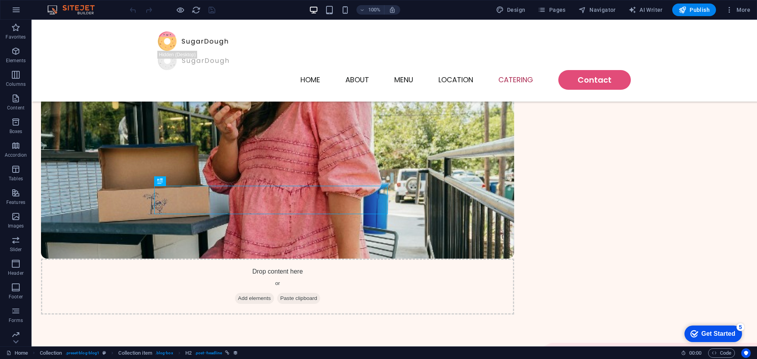
click at [81, 6] on img at bounding box center [74, 9] width 59 height 9
